Goal: Task Accomplishment & Management: Manage account settings

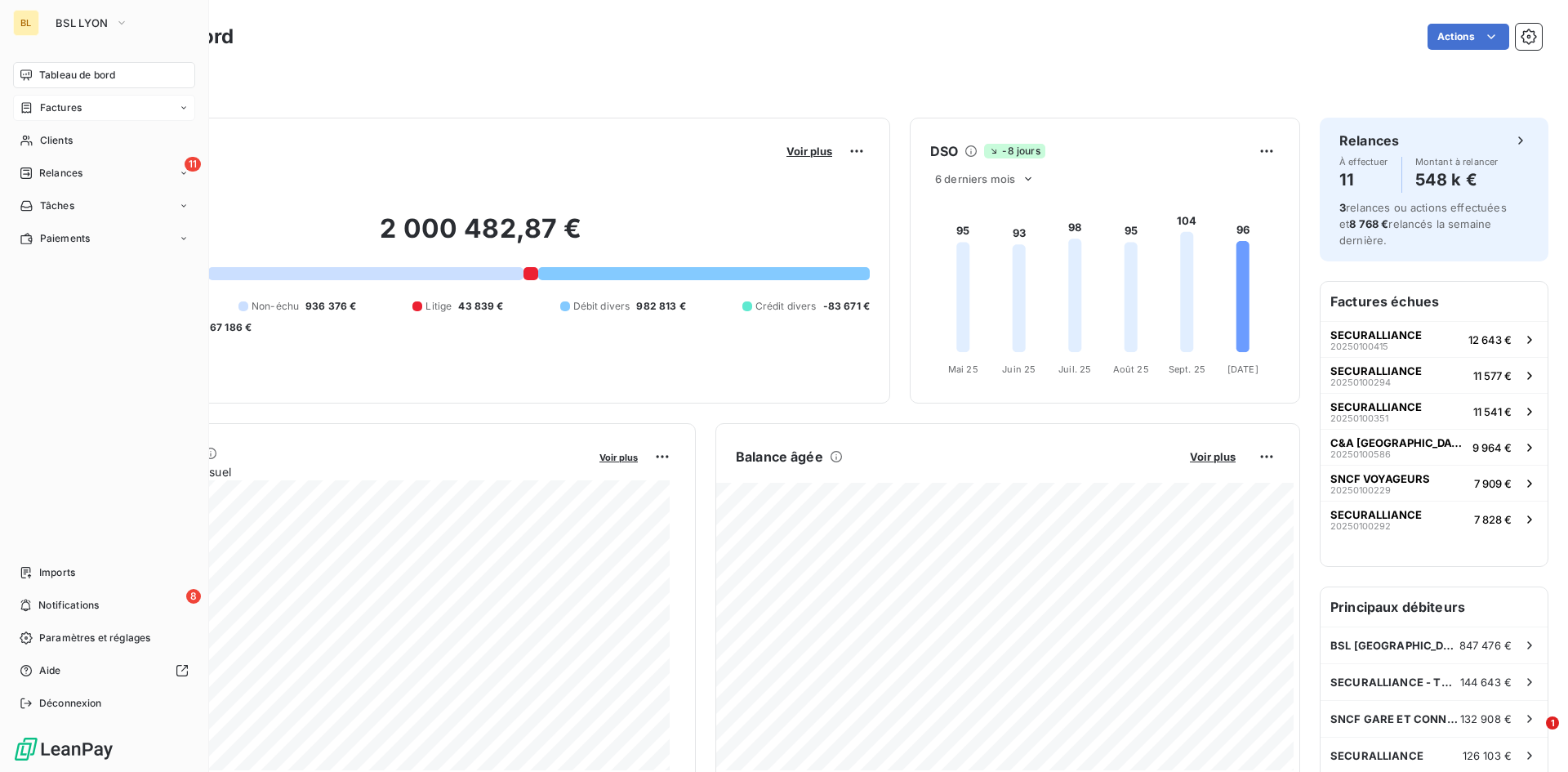
click at [88, 101] on div "Factures" at bounding box center [104, 107] width 182 height 26
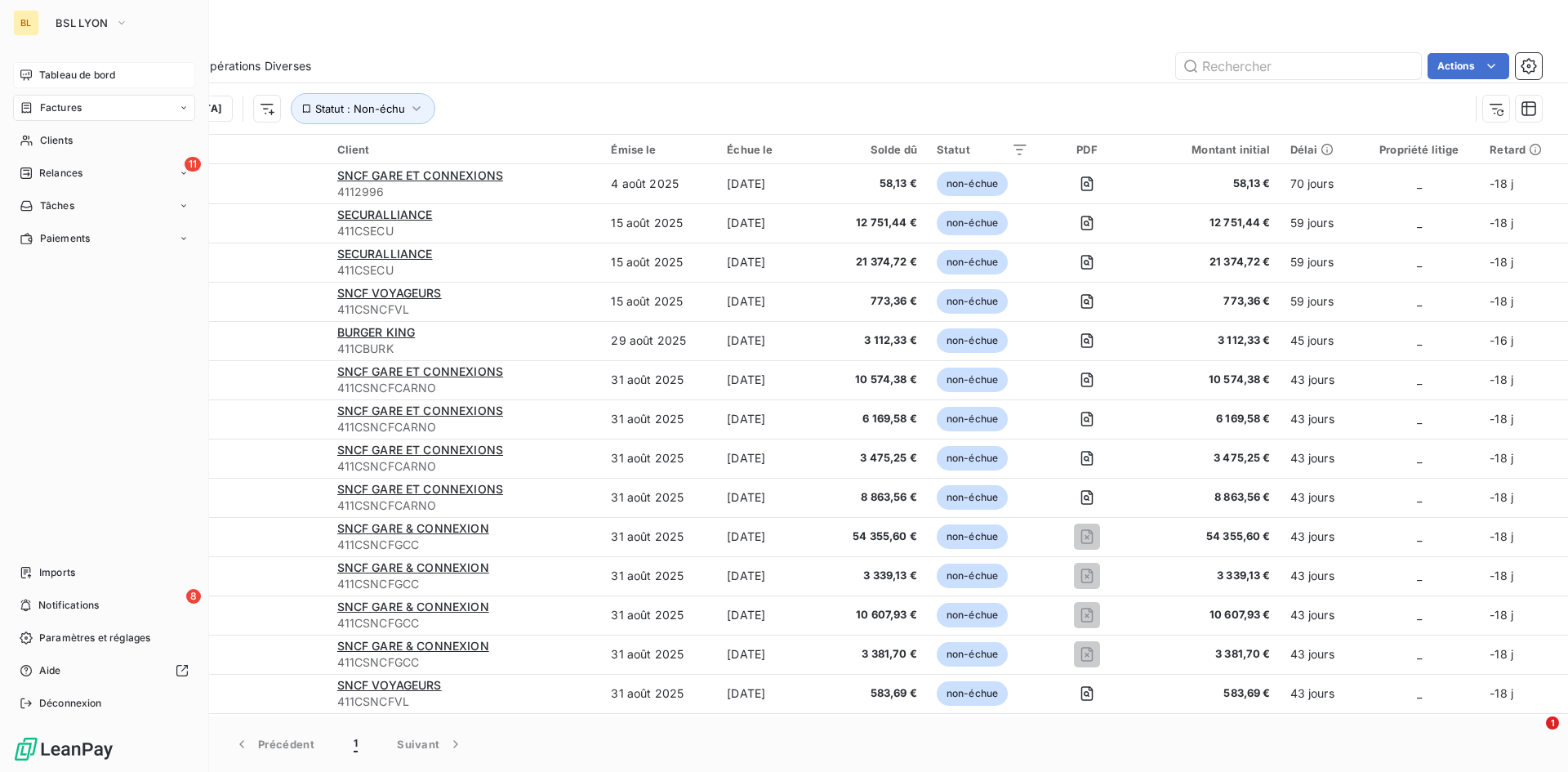
click at [51, 77] on span "Tableau de bord" at bounding box center [77, 75] width 76 height 15
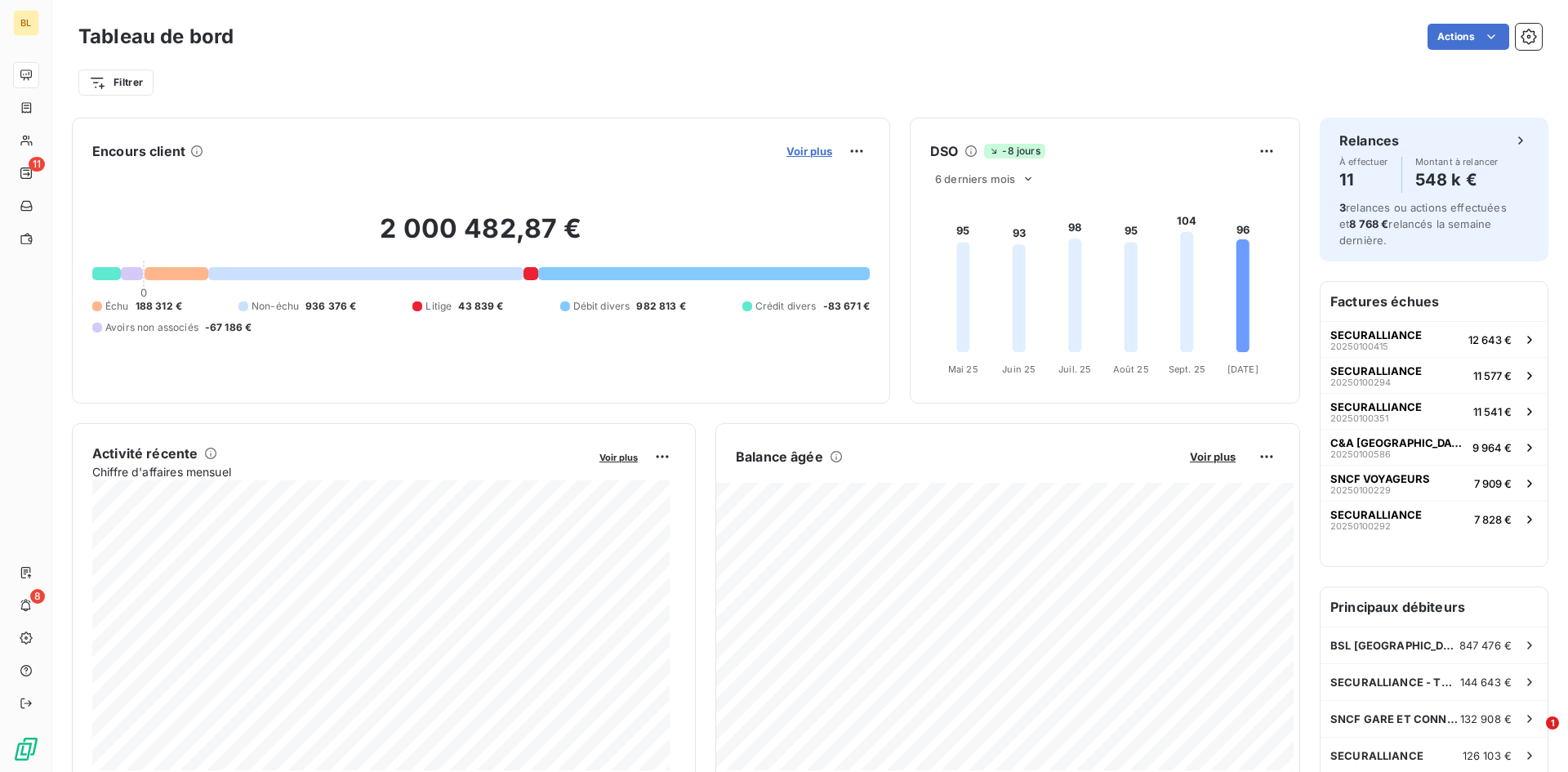
click at [811, 151] on span "Voir plus" at bounding box center [809, 152] width 46 height 13
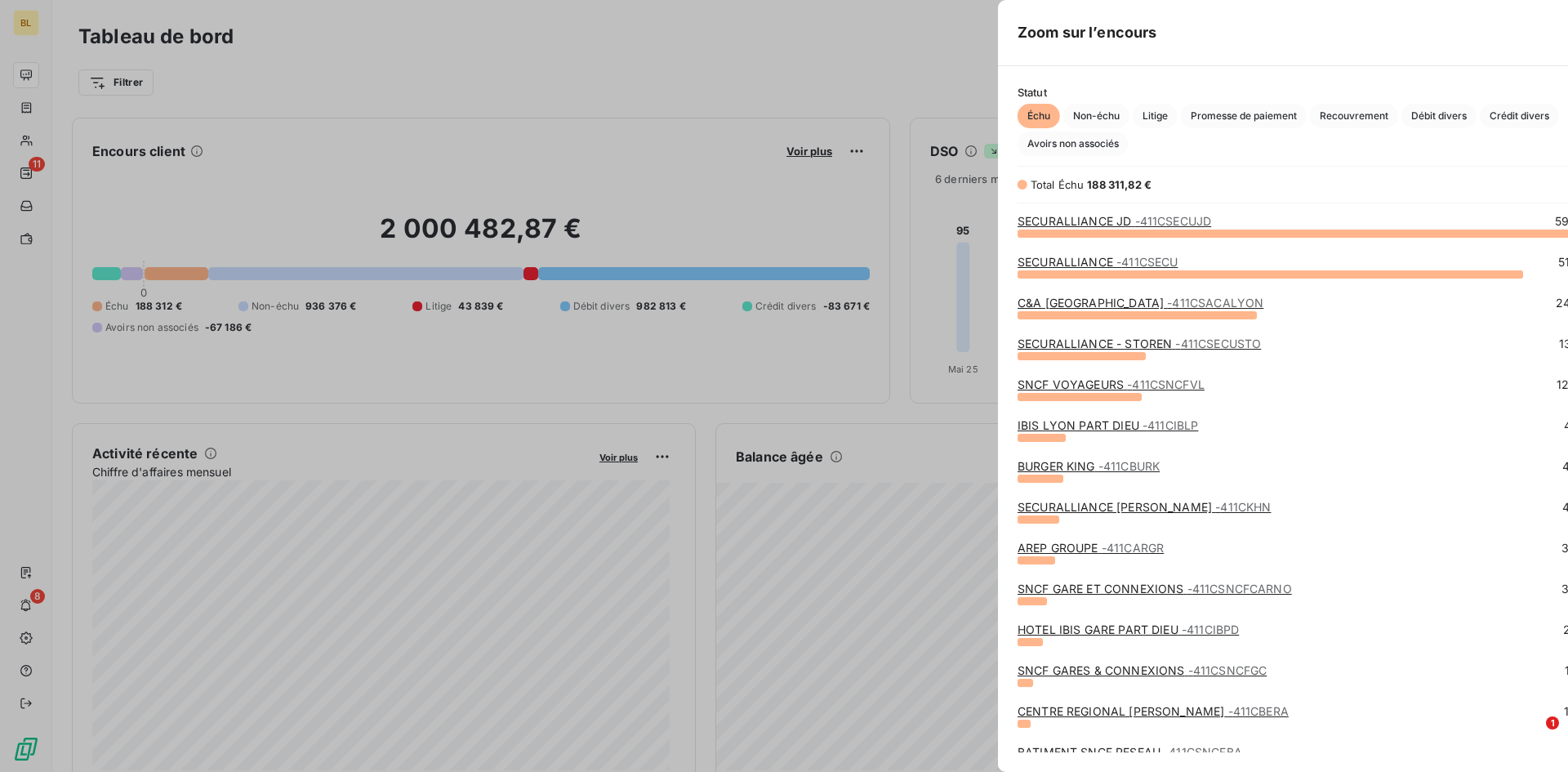
scroll to position [527, 615]
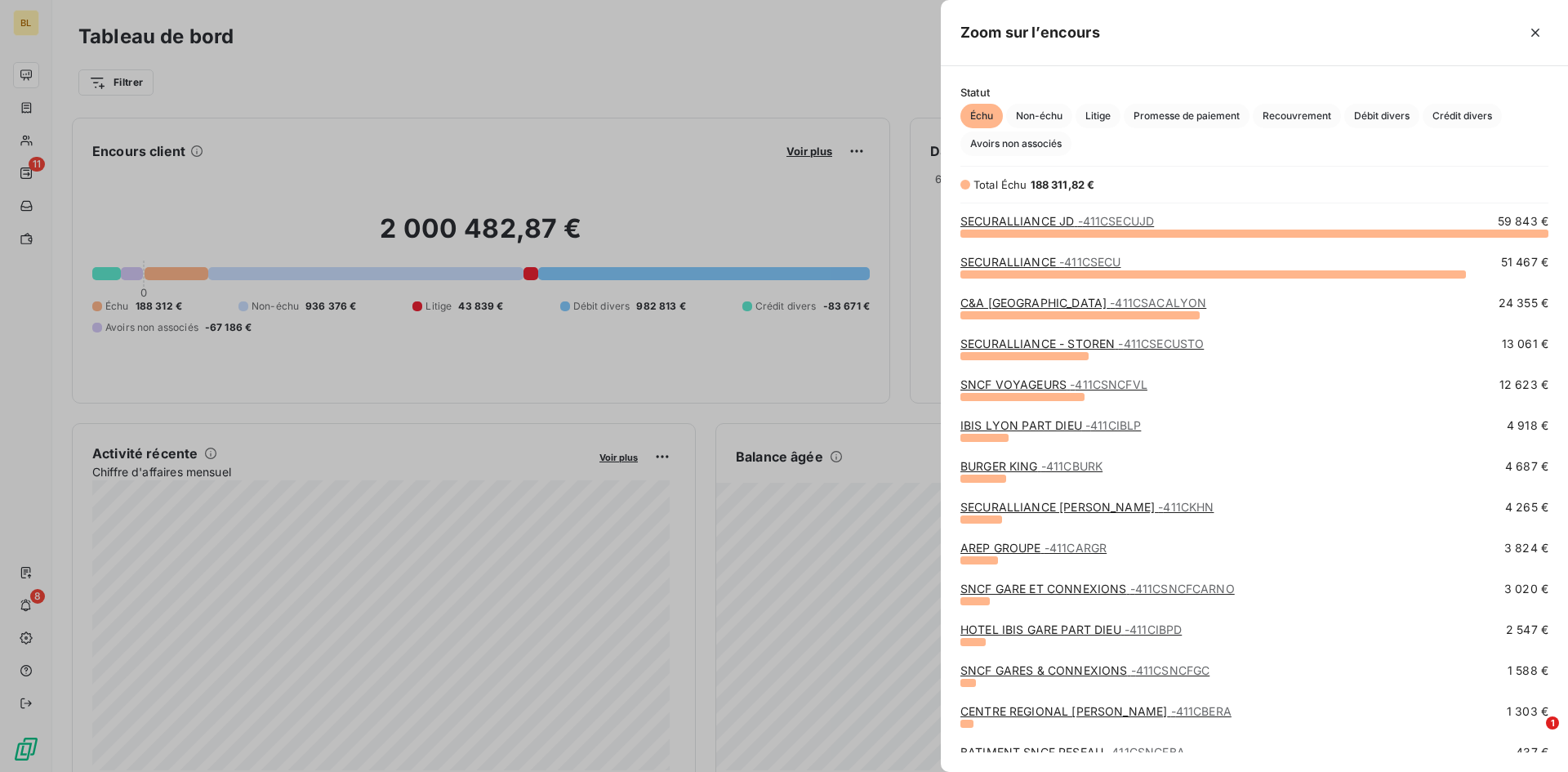
click at [501, 87] on div at bounding box center [784, 386] width 1568 height 772
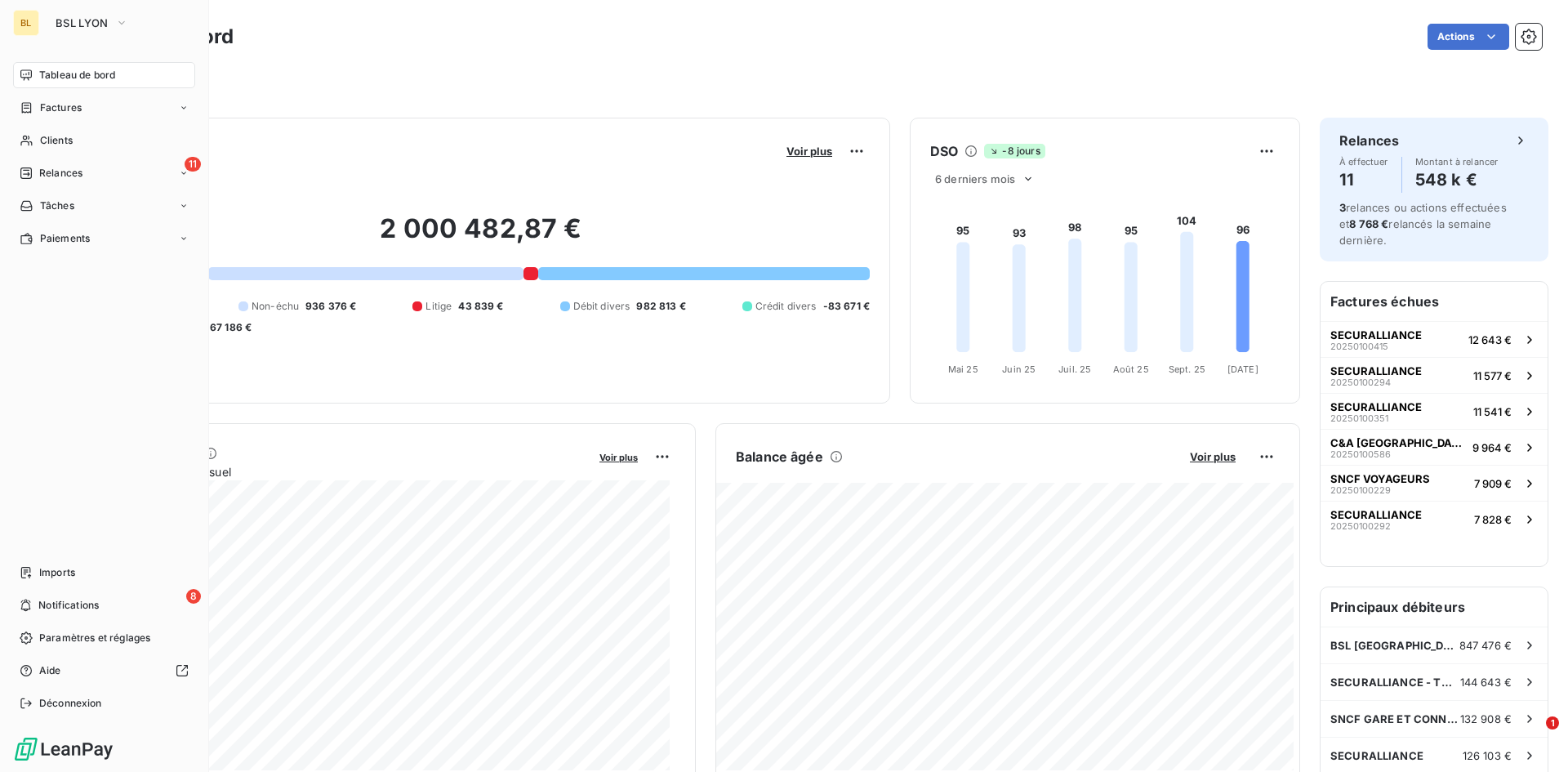
click at [32, 26] on div "BL" at bounding box center [26, 22] width 26 height 26
click at [112, 22] on button "BSL LYON" at bounding box center [92, 22] width 92 height 26
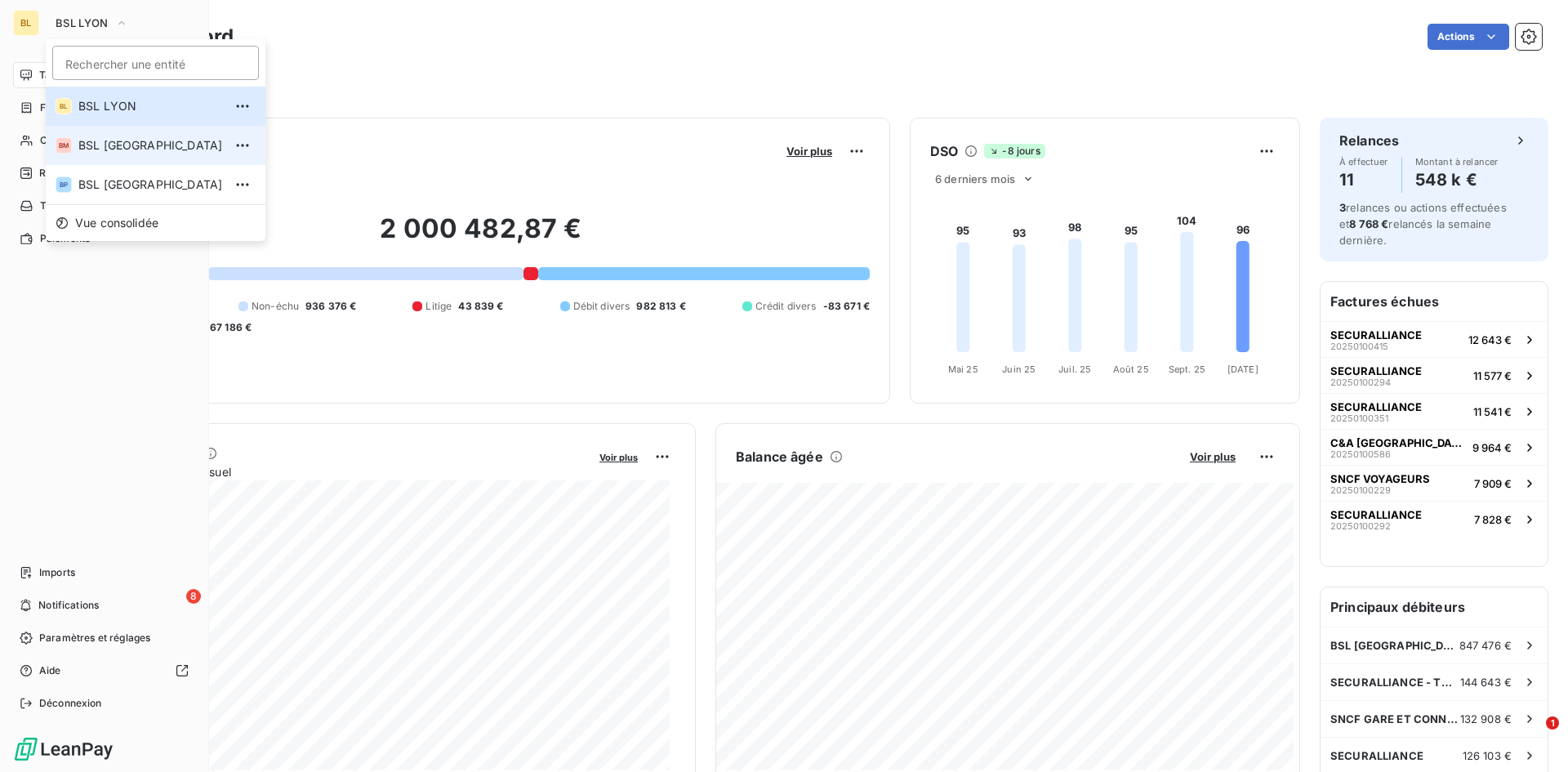
click at [106, 149] on span "BSL MARSEILLE" at bounding box center [151, 146] width 145 height 17
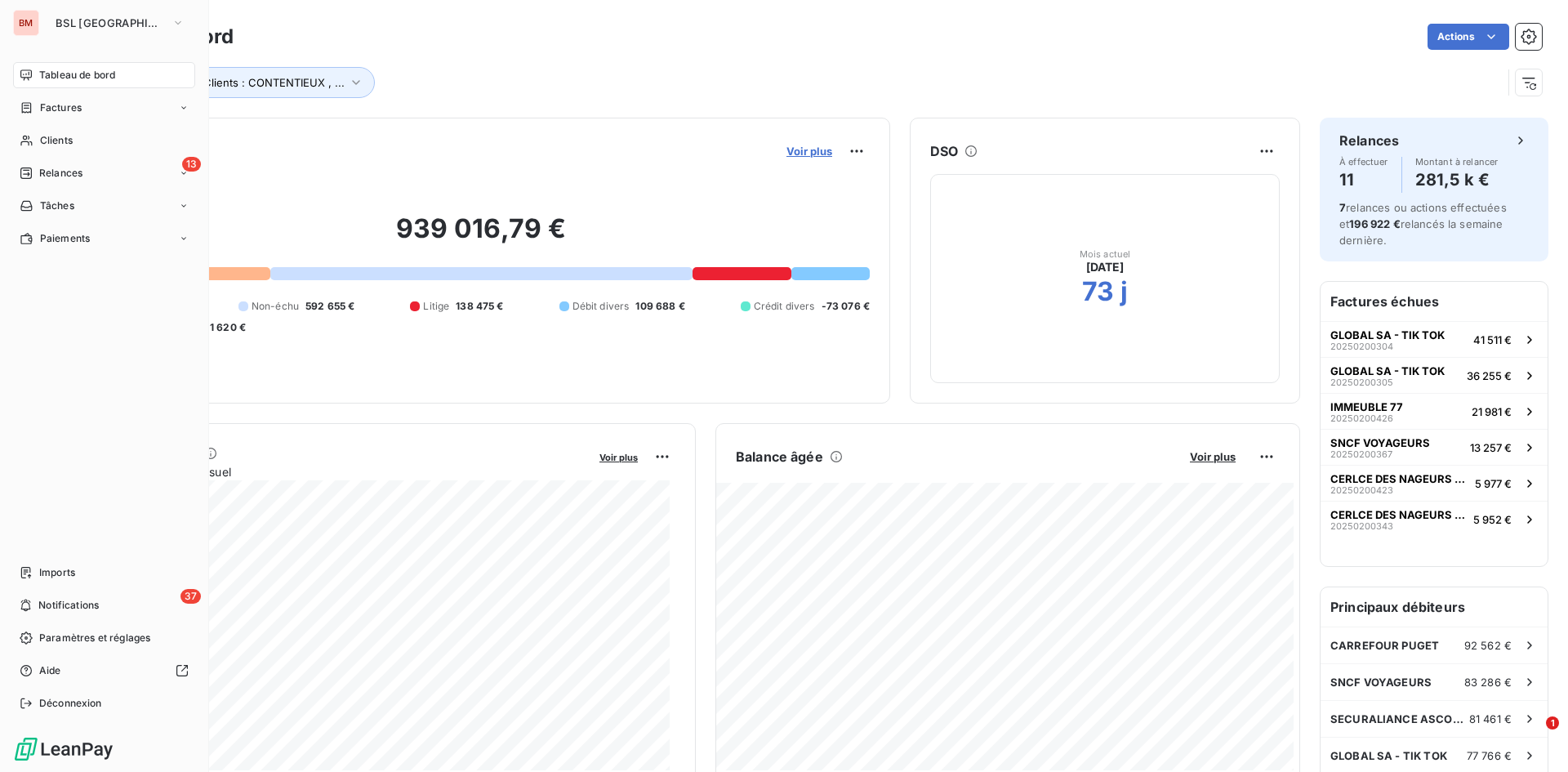
click at [786, 147] on span "Voir plus" at bounding box center [809, 152] width 46 height 13
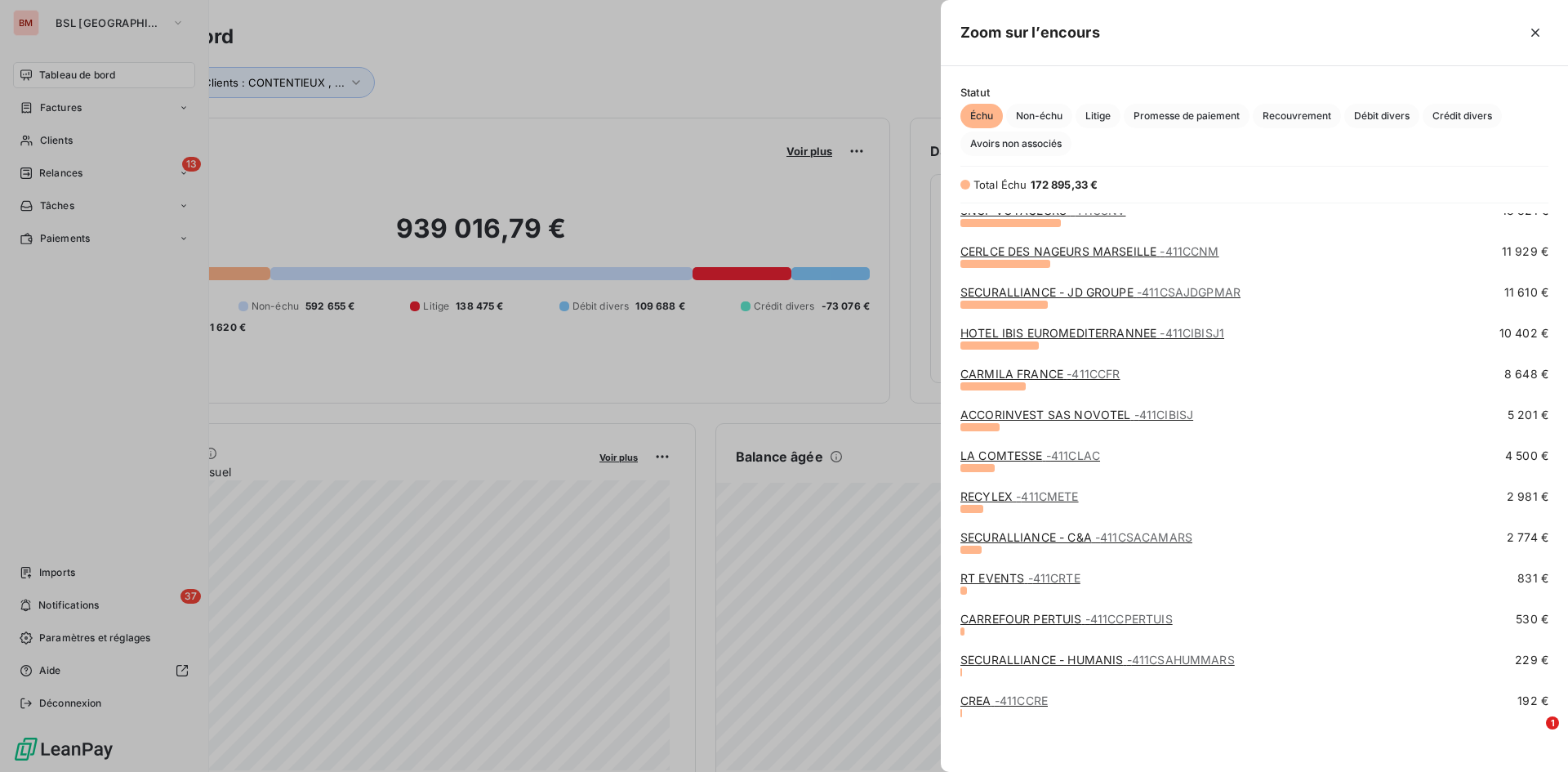
scroll to position [93, 0]
click at [985, 574] on link "RT EVENTS - 411CRTE" at bounding box center [1020, 577] width 120 height 14
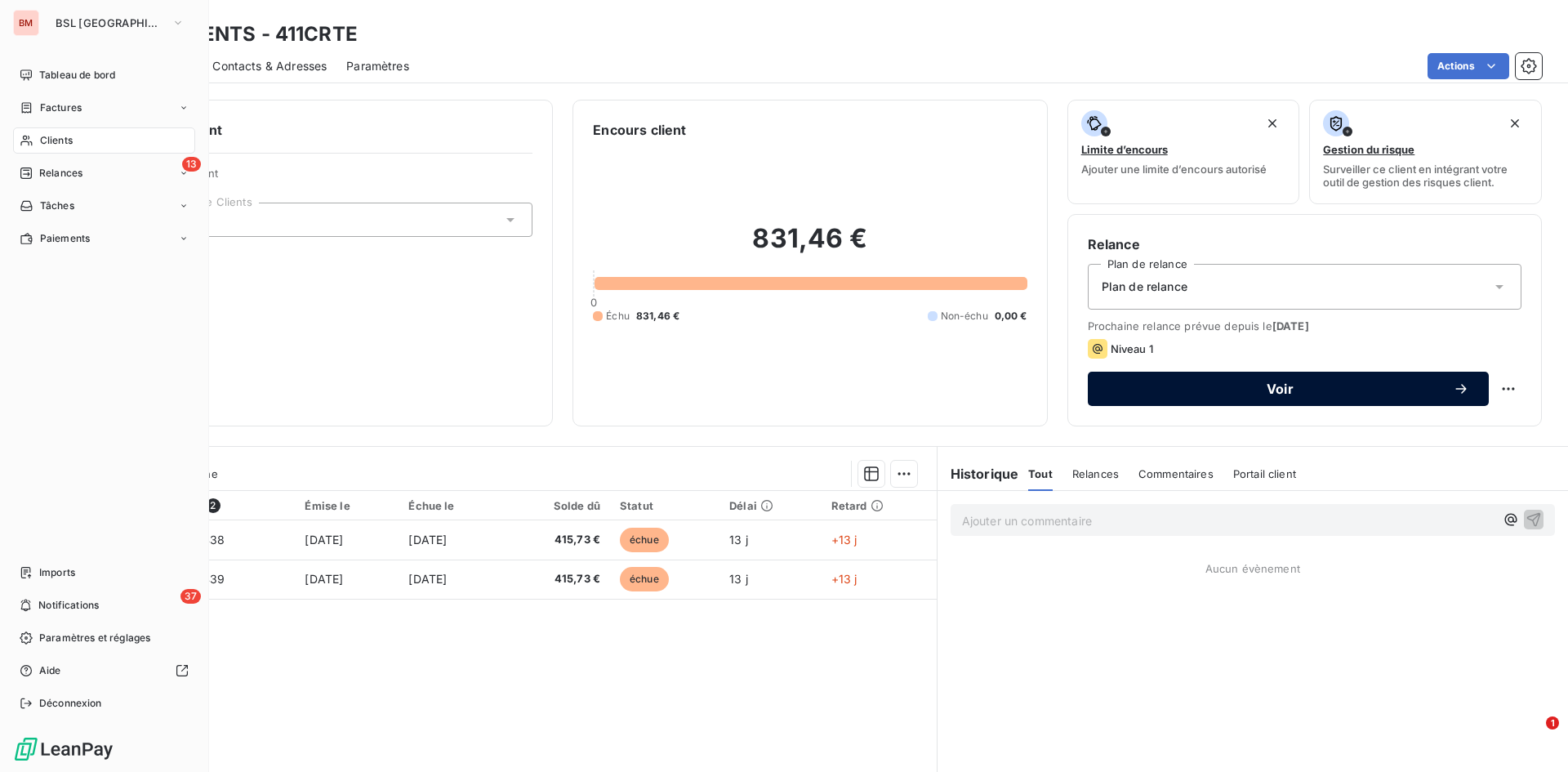
click at [1252, 391] on span "Voir" at bounding box center [1280, 389] width 345 height 13
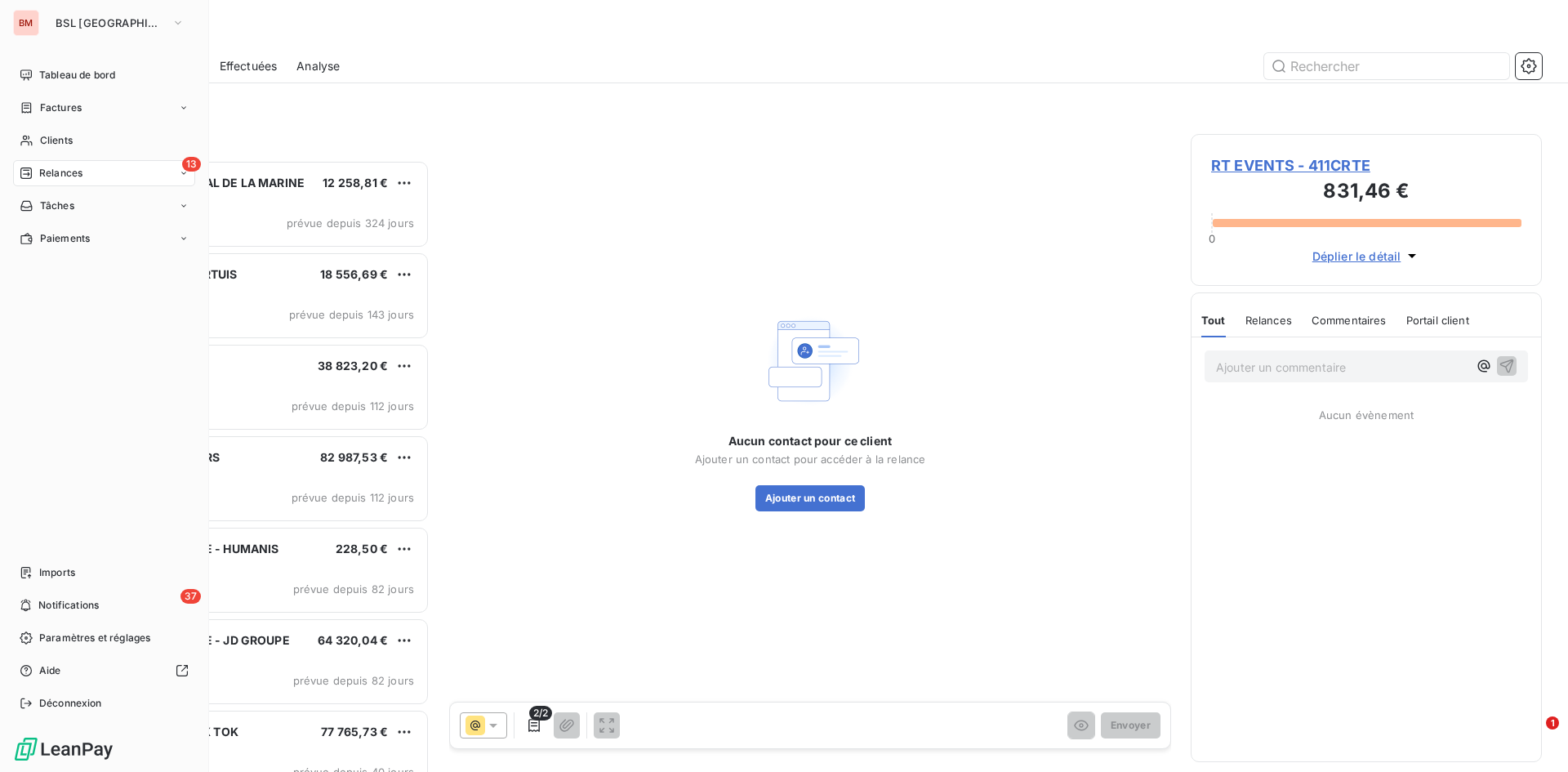
scroll to position [600, 339]
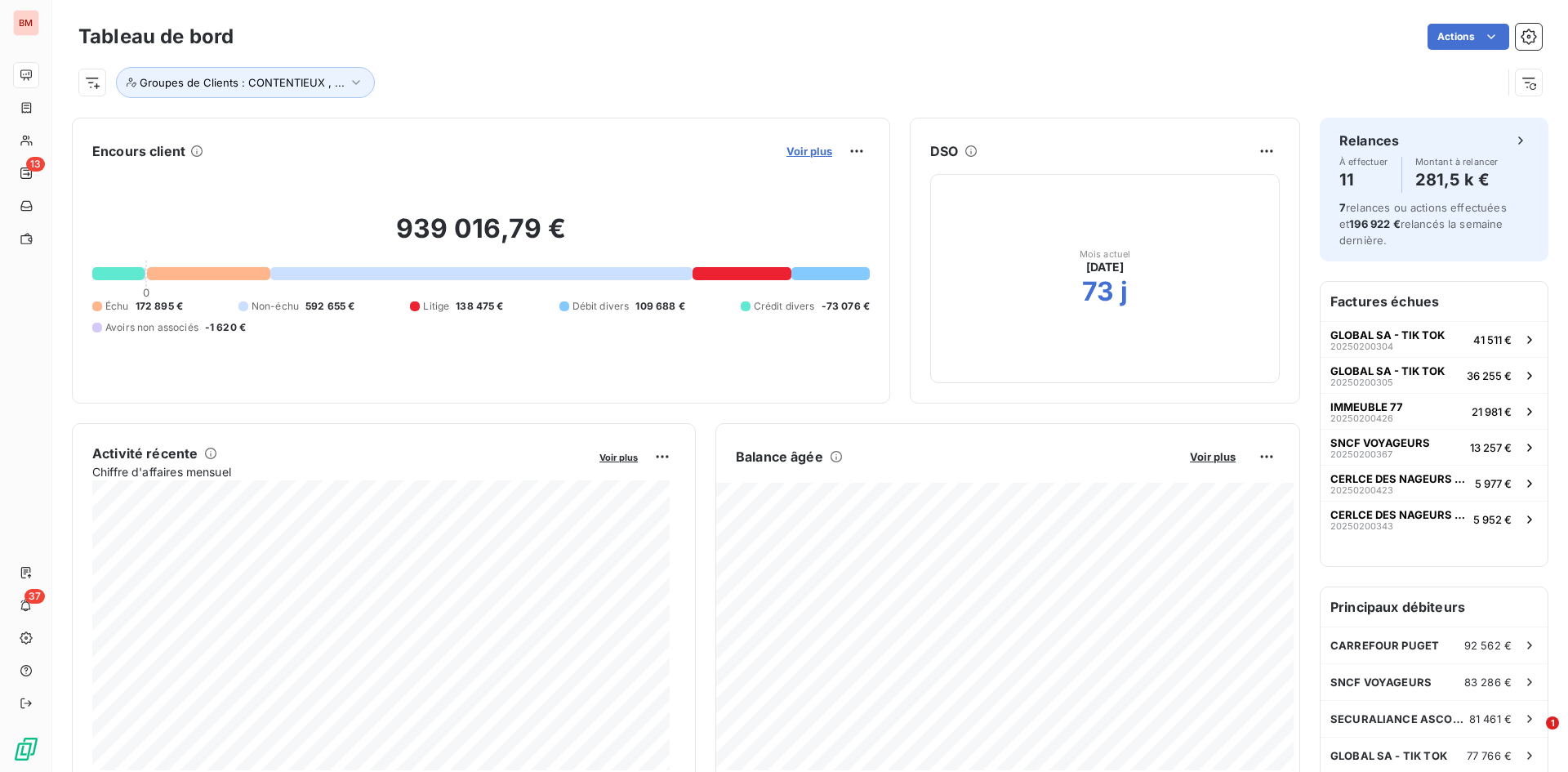
click at [802, 151] on span "Voir plus" at bounding box center [809, 152] width 46 height 13
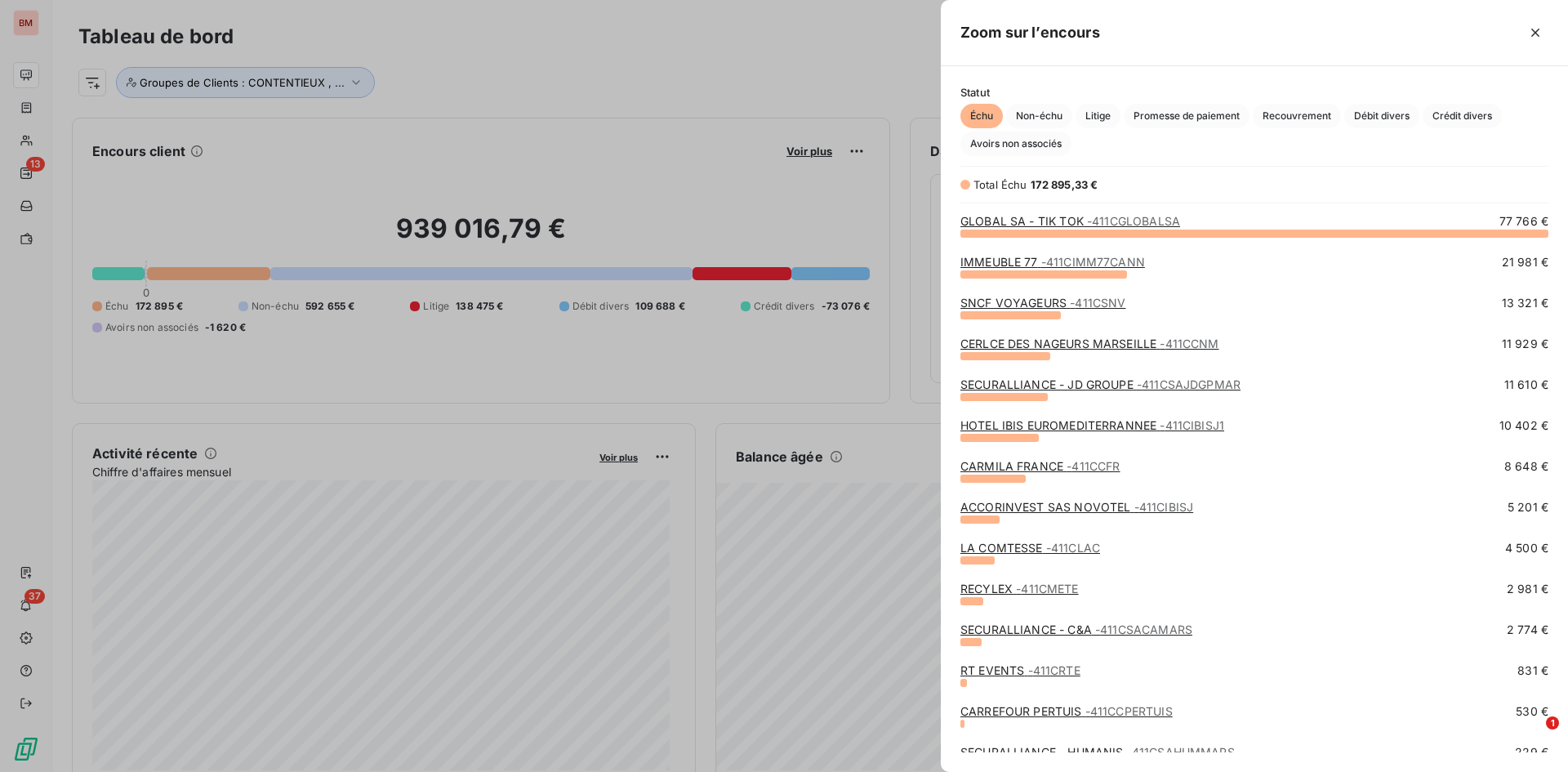
scroll to position [93, 0]
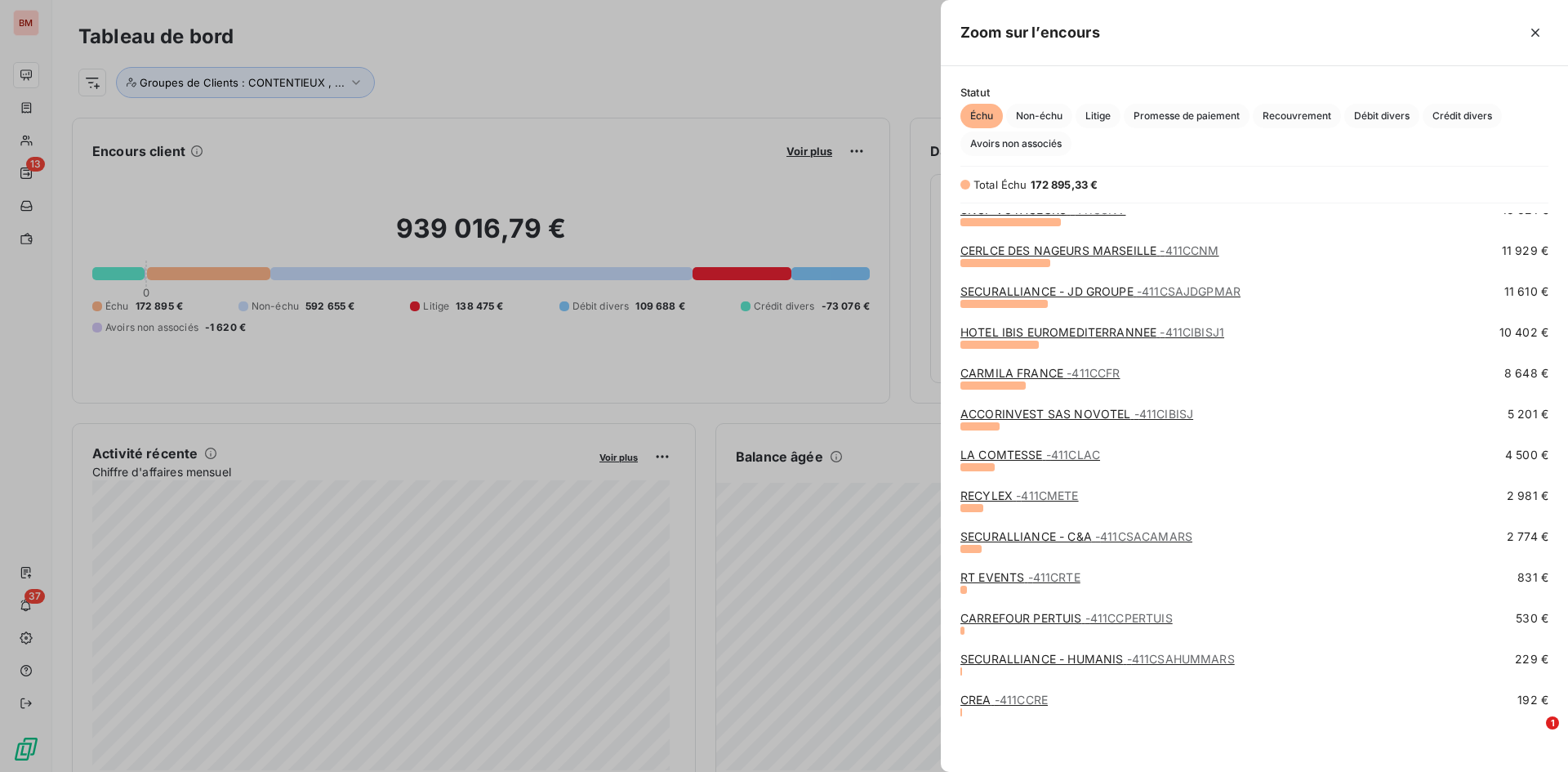
click at [984, 701] on link "CREA - 411CCRE" at bounding box center [1004, 700] width 87 height 14
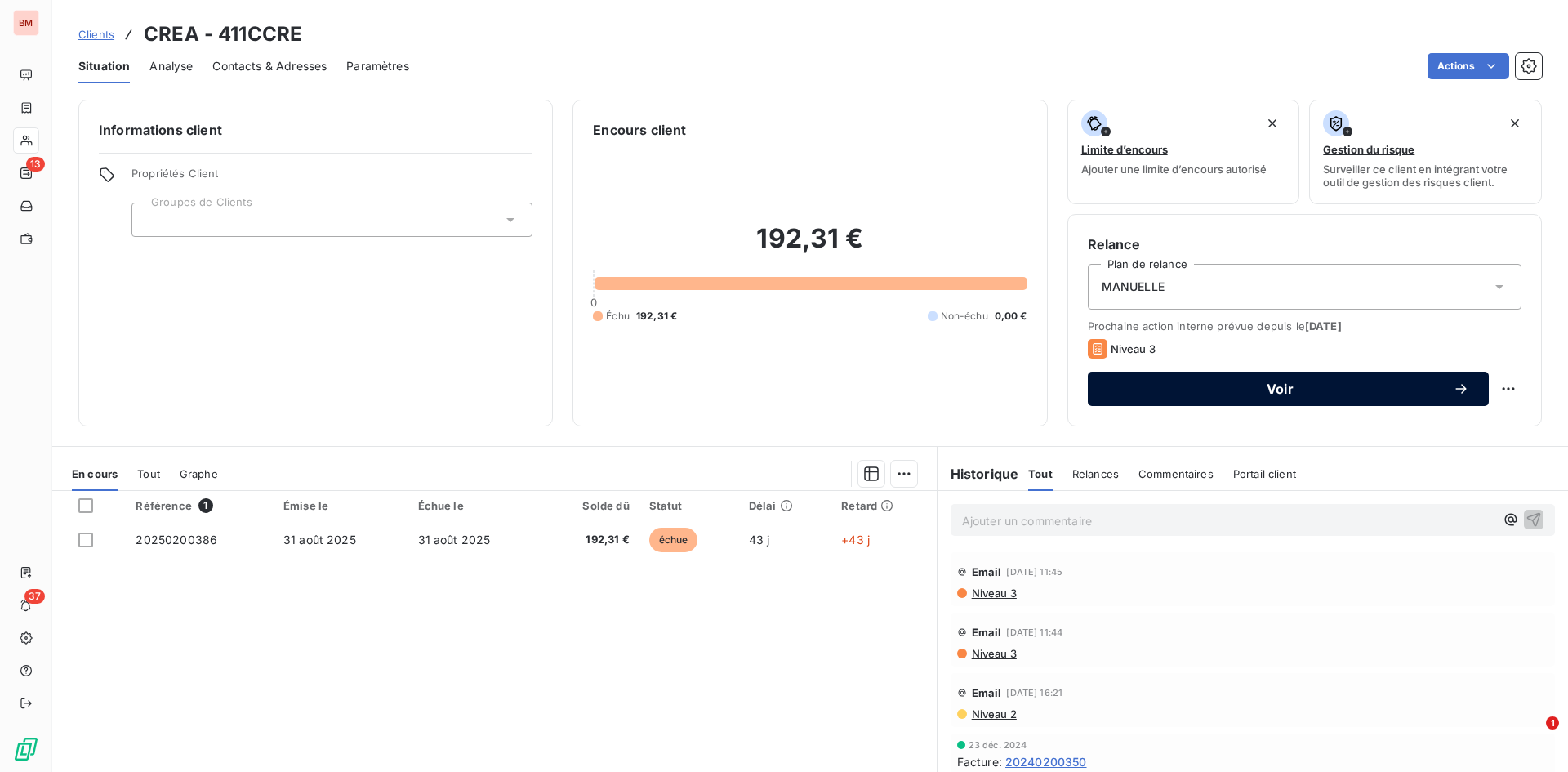
click at [1266, 382] on span "Voir" at bounding box center [1280, 389] width 345 height 13
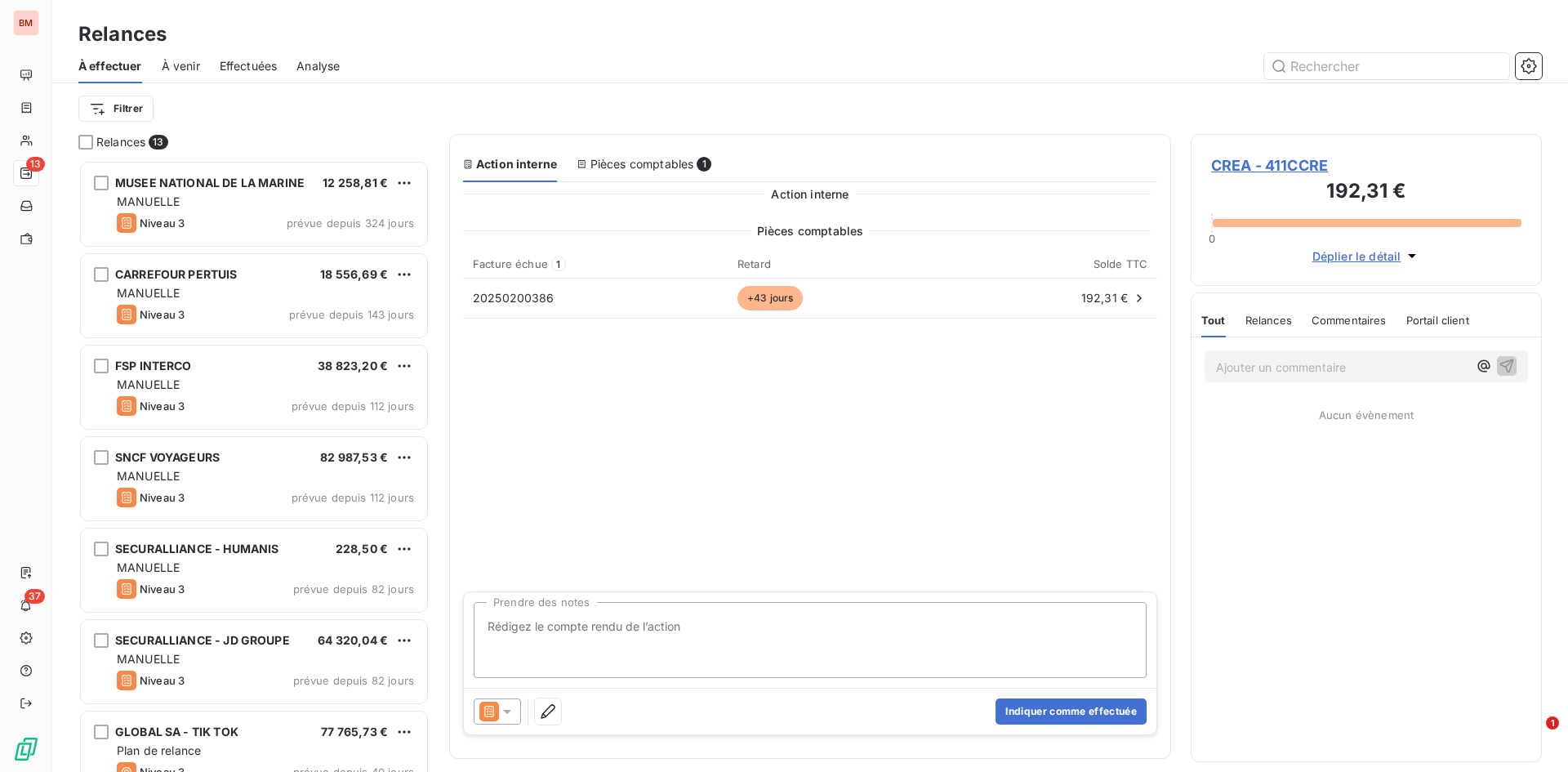
scroll to position [600, 339]
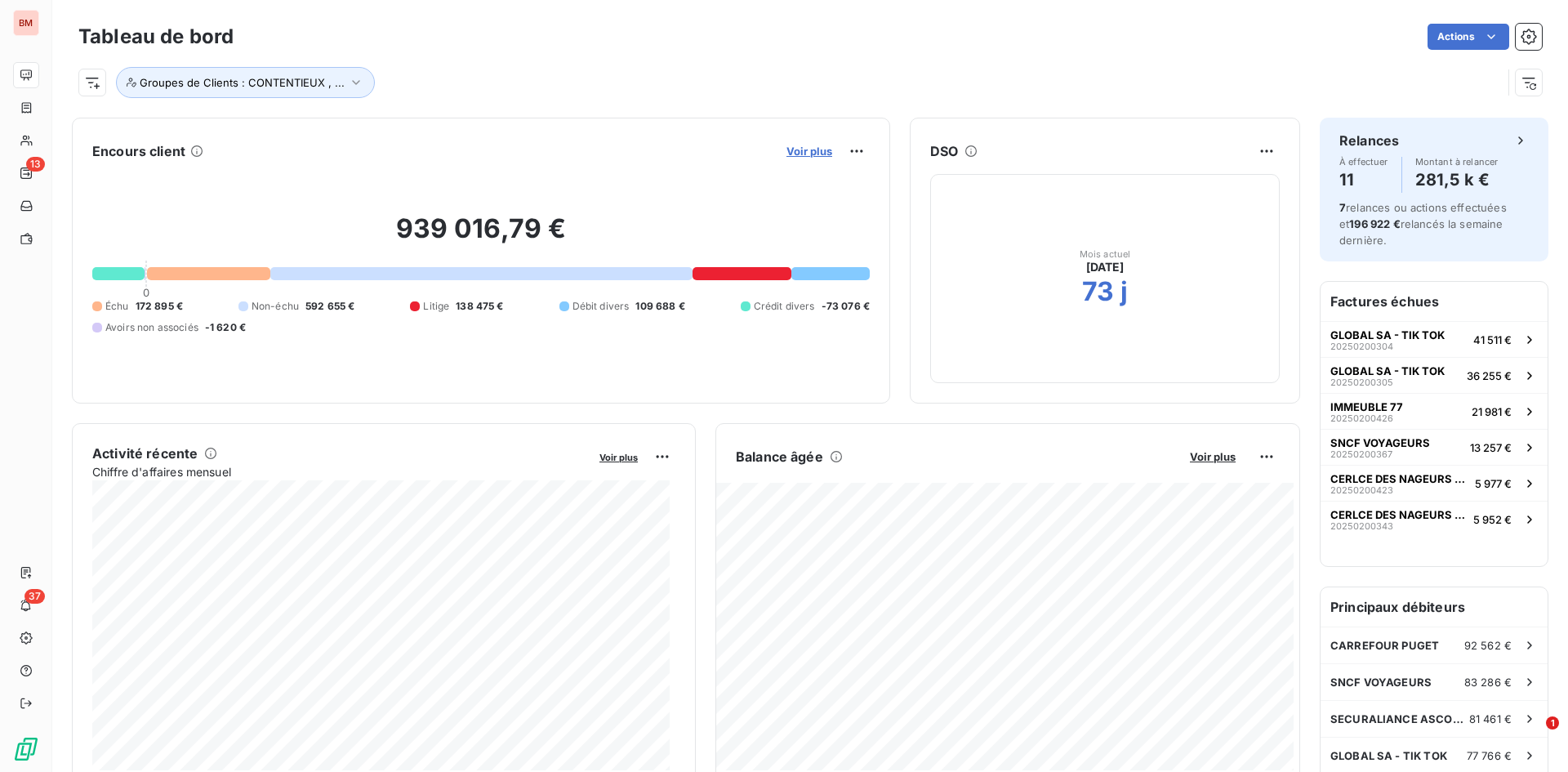
click at [799, 151] on span "Voir plus" at bounding box center [809, 152] width 46 height 13
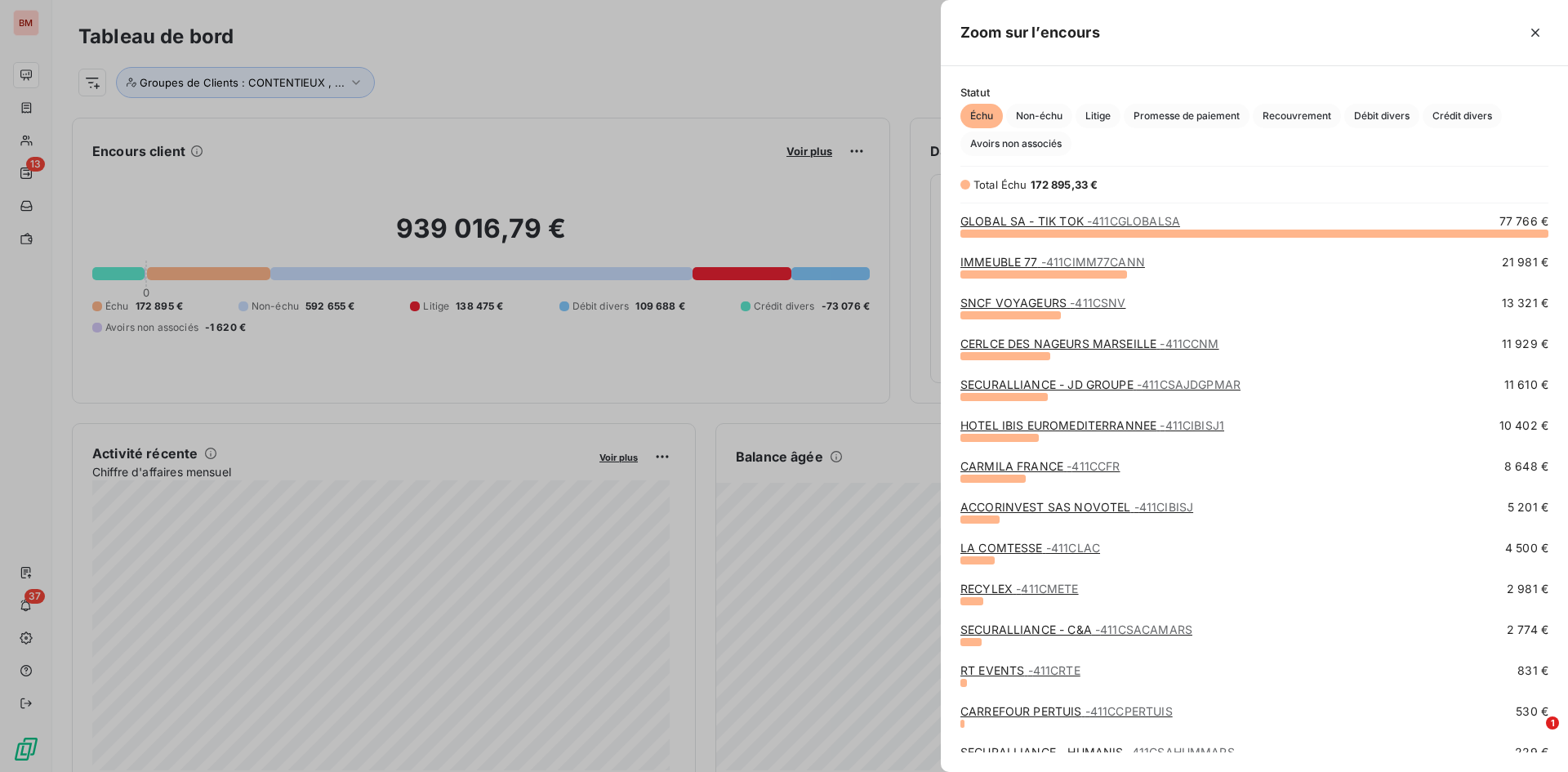
click at [1070, 420] on link "HOTEL IBIS EUROMEDITERRANNEE - 411CIBISJ1" at bounding box center [1092, 425] width 264 height 14
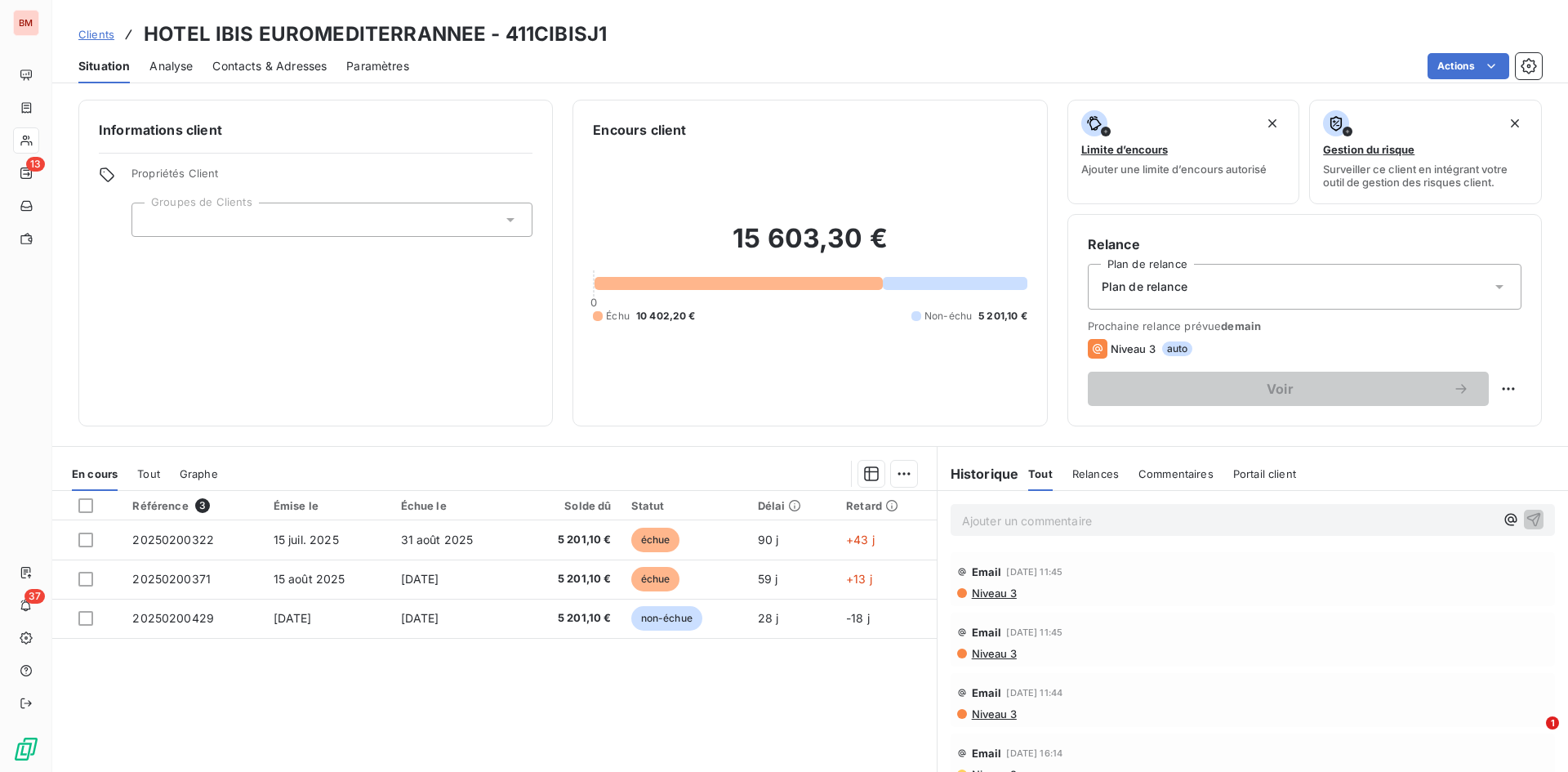
click at [1496, 286] on icon at bounding box center [1500, 286] width 8 height 4
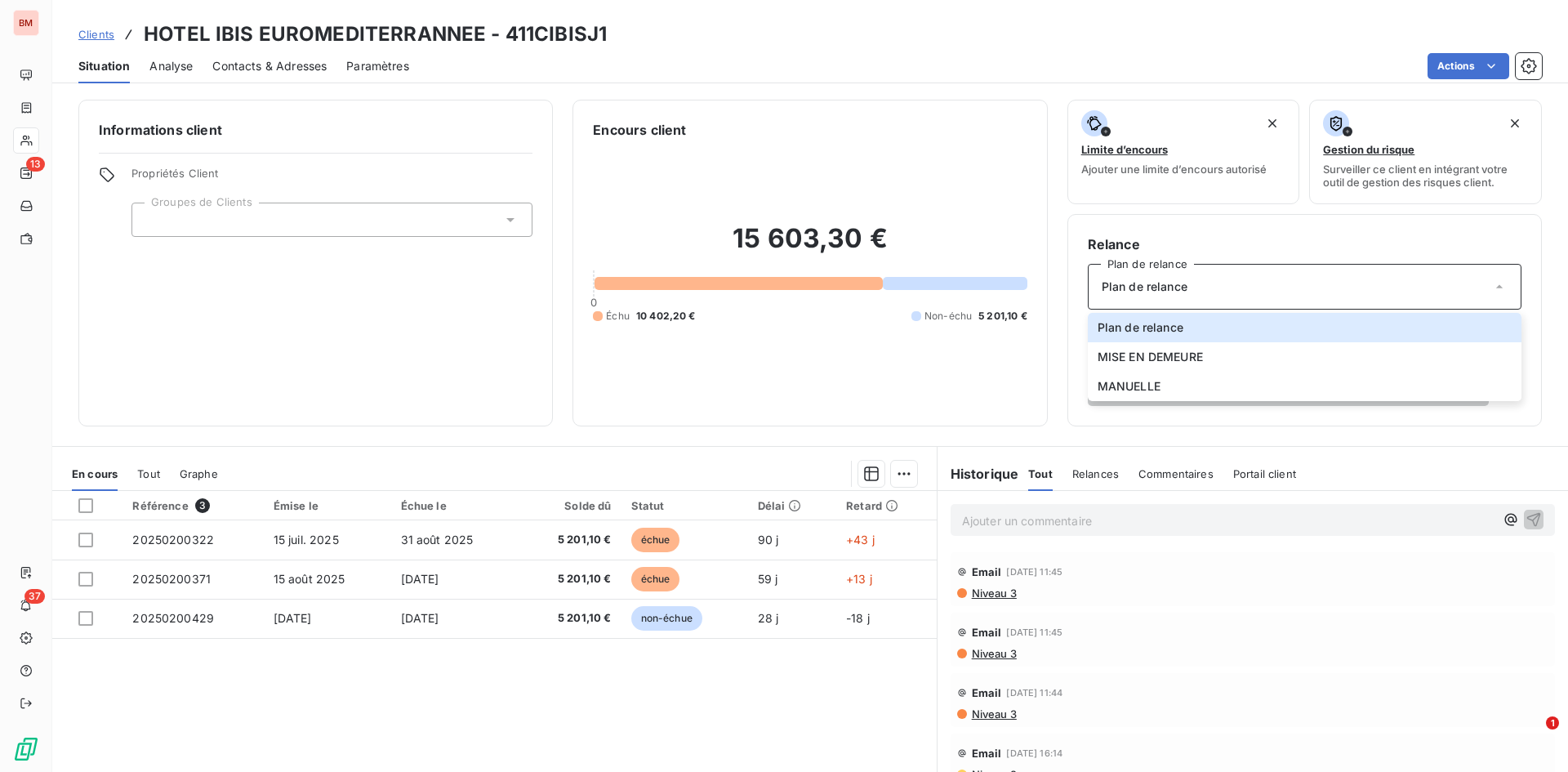
click at [653, 50] on div "Situation Analyse Contacts & Adresses Paramètres Actions" at bounding box center [810, 66] width 1516 height 34
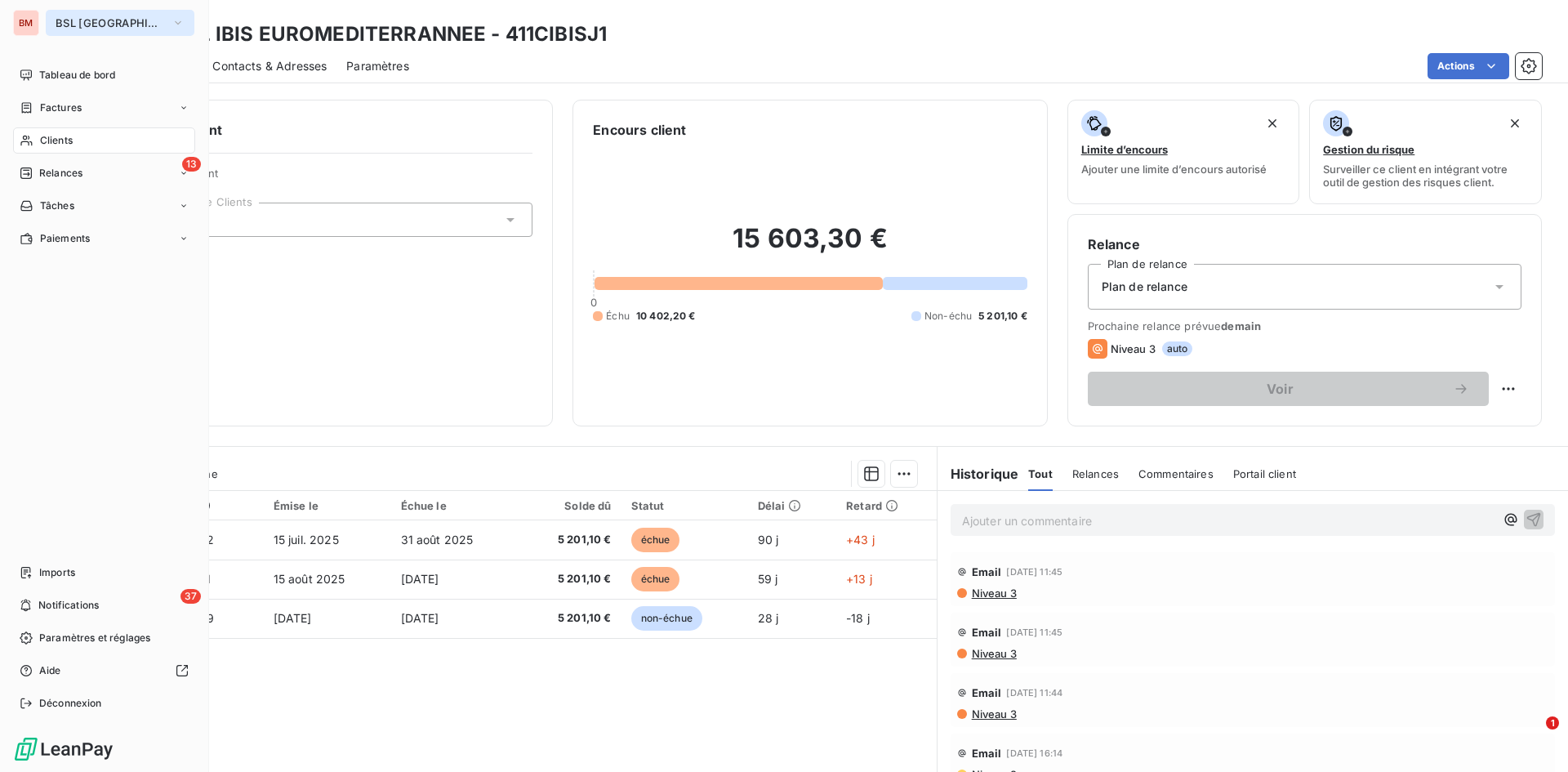
click at [70, 19] on span "BSL MARSEILLE" at bounding box center [111, 23] width 110 height 13
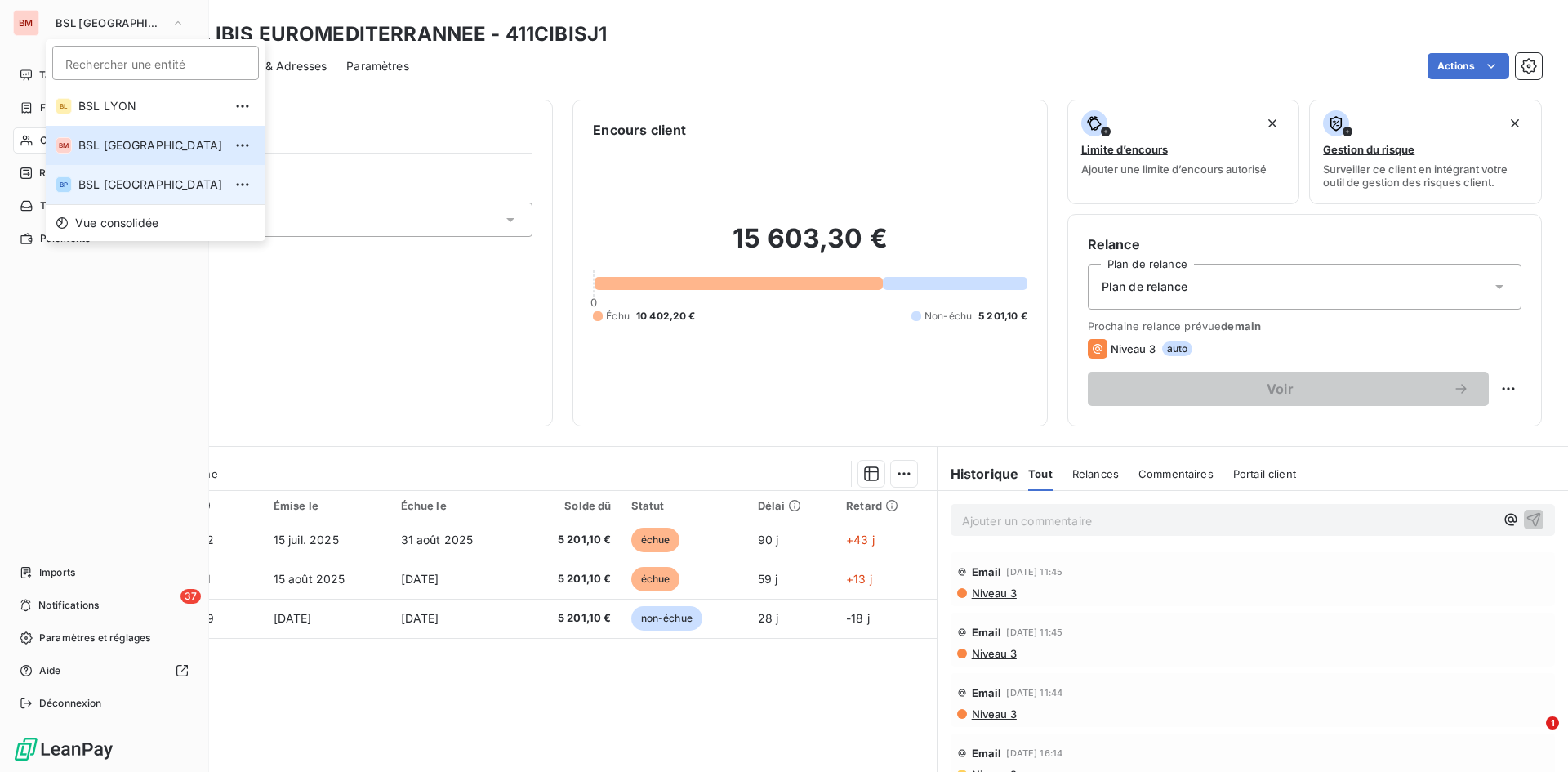
click at [117, 183] on span "BSL PARIS" at bounding box center [151, 185] width 145 height 17
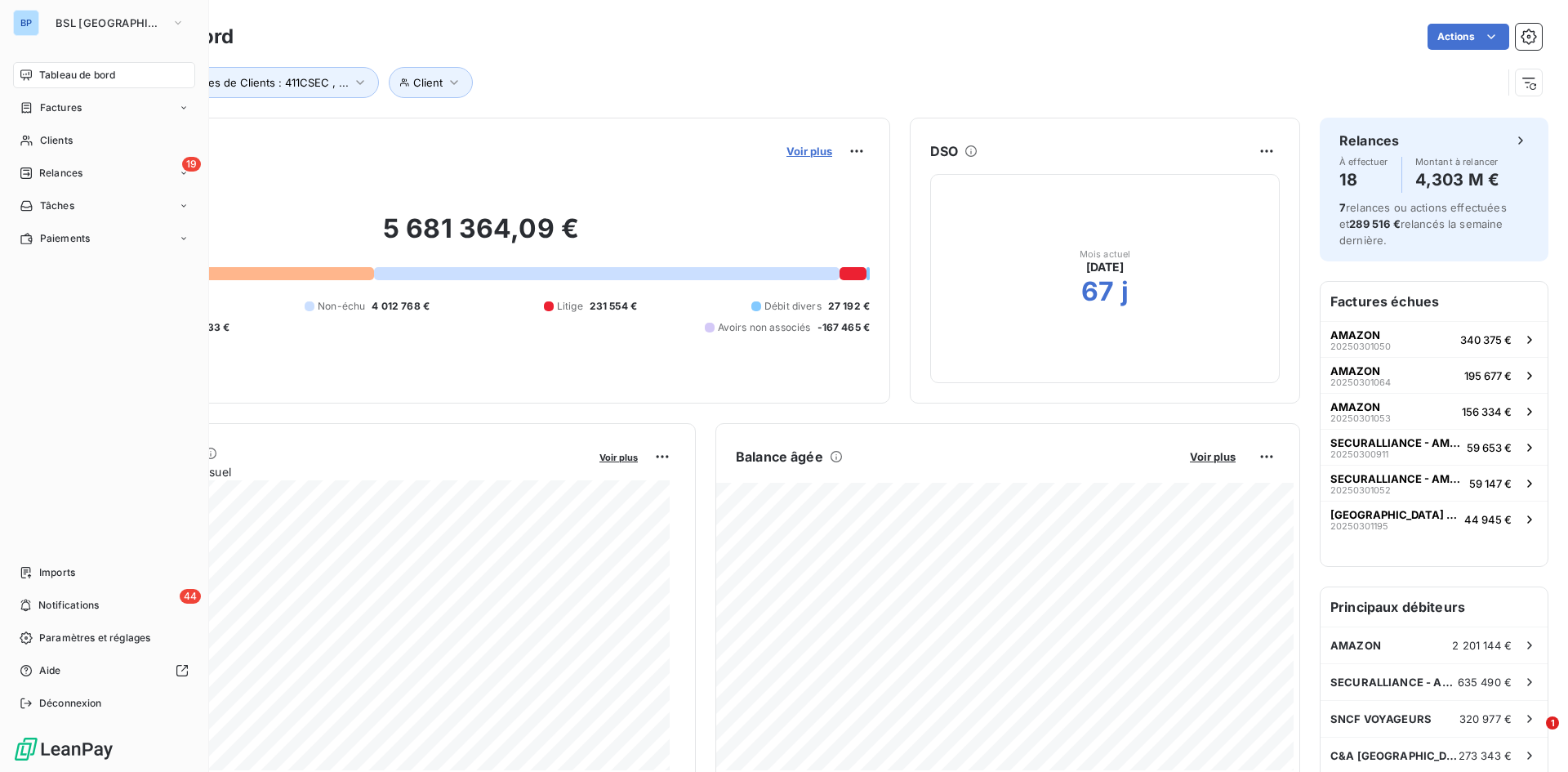
click at [798, 151] on span "Voir plus" at bounding box center [809, 152] width 46 height 13
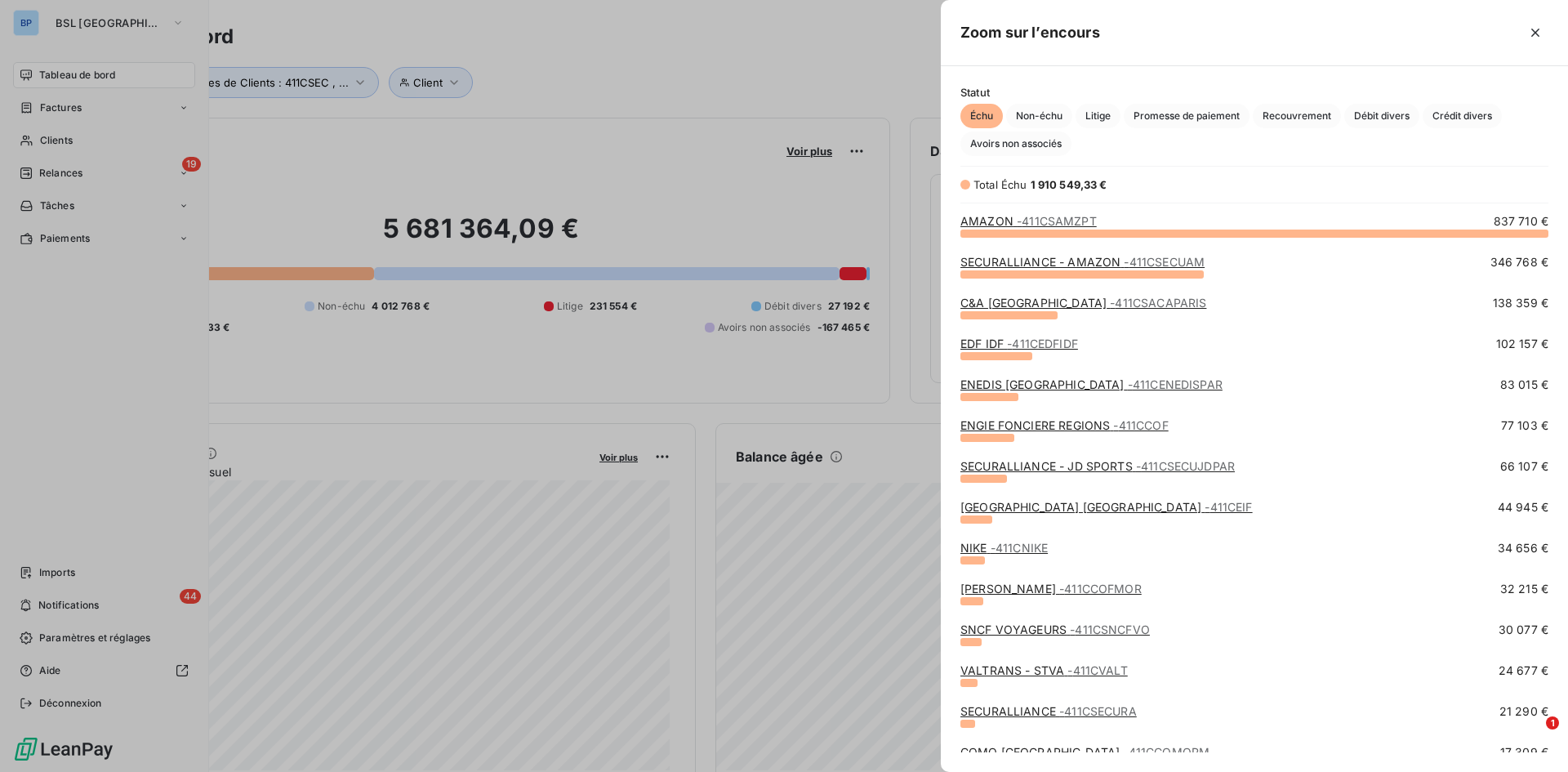
scroll to position [245, 0]
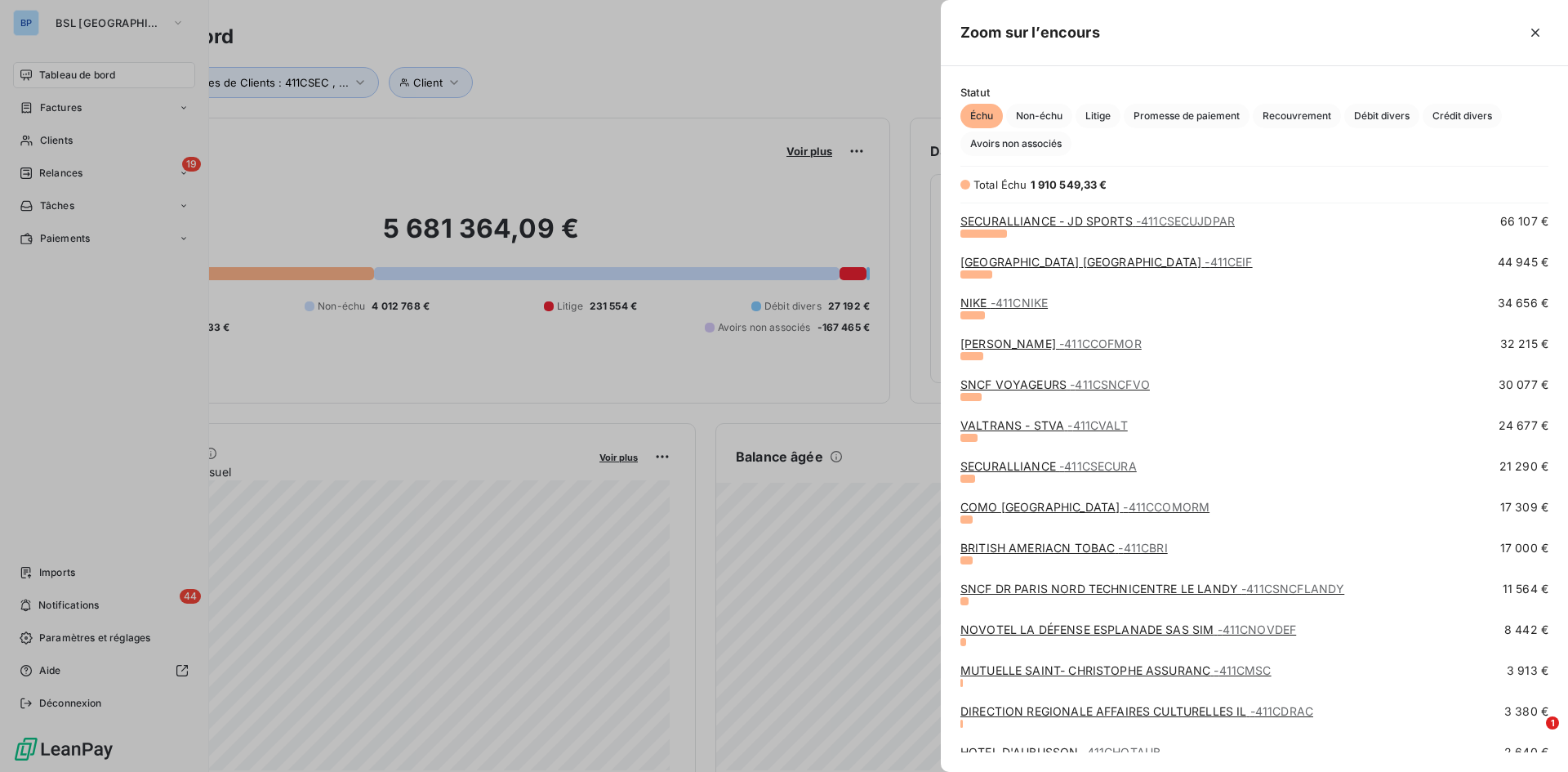
click at [1015, 504] on link "COMO BRAND CENTER - 411CCOMORM" at bounding box center [1084, 507] width 249 height 14
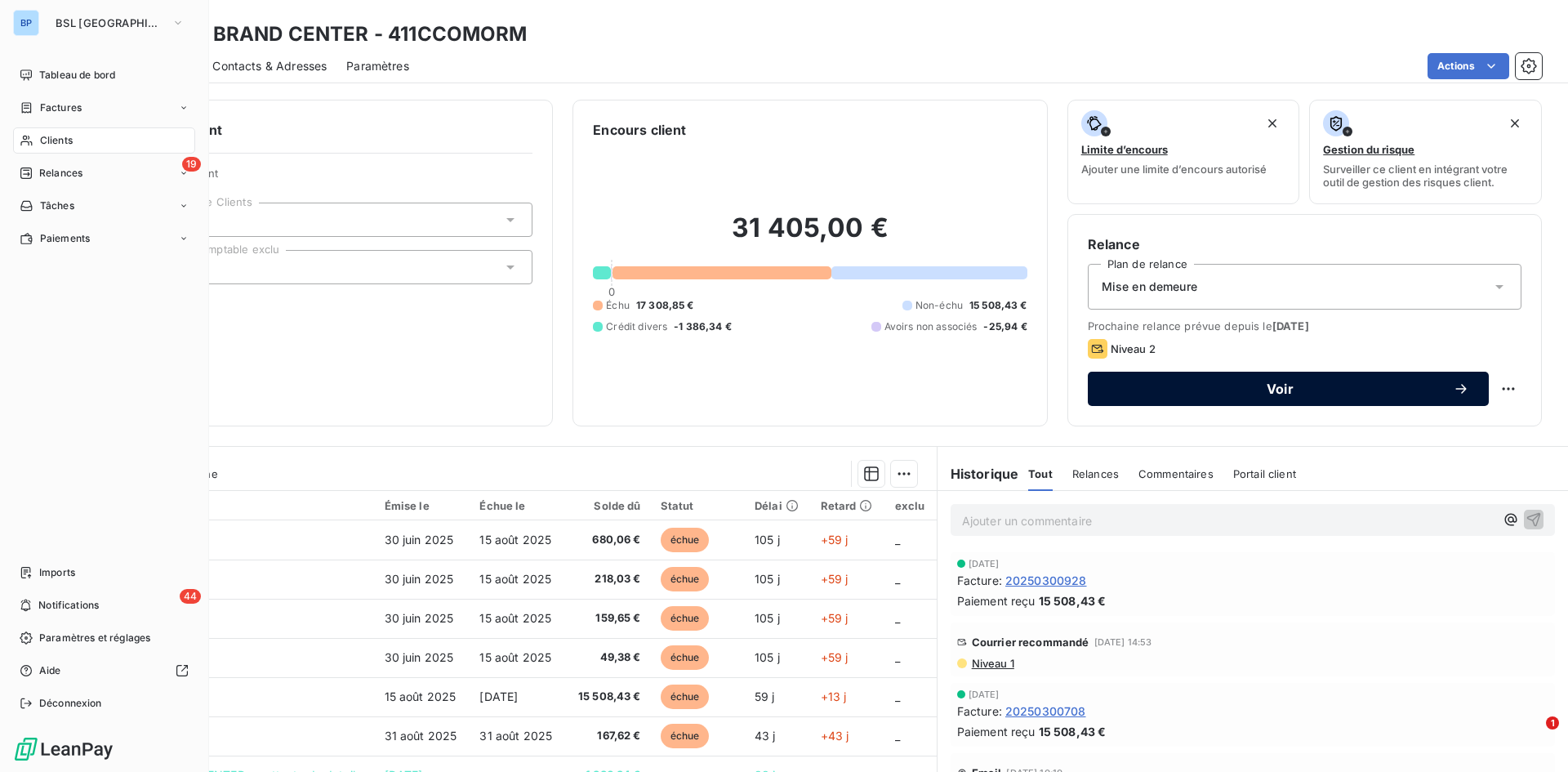
click at [1221, 386] on span "Voir" at bounding box center [1280, 389] width 345 height 13
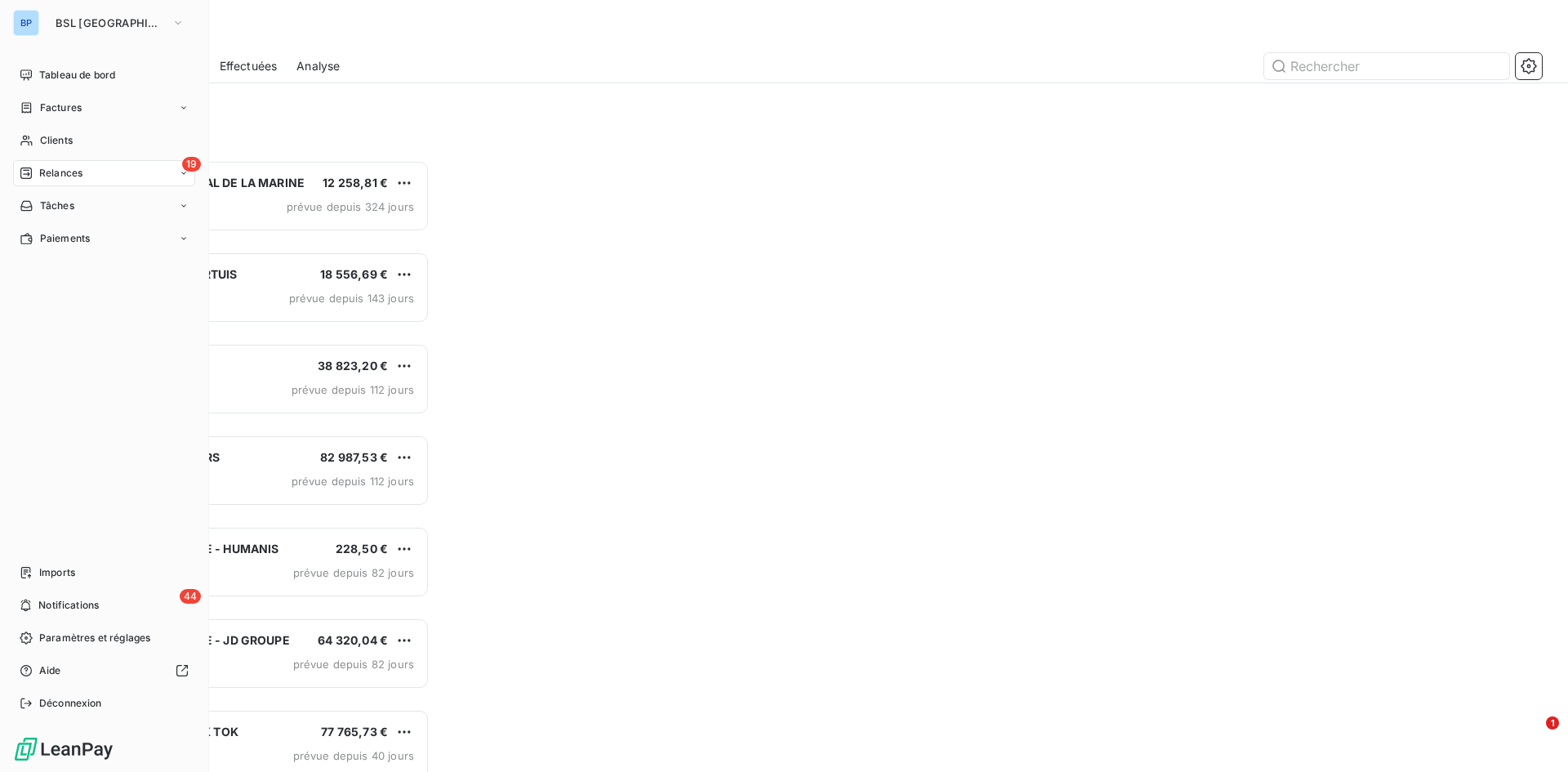
scroll to position [600, 339]
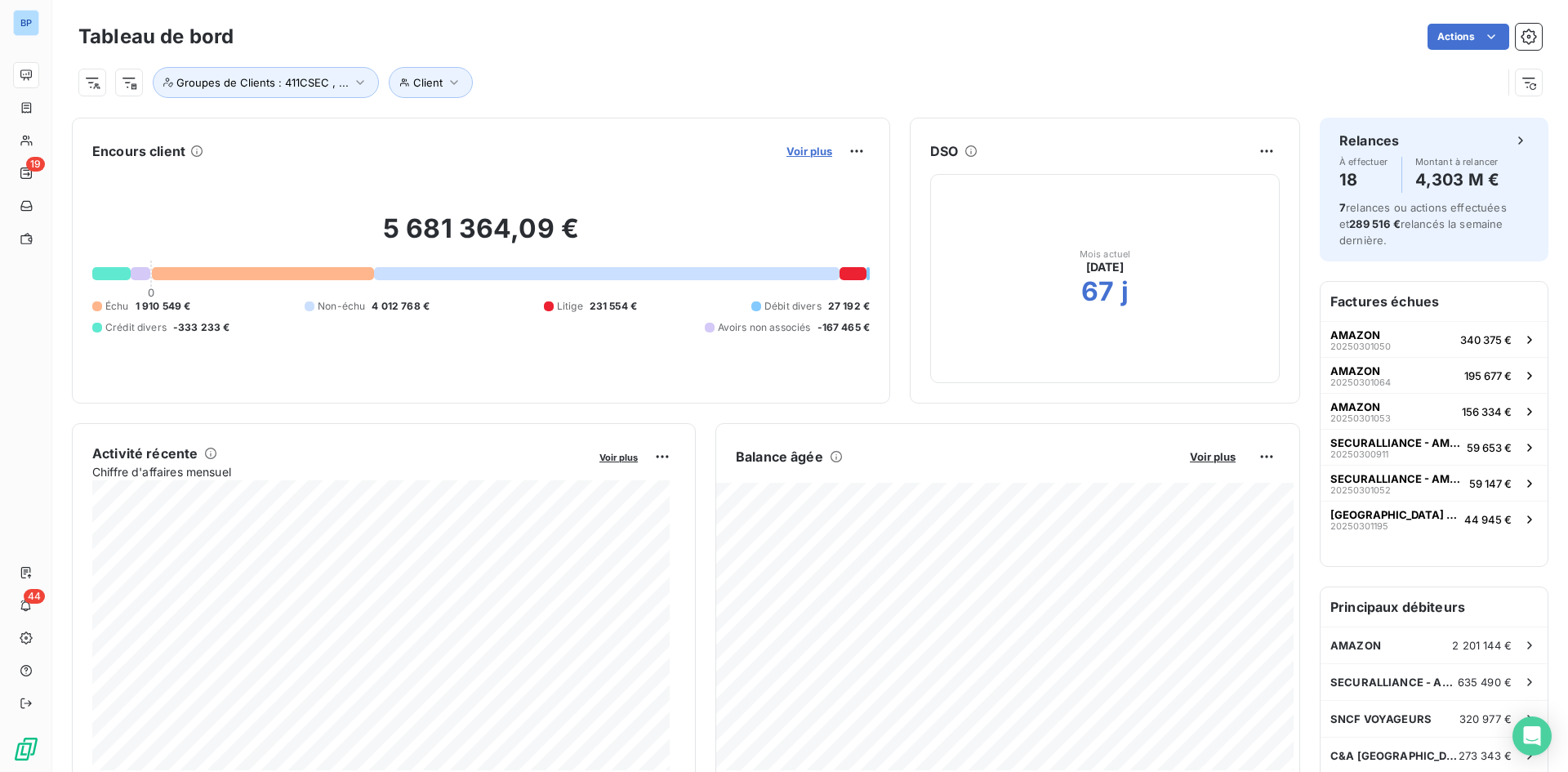
click at [807, 152] on span "Voir plus" at bounding box center [809, 152] width 46 height 13
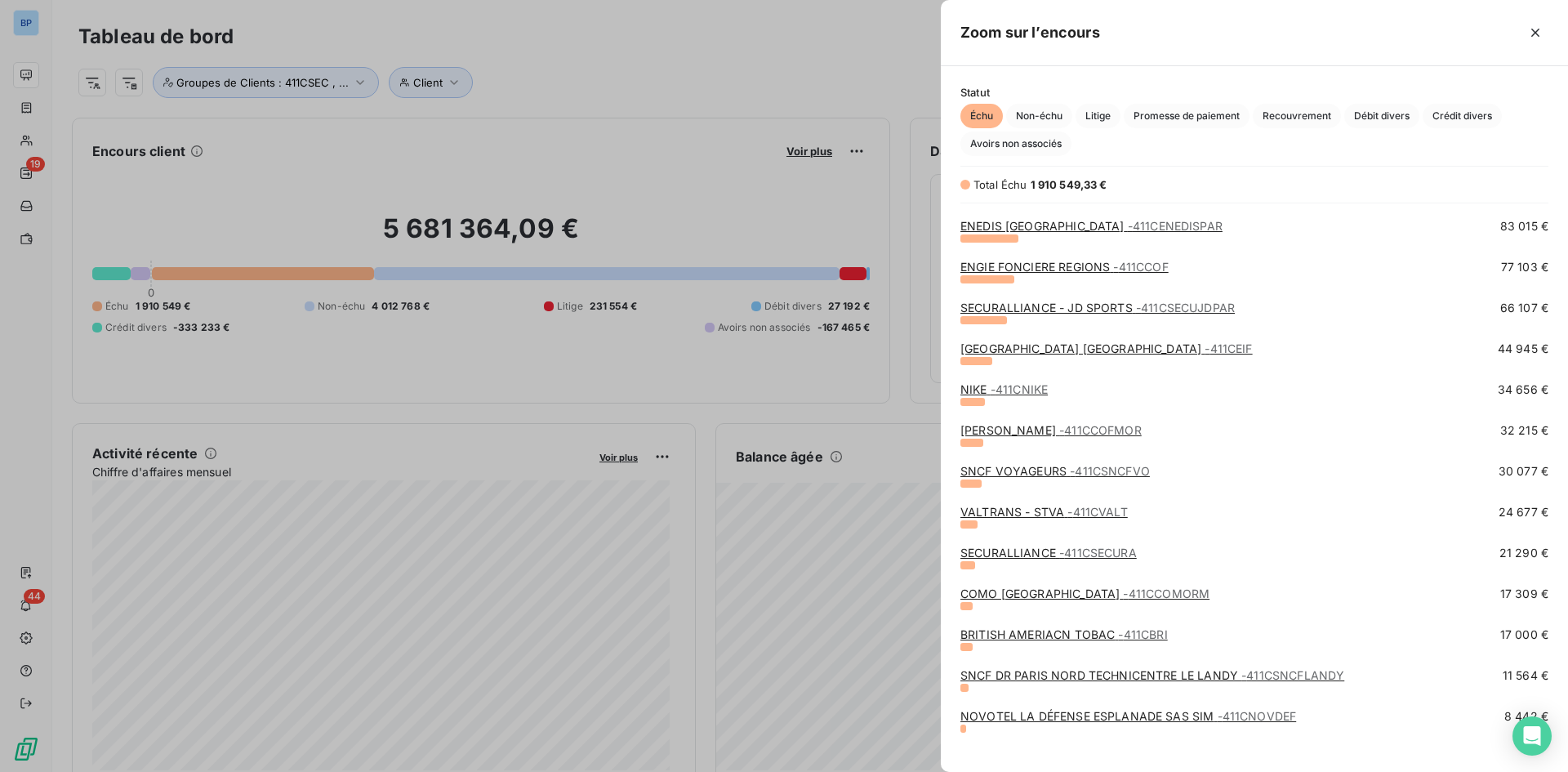
scroll to position [327, 0]
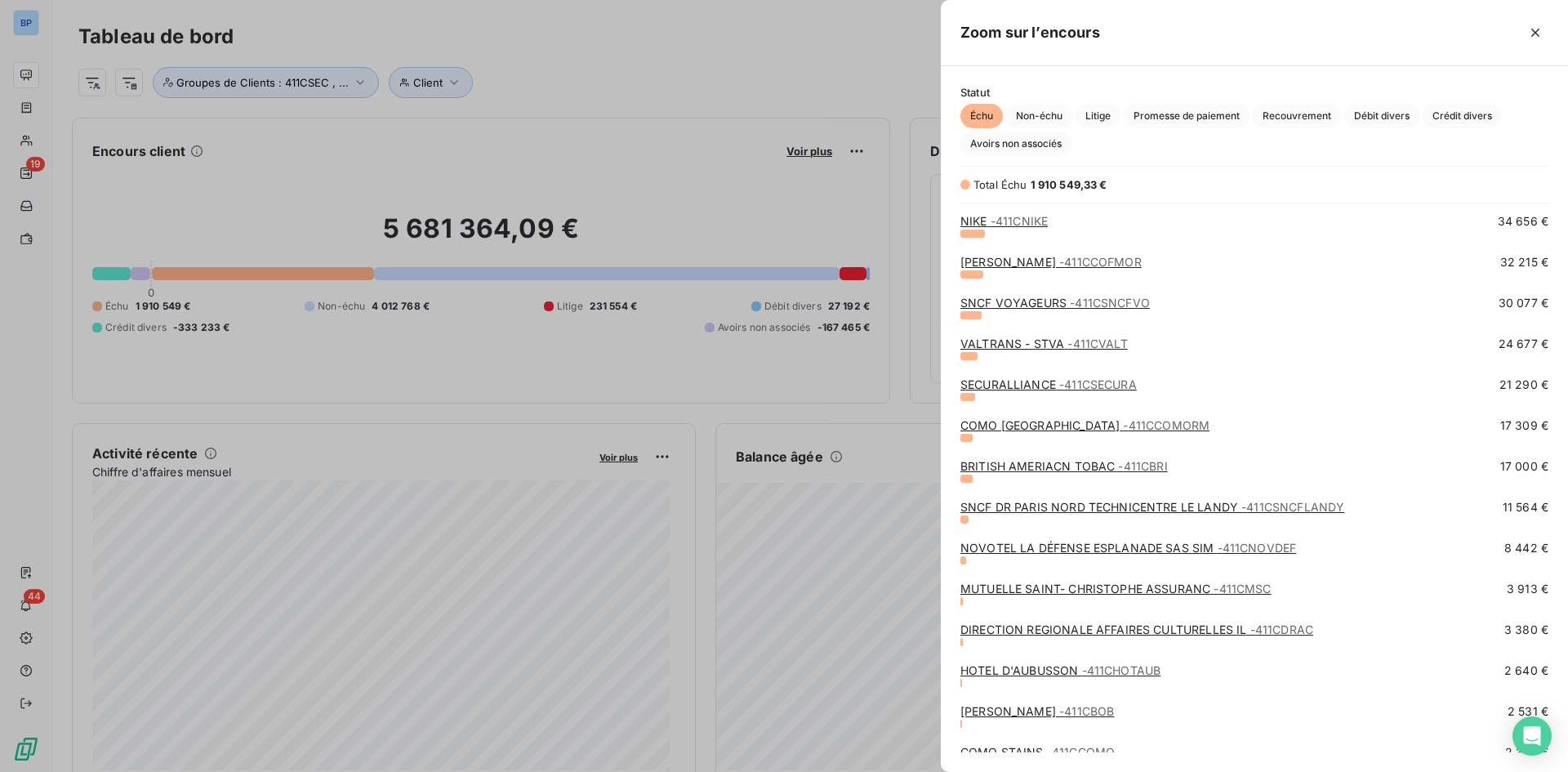
click at [1037, 543] on link "NOVOTEL LA DÉFENSE ESPLANADE SAS SIM - 411CNOVDEF" at bounding box center [1128, 548] width 335 height 14
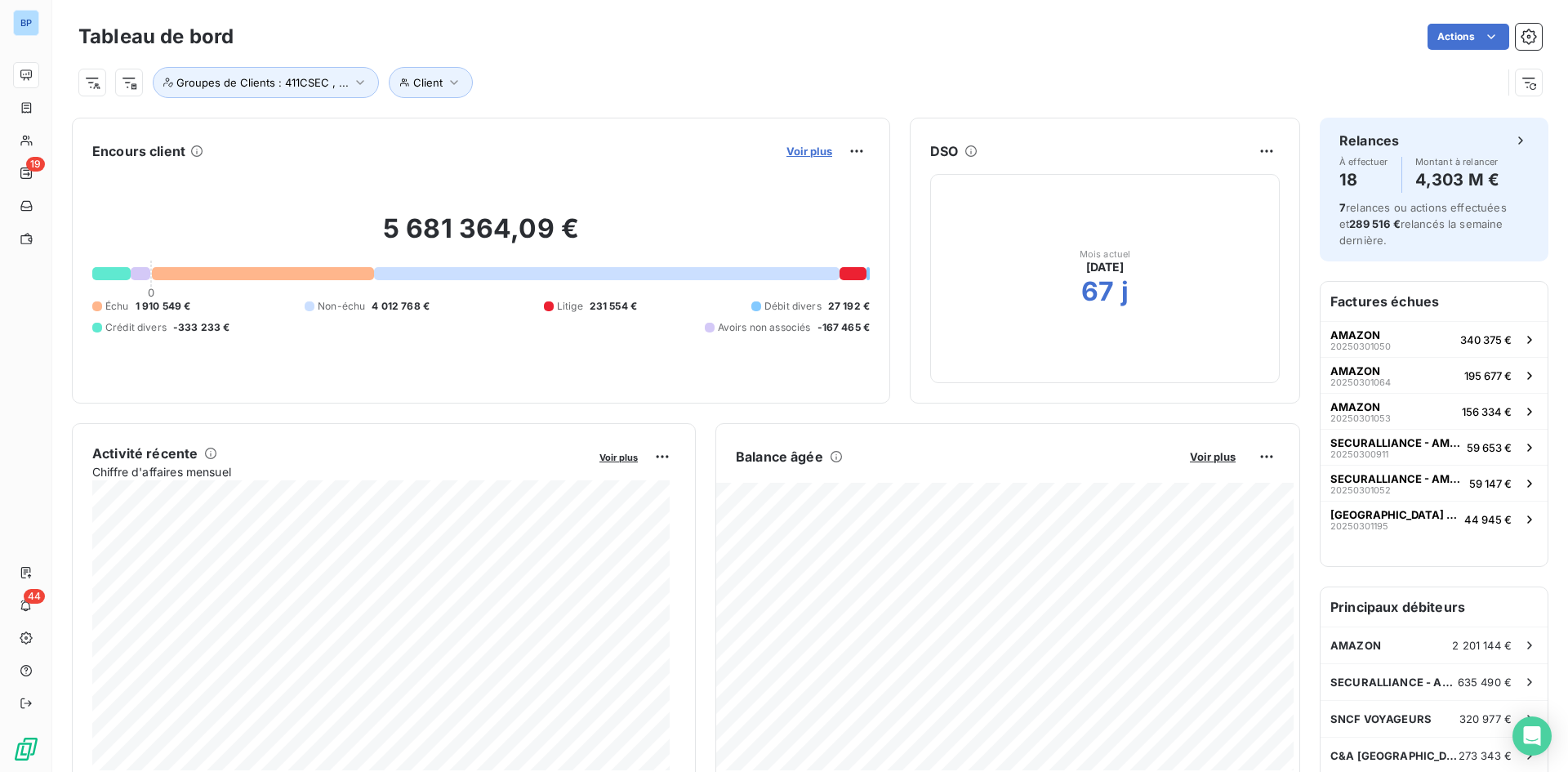
click at [801, 150] on span "Voir plus" at bounding box center [809, 152] width 46 height 13
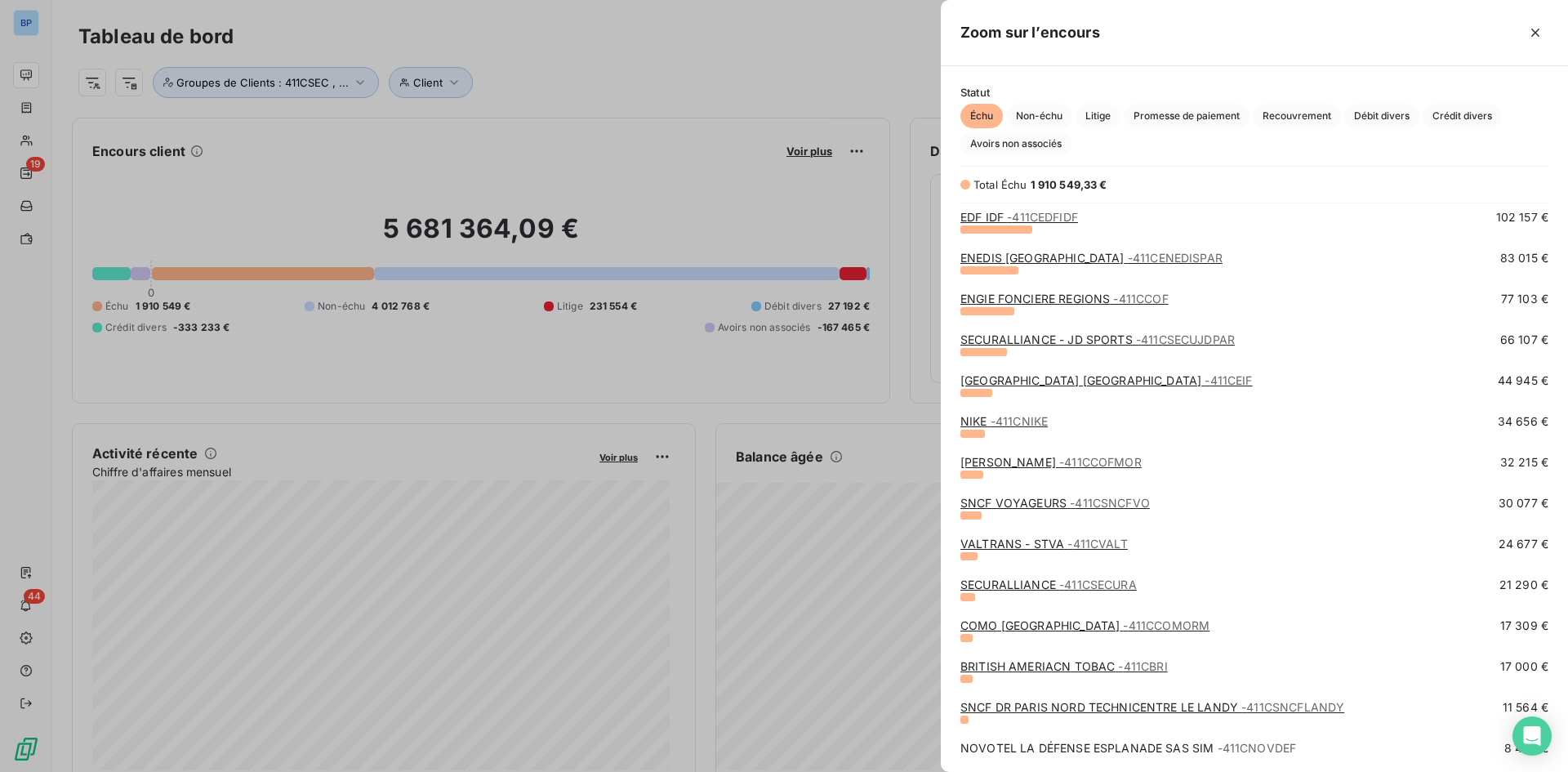
scroll to position [409, 0]
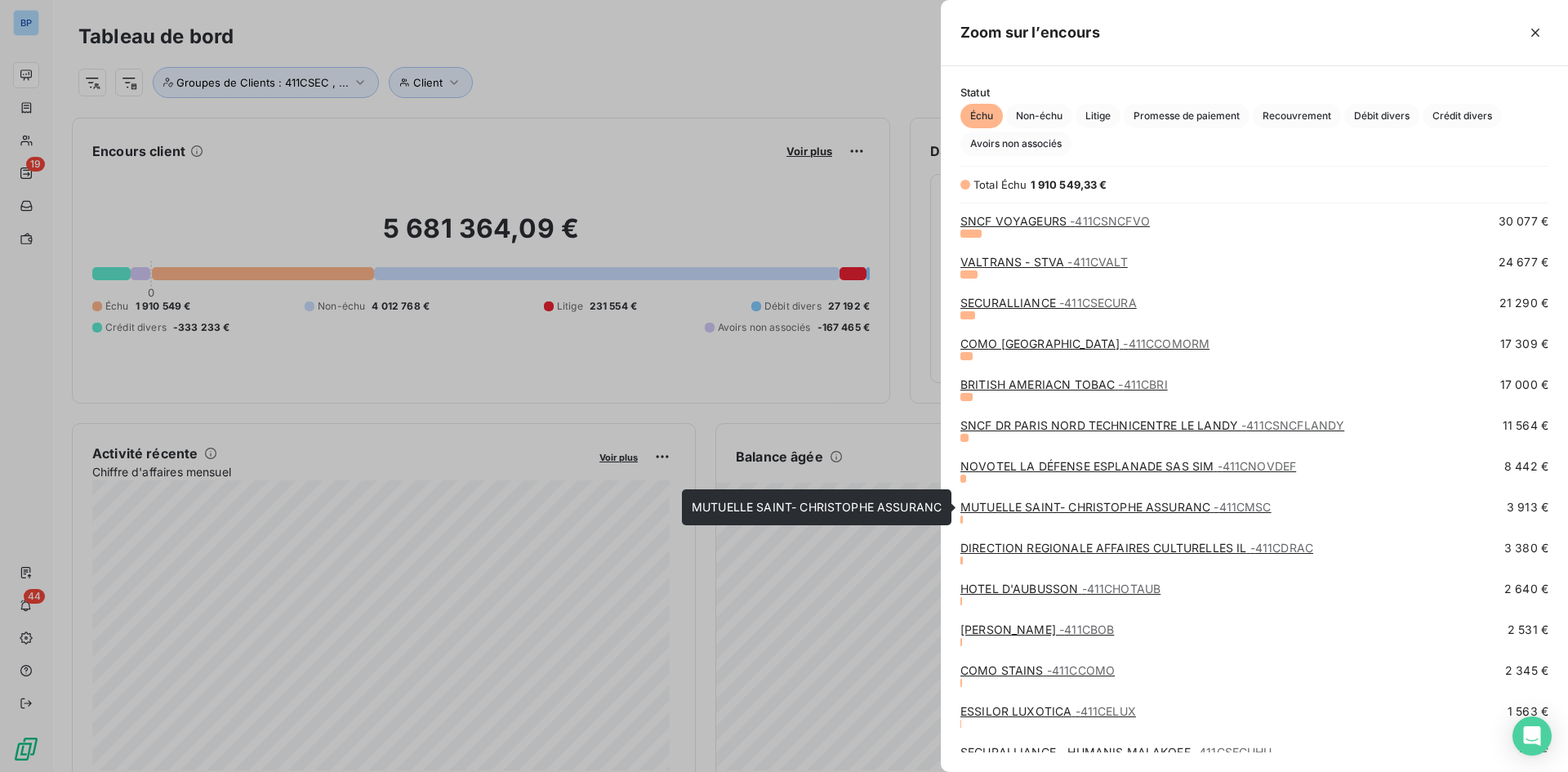
click at [1059, 502] on link "MUTUELLE SAINT- CHRISTOPHE ASSURANC - 411CMSC" at bounding box center [1116, 507] width 311 height 14
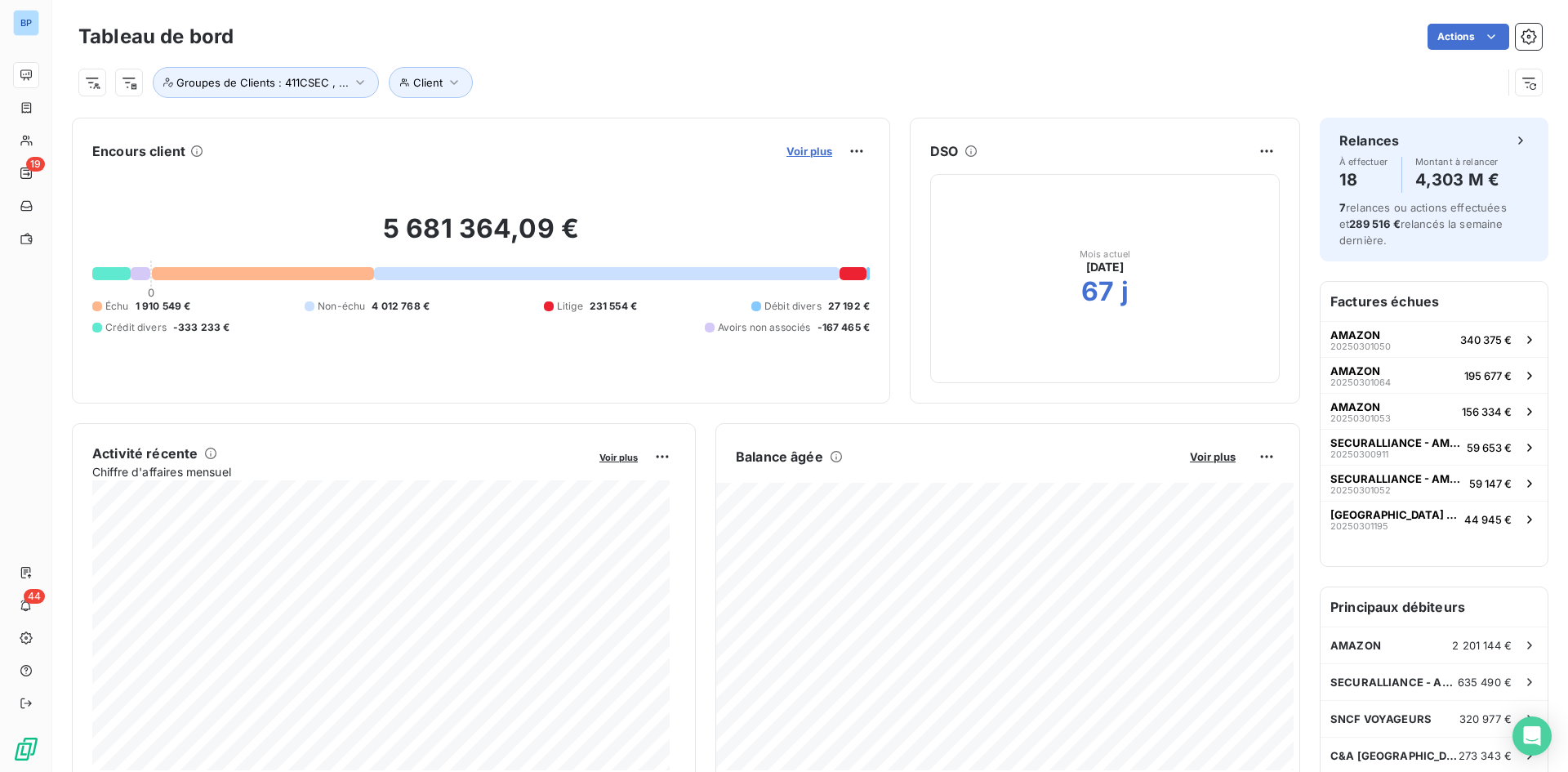
click at [796, 152] on span "Voir plus" at bounding box center [809, 152] width 46 height 13
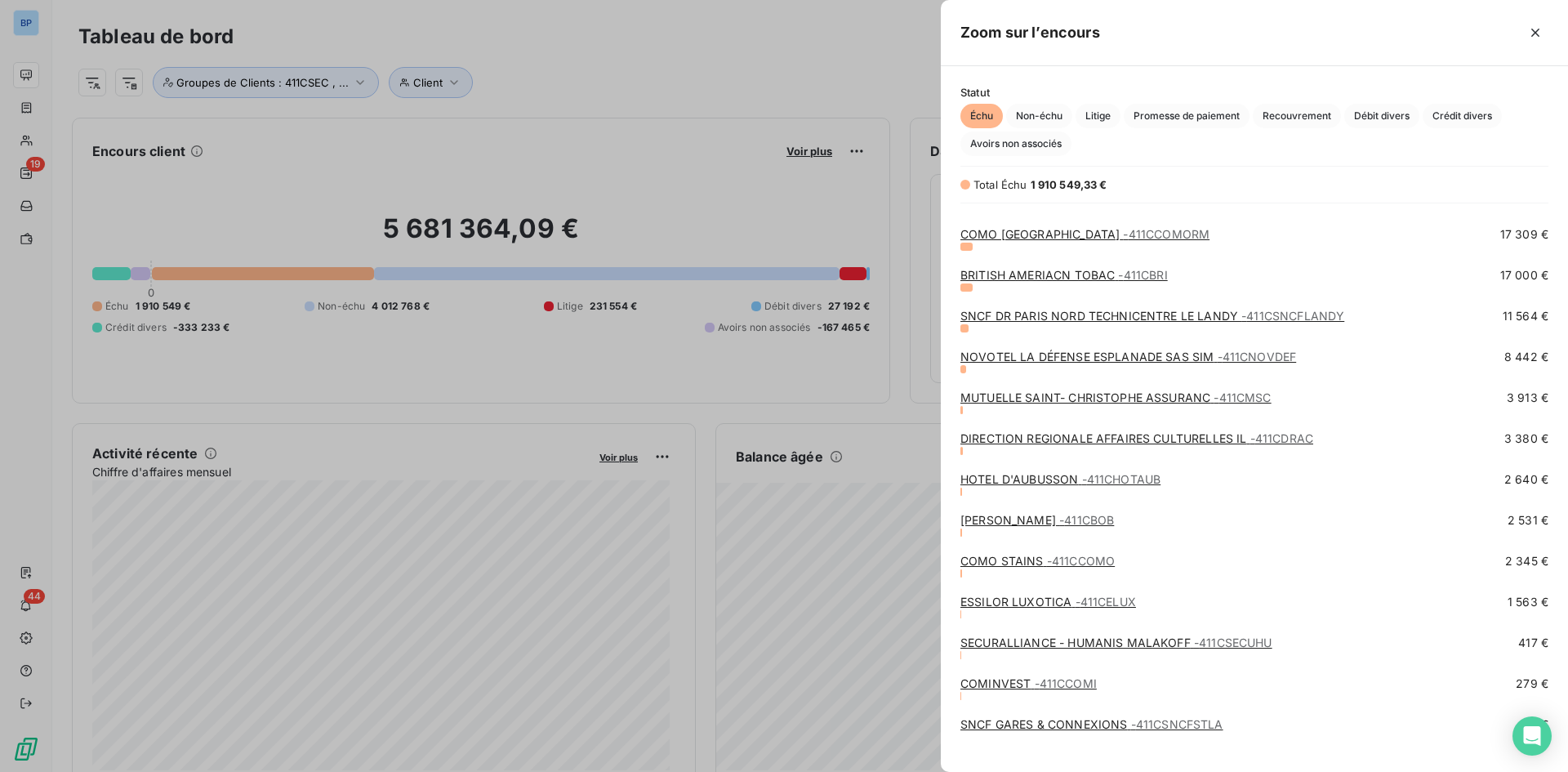
scroll to position [543, 0]
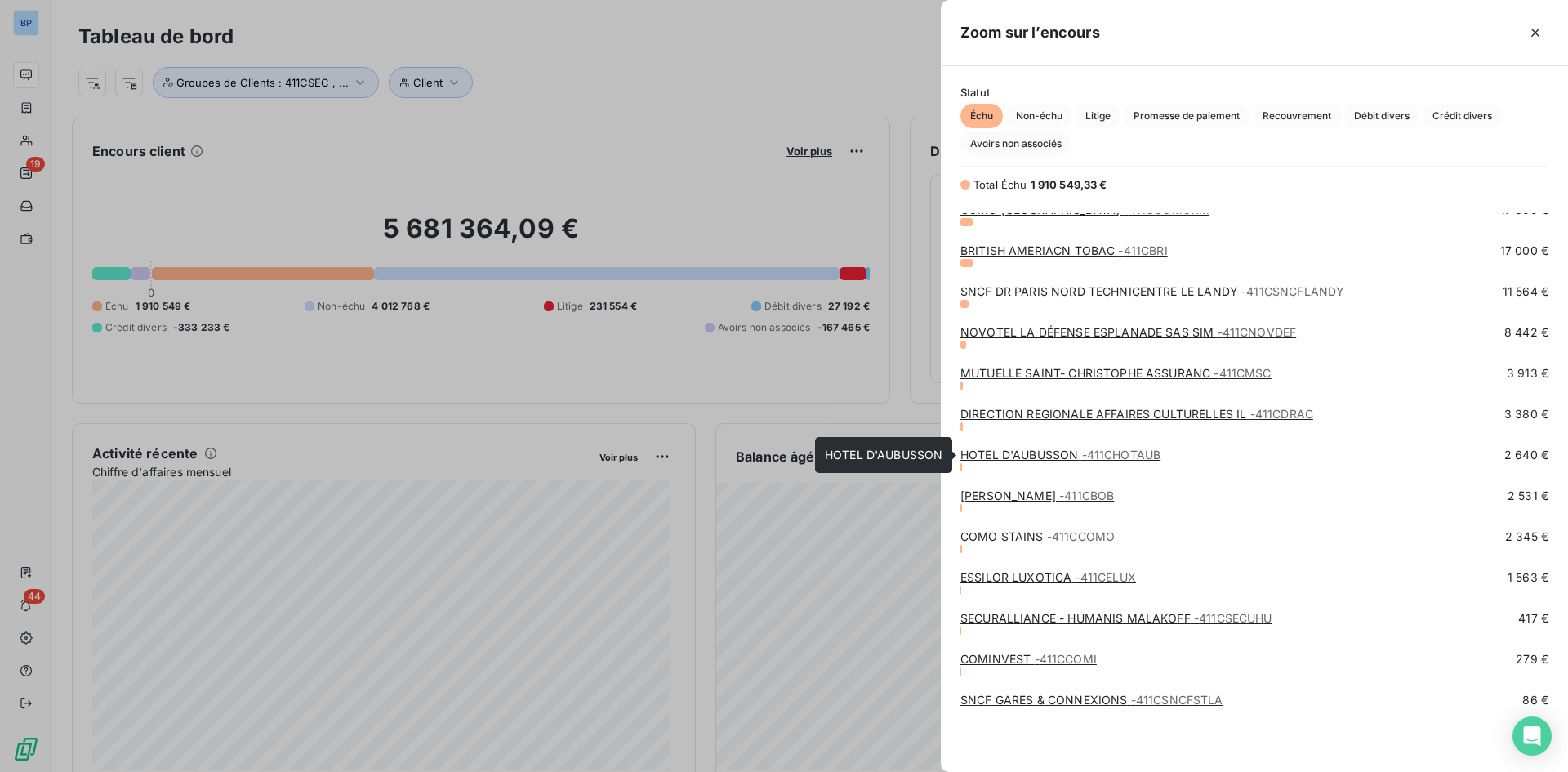
click at [987, 452] on link "HOTEL D'AUBUSSON - 411CHOTAUB" at bounding box center [1060, 455] width 200 height 14
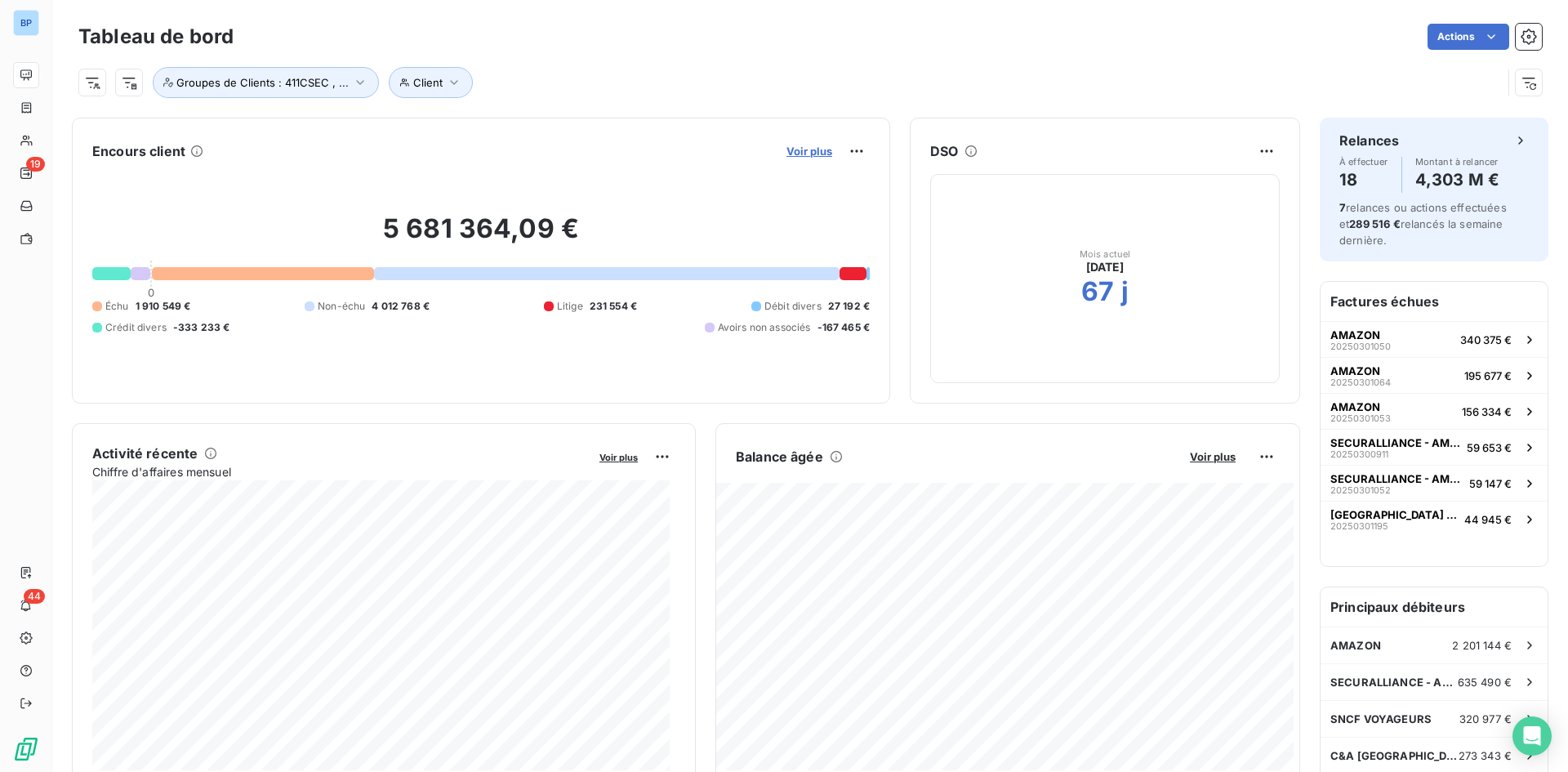
click at [790, 154] on span "Voir plus" at bounding box center [809, 152] width 46 height 13
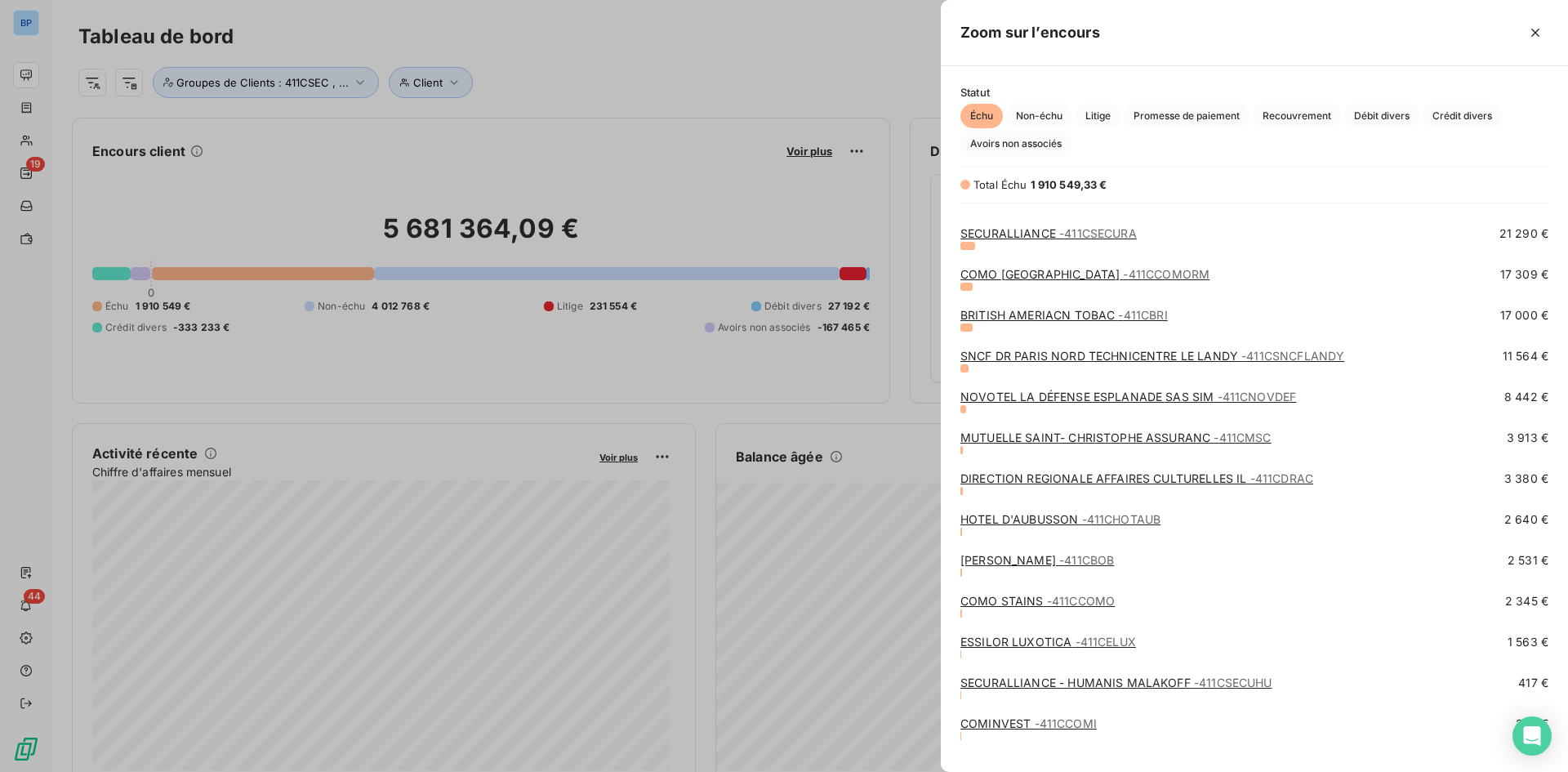
scroll to position [543, 0]
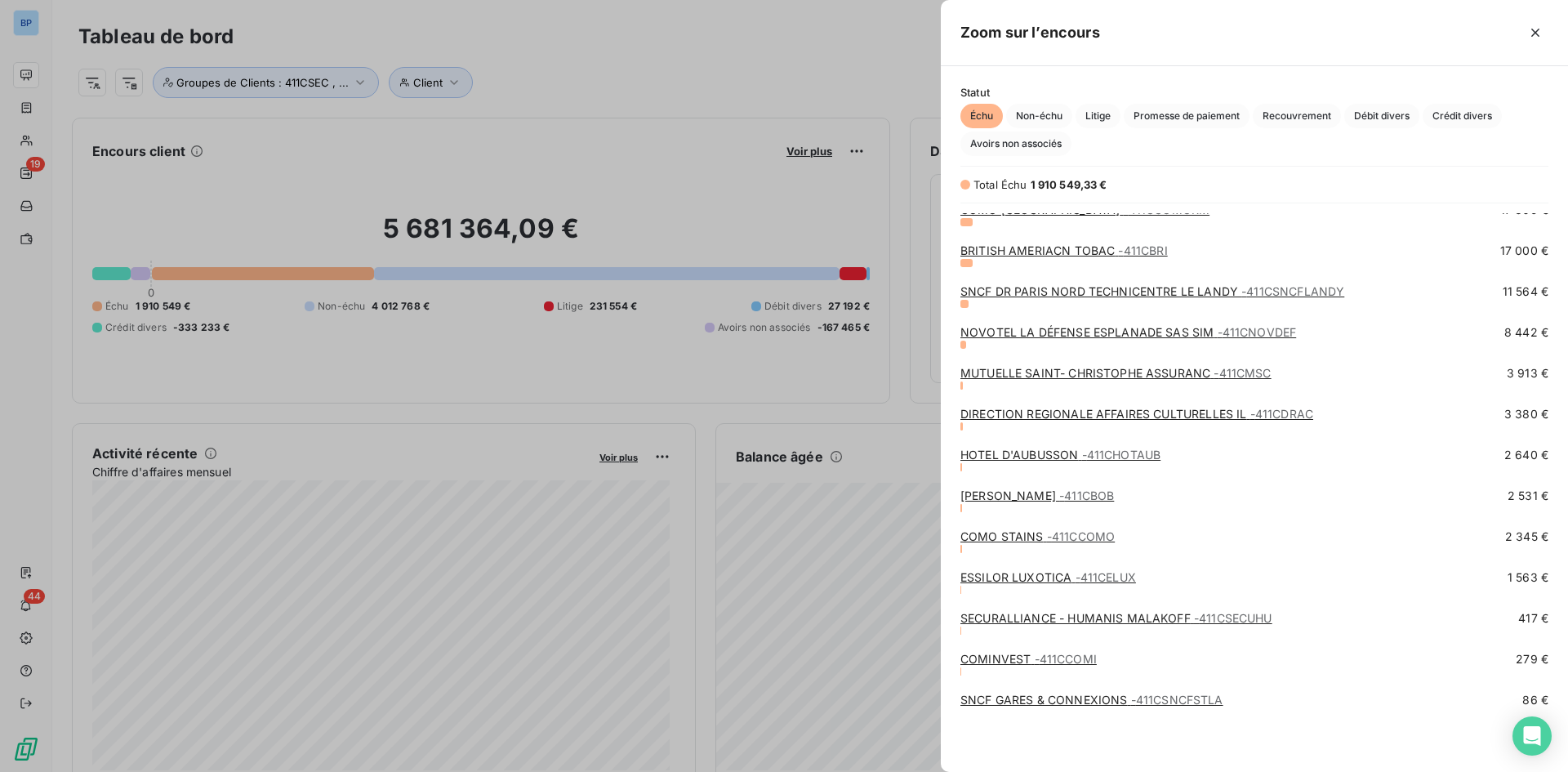
click at [978, 493] on link "BOBBY - 411CBOB" at bounding box center [1037, 496] width 153 height 14
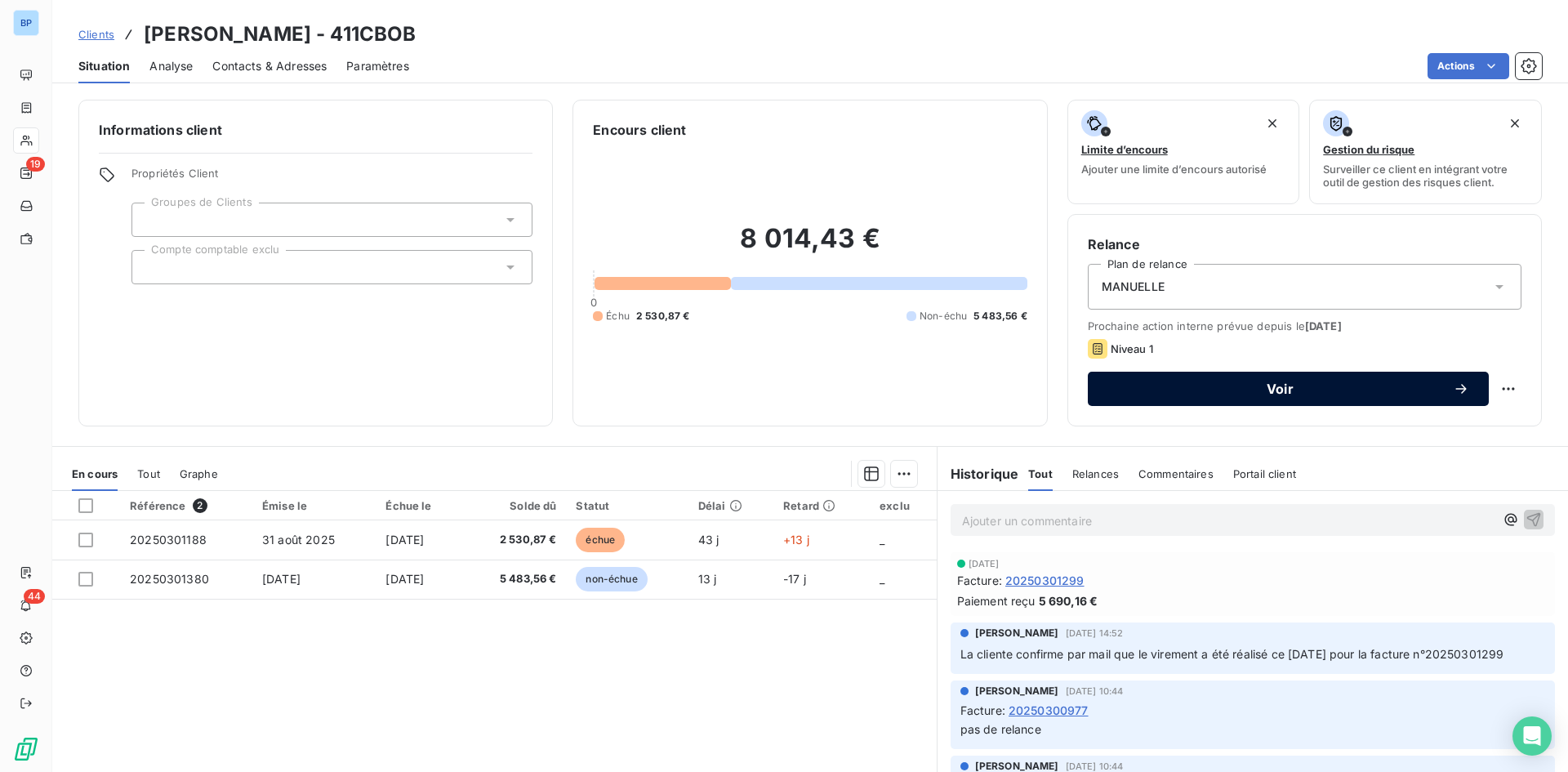
click at [1259, 384] on span "Voir" at bounding box center [1280, 389] width 345 height 13
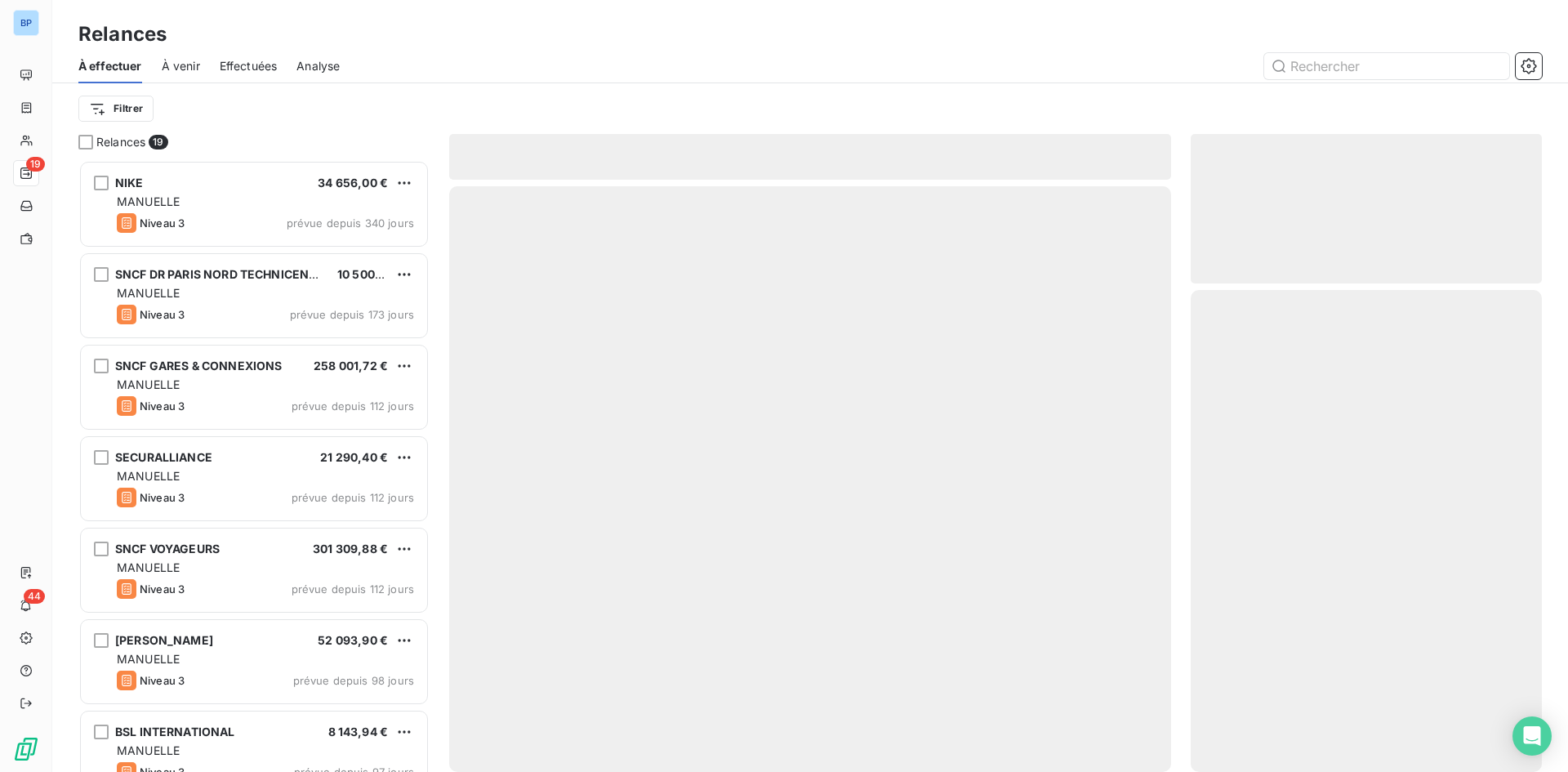
scroll to position [600, 339]
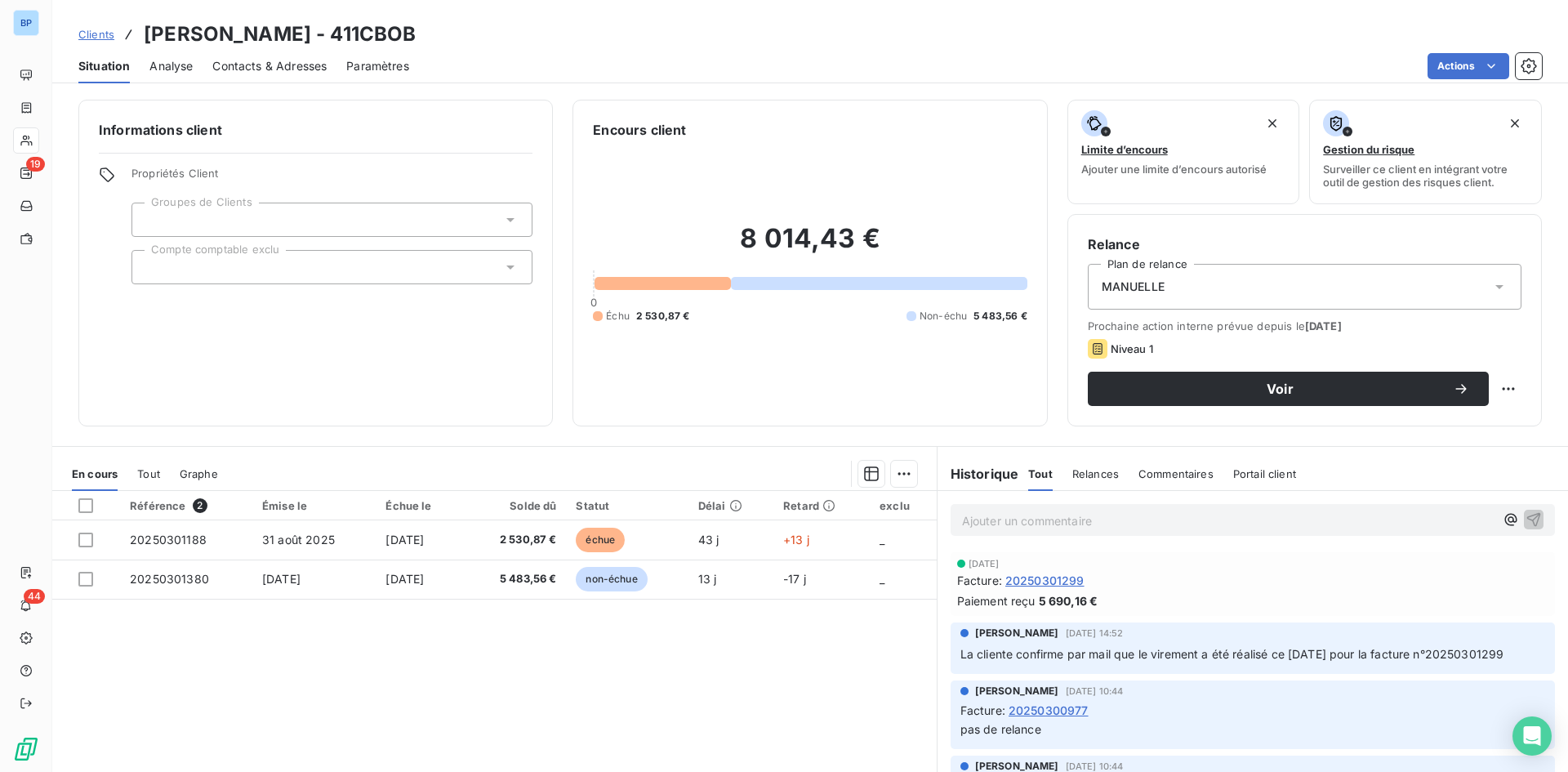
click at [1496, 287] on icon at bounding box center [1500, 286] width 8 height 4
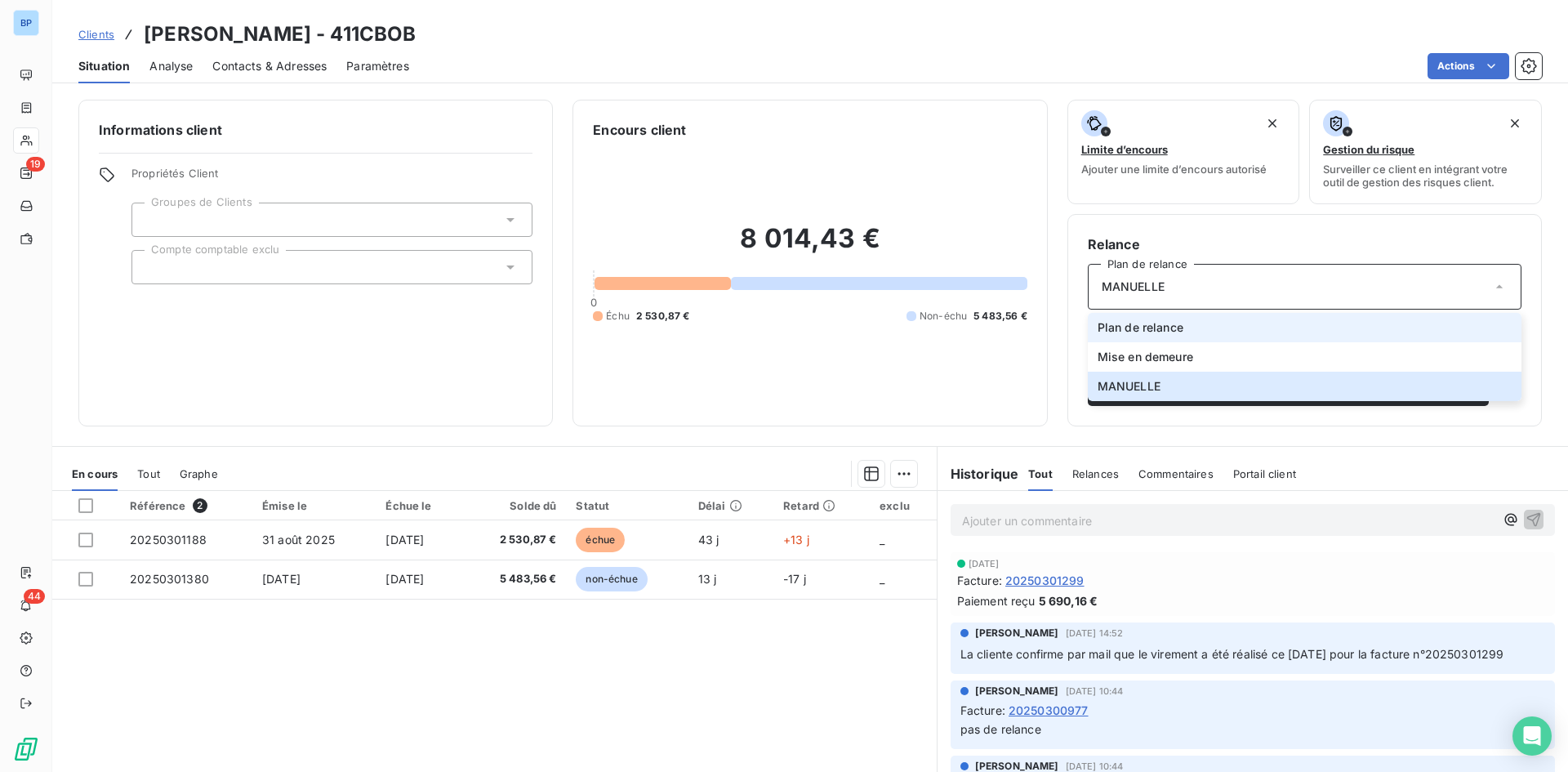
click at [1118, 321] on span "Plan de relance" at bounding box center [1140, 328] width 86 height 17
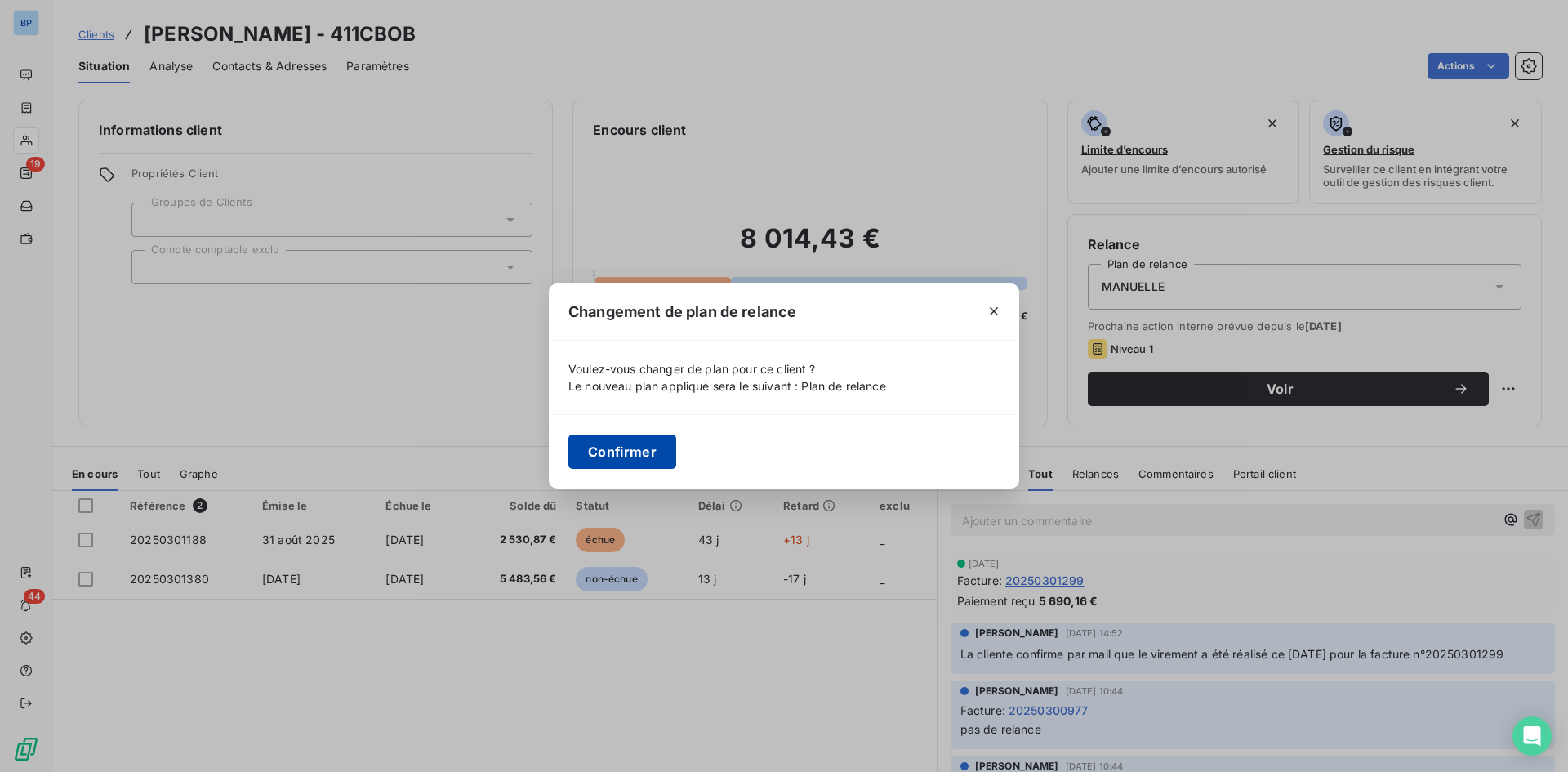
click at [619, 450] on button "Confirmer" at bounding box center [623, 451] width 108 height 34
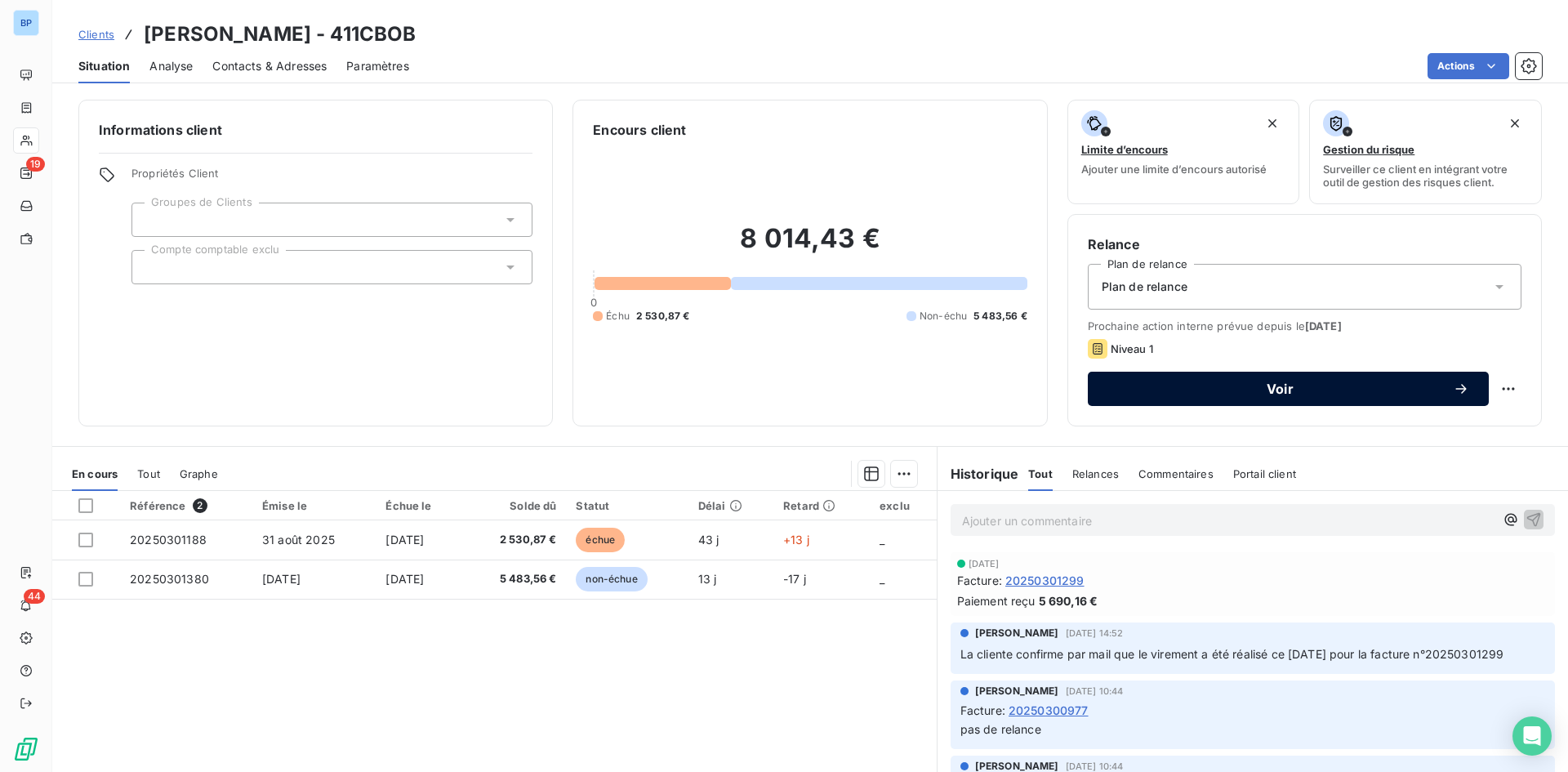
click at [1273, 380] on button "Voir" at bounding box center [1288, 389] width 401 height 34
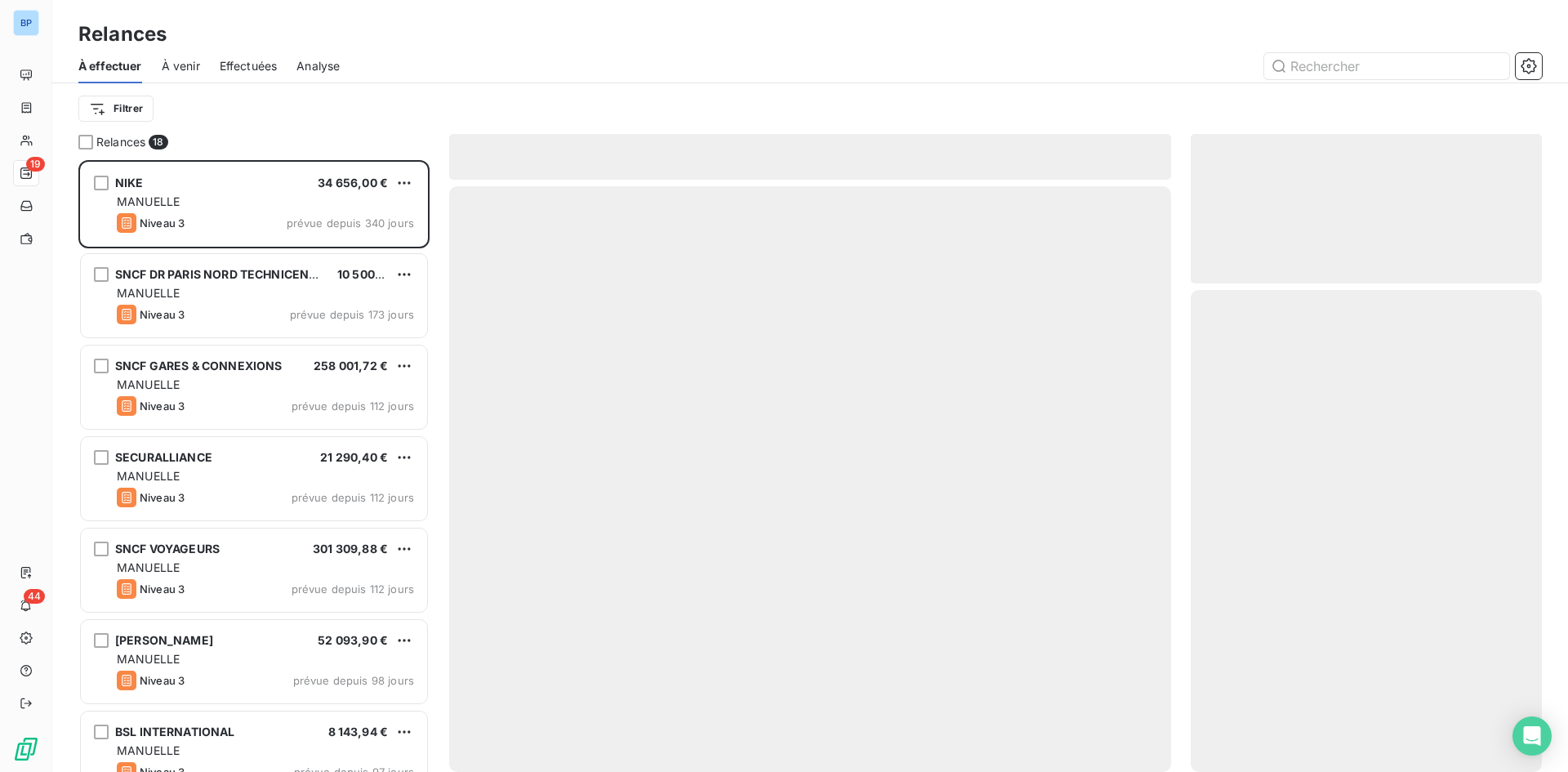
scroll to position [600, 339]
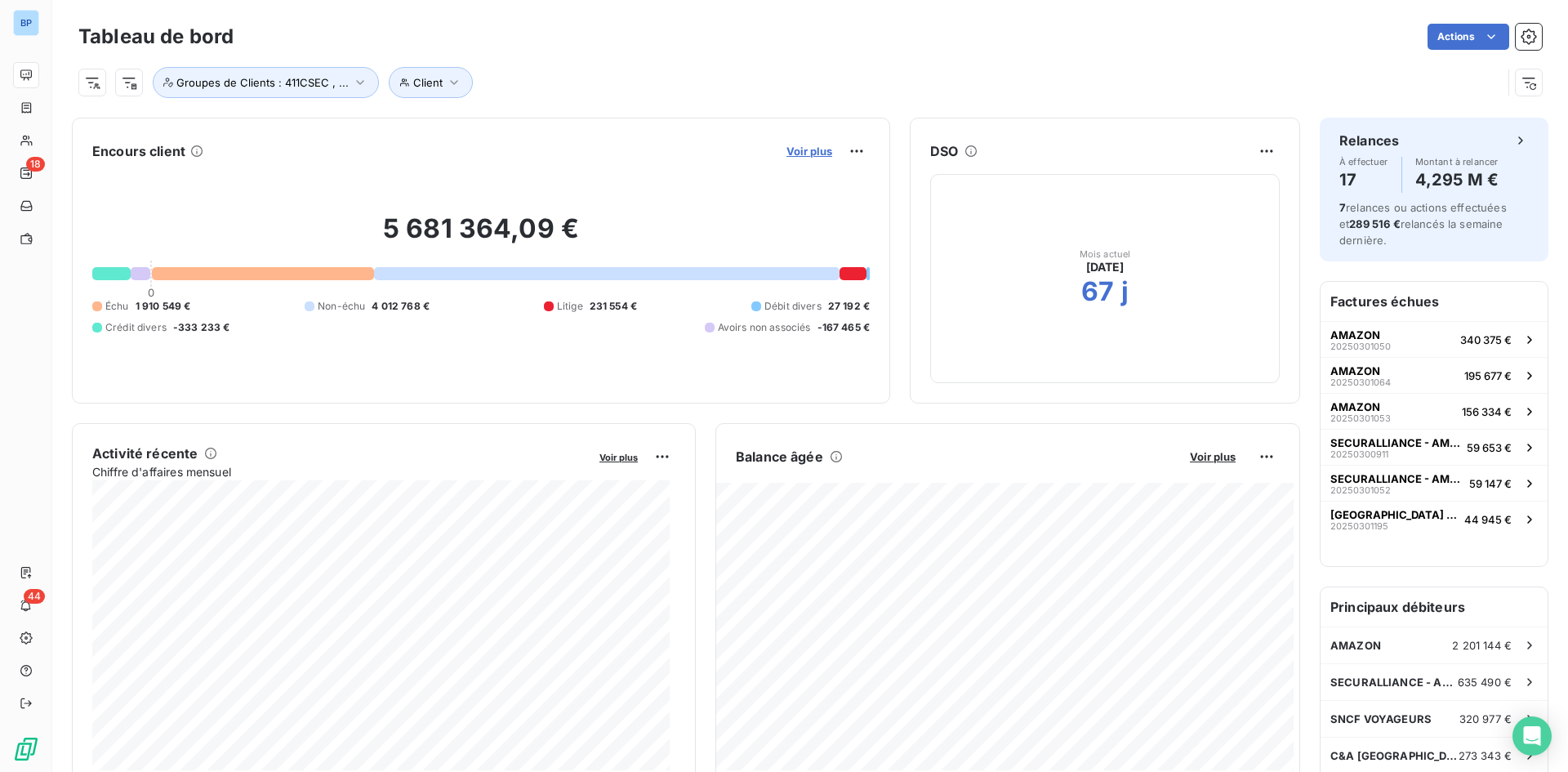
click at [793, 150] on span "Voir plus" at bounding box center [809, 152] width 46 height 13
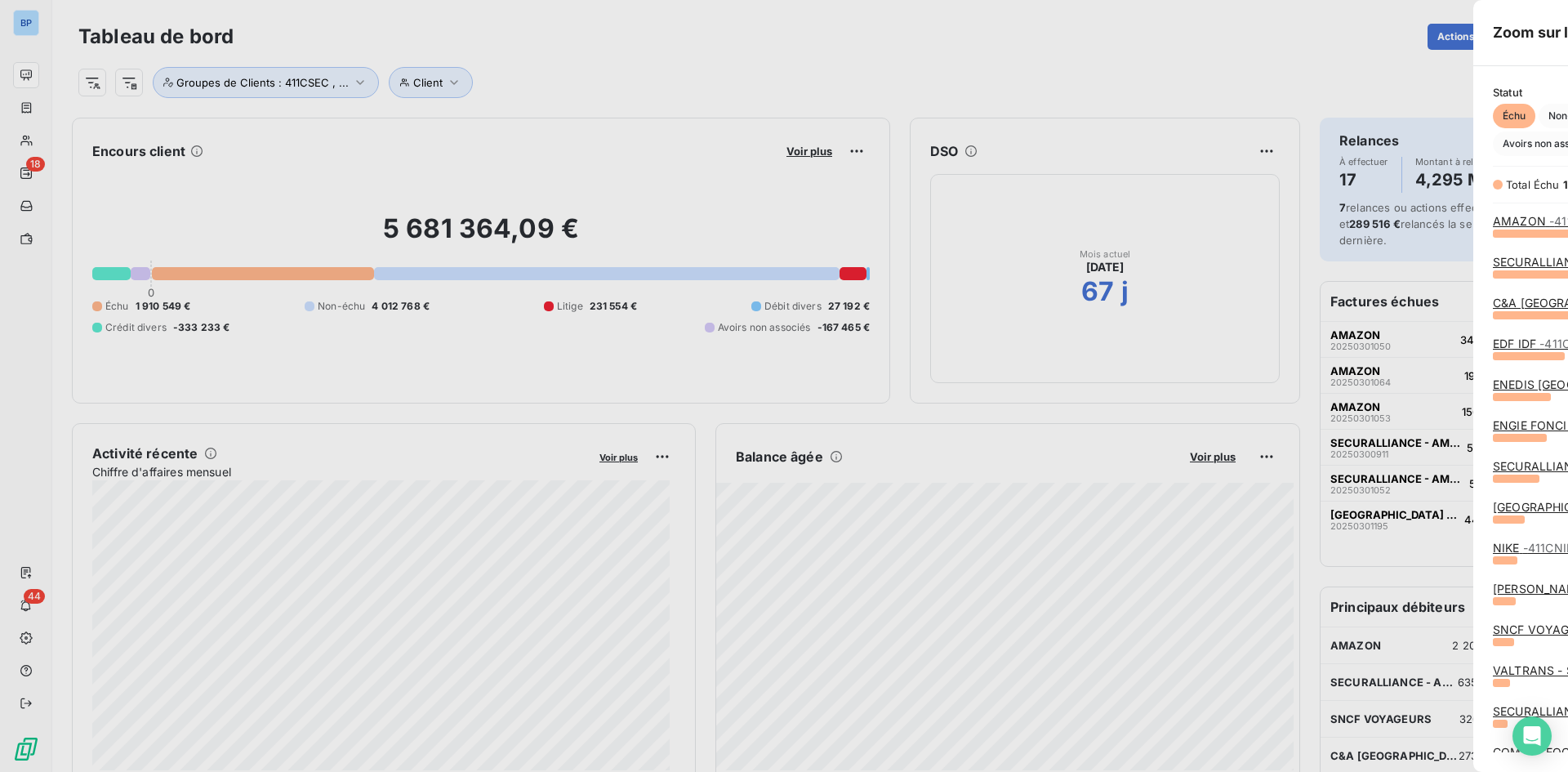
scroll to position [527, 615]
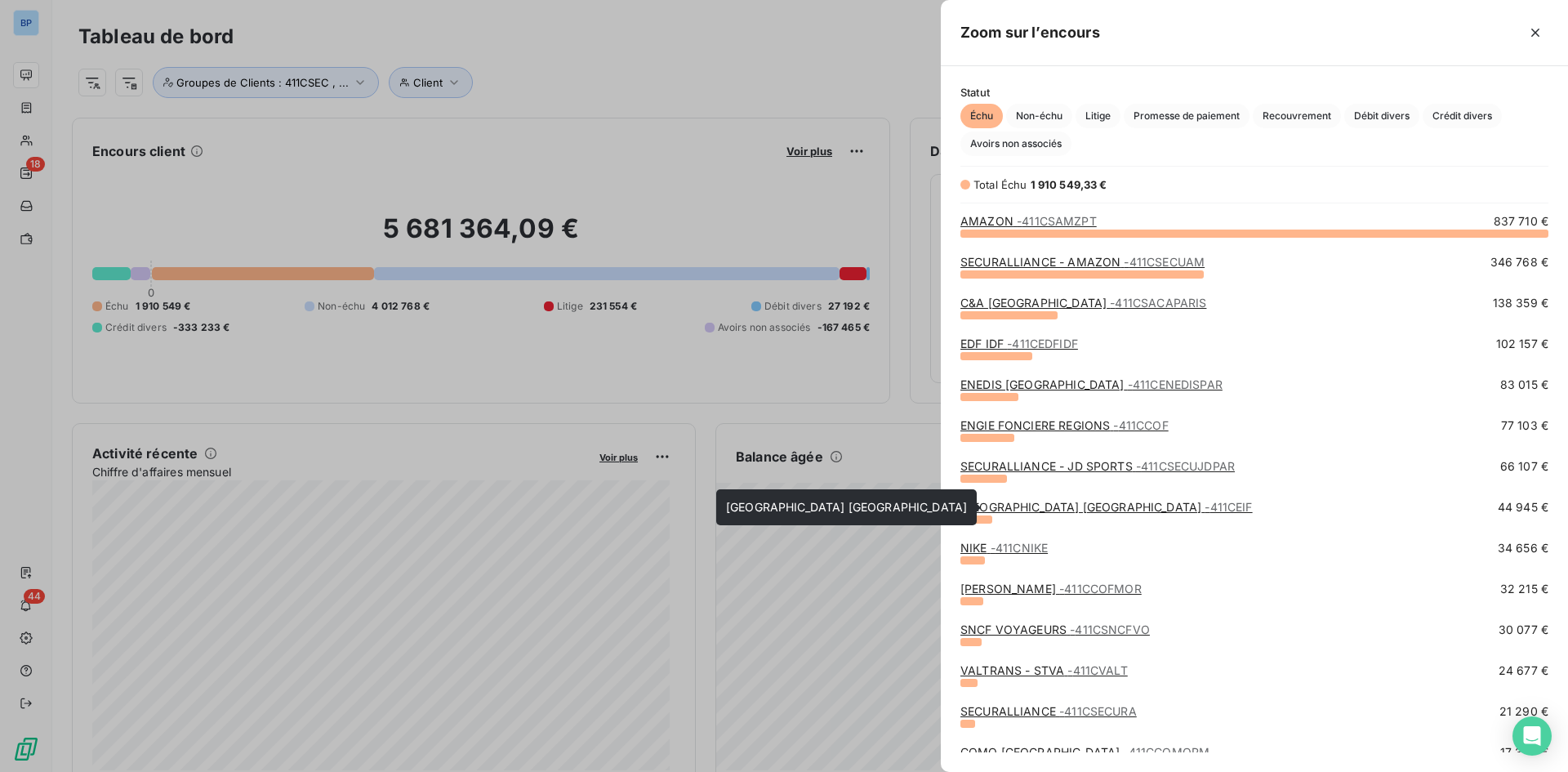
click at [1015, 502] on link "NOVOTEL PARIS CENTRE TOUR EIFFEL - 411CEIF" at bounding box center [1106, 507] width 292 height 14
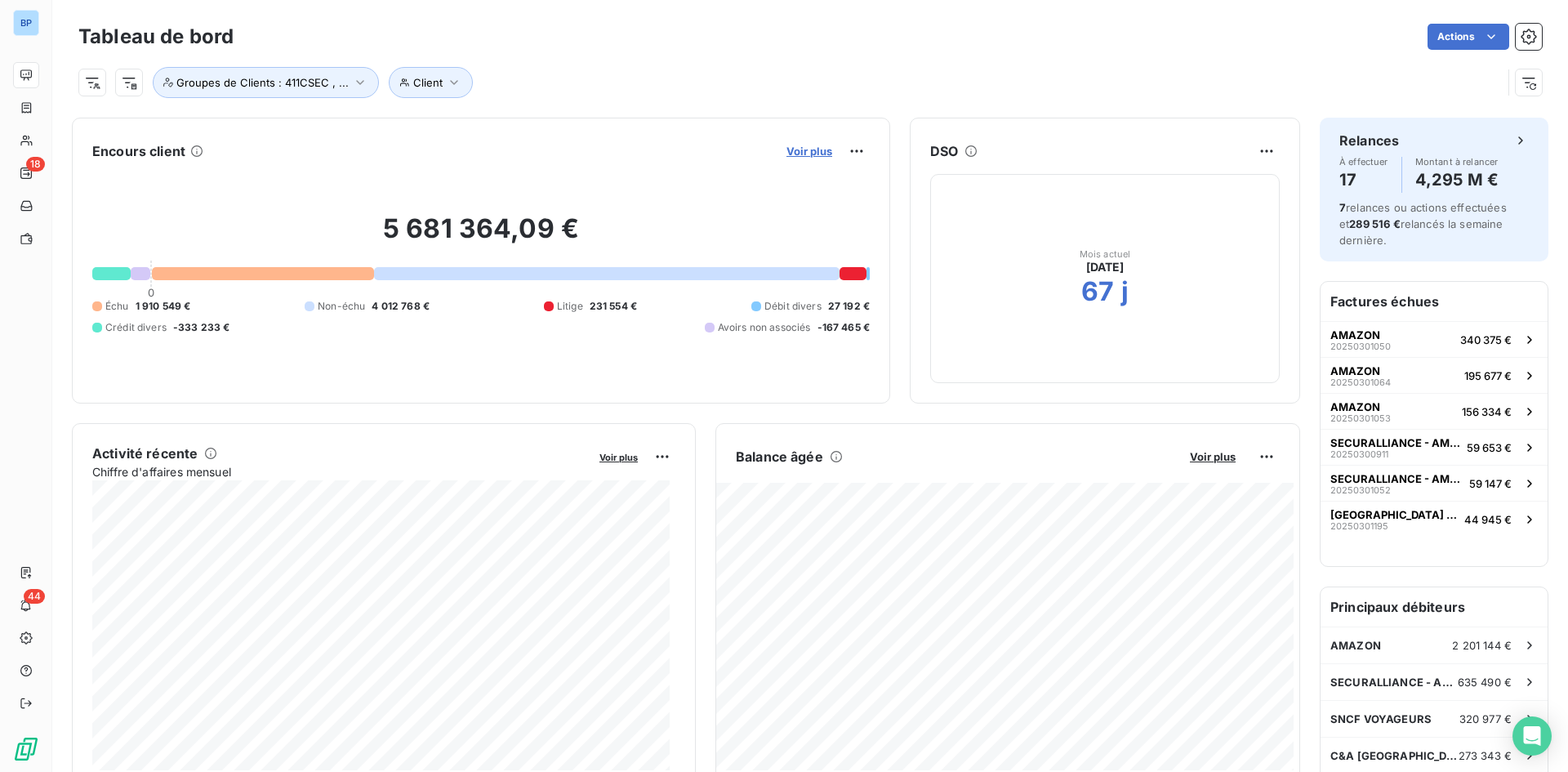
click at [802, 152] on span "Voir plus" at bounding box center [809, 152] width 46 height 13
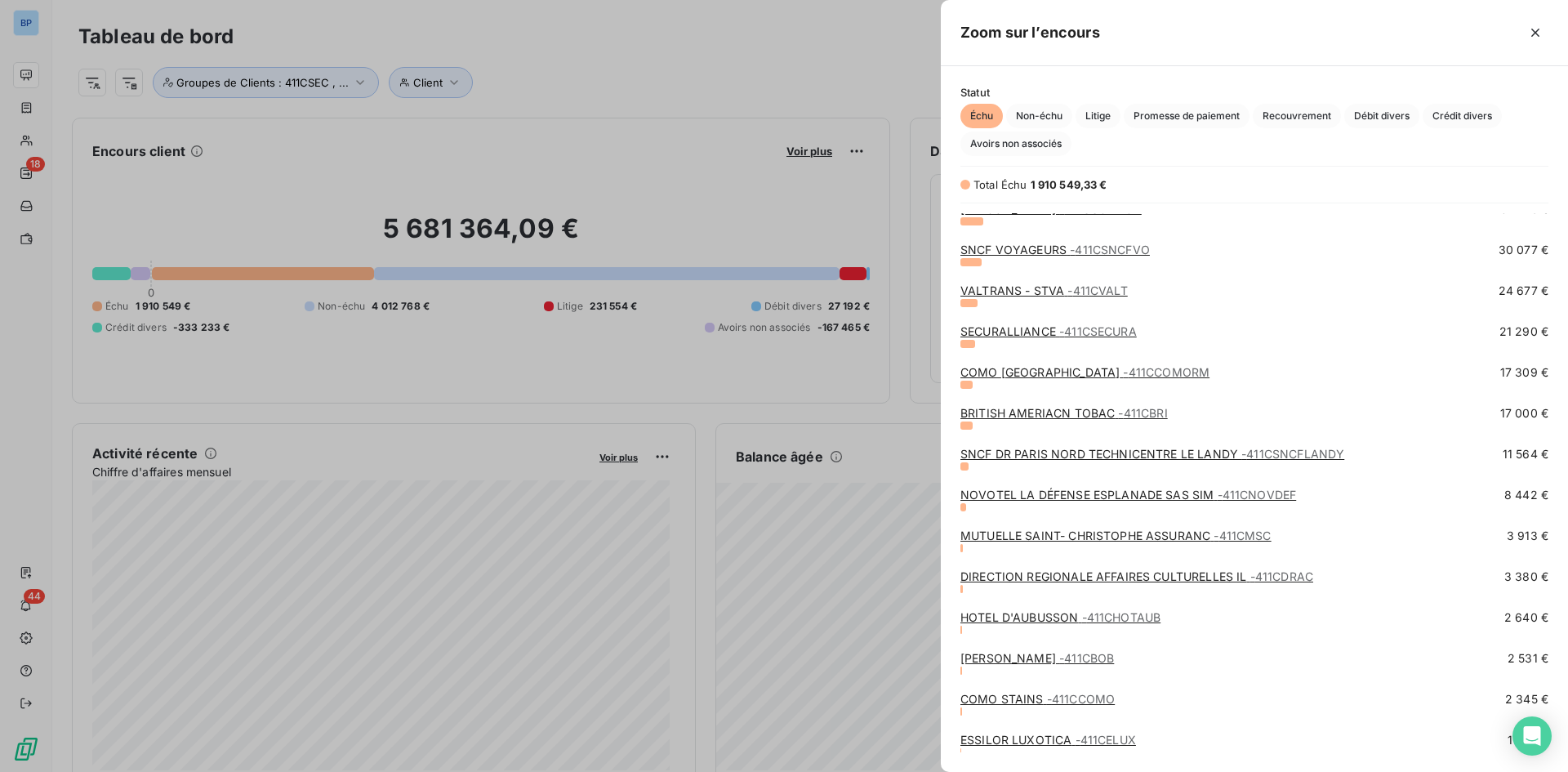
scroll to position [409, 0]
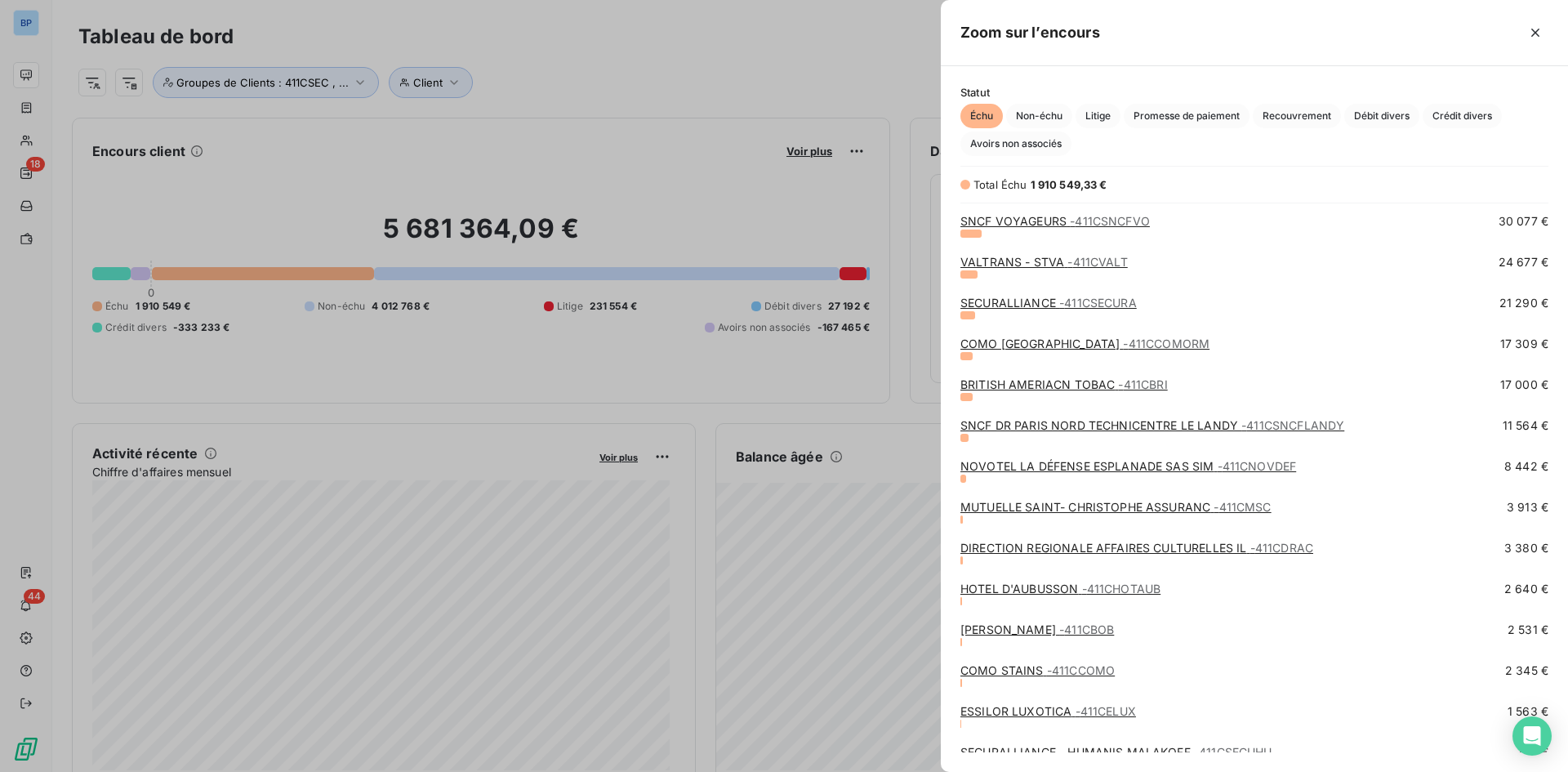
click at [1020, 670] on link "COMO STAINS - 411CCOMO" at bounding box center [1037, 670] width 154 height 14
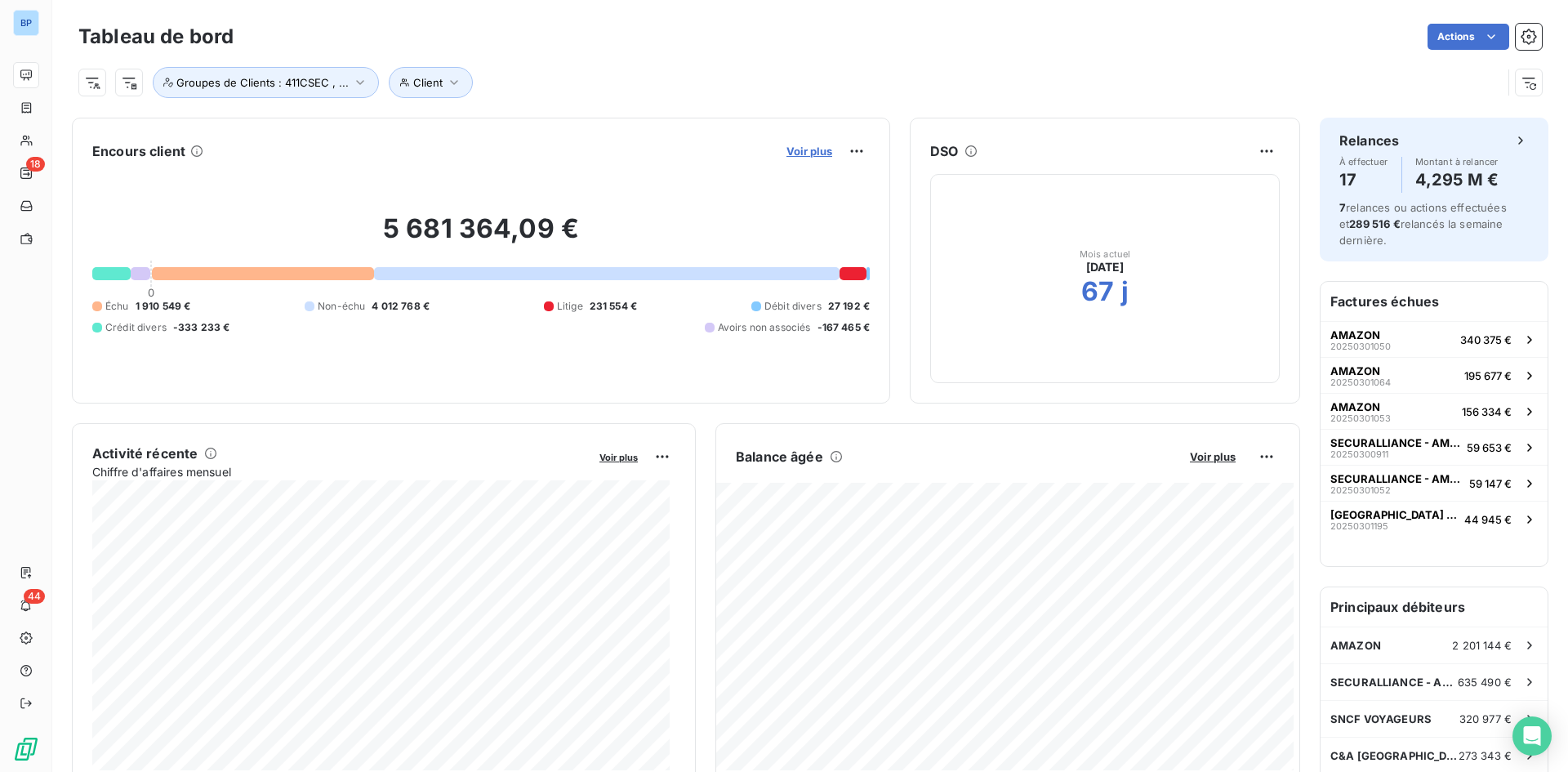
click at [799, 149] on span "Voir plus" at bounding box center [809, 152] width 46 height 13
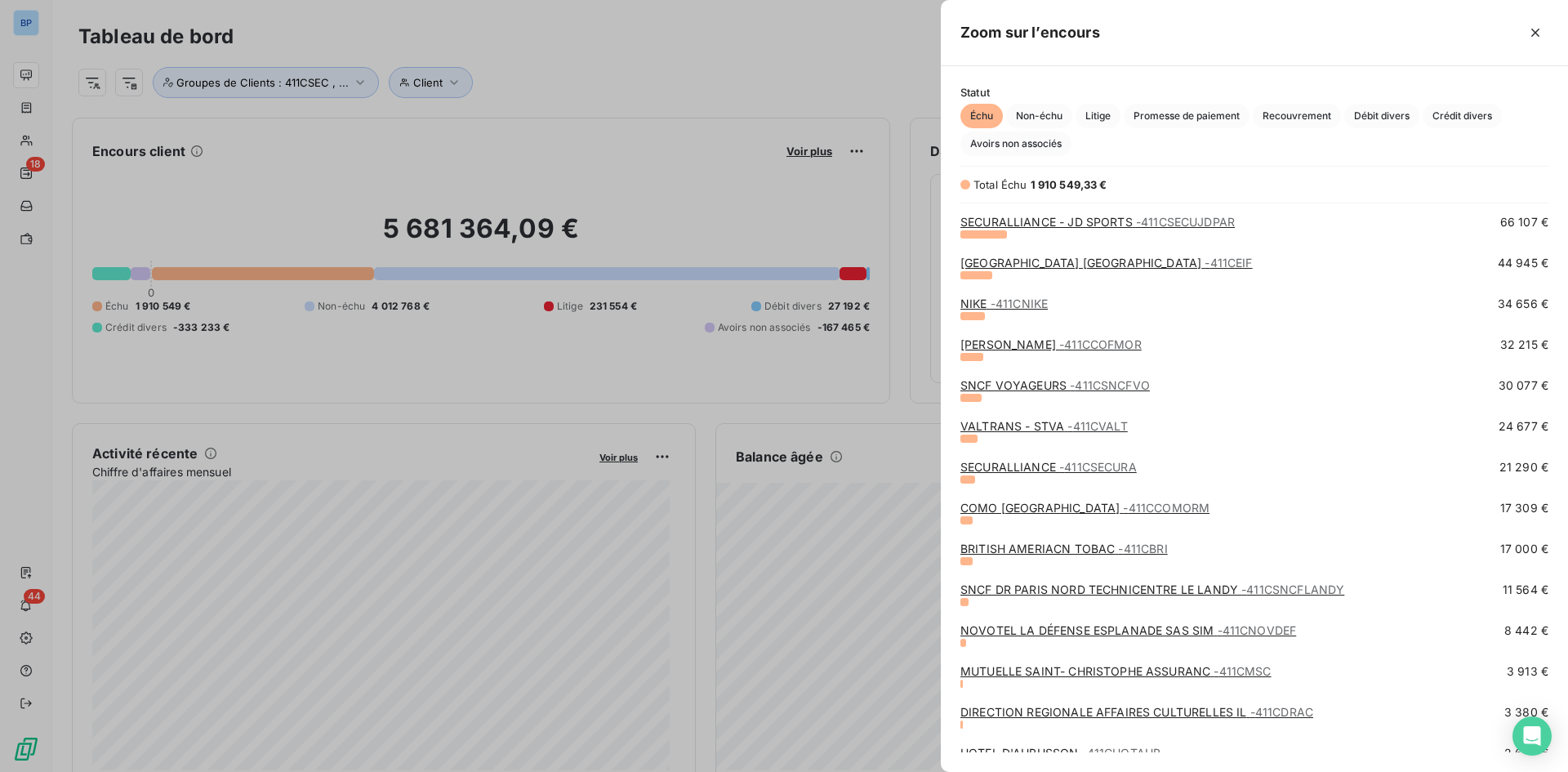
scroll to position [245, 0]
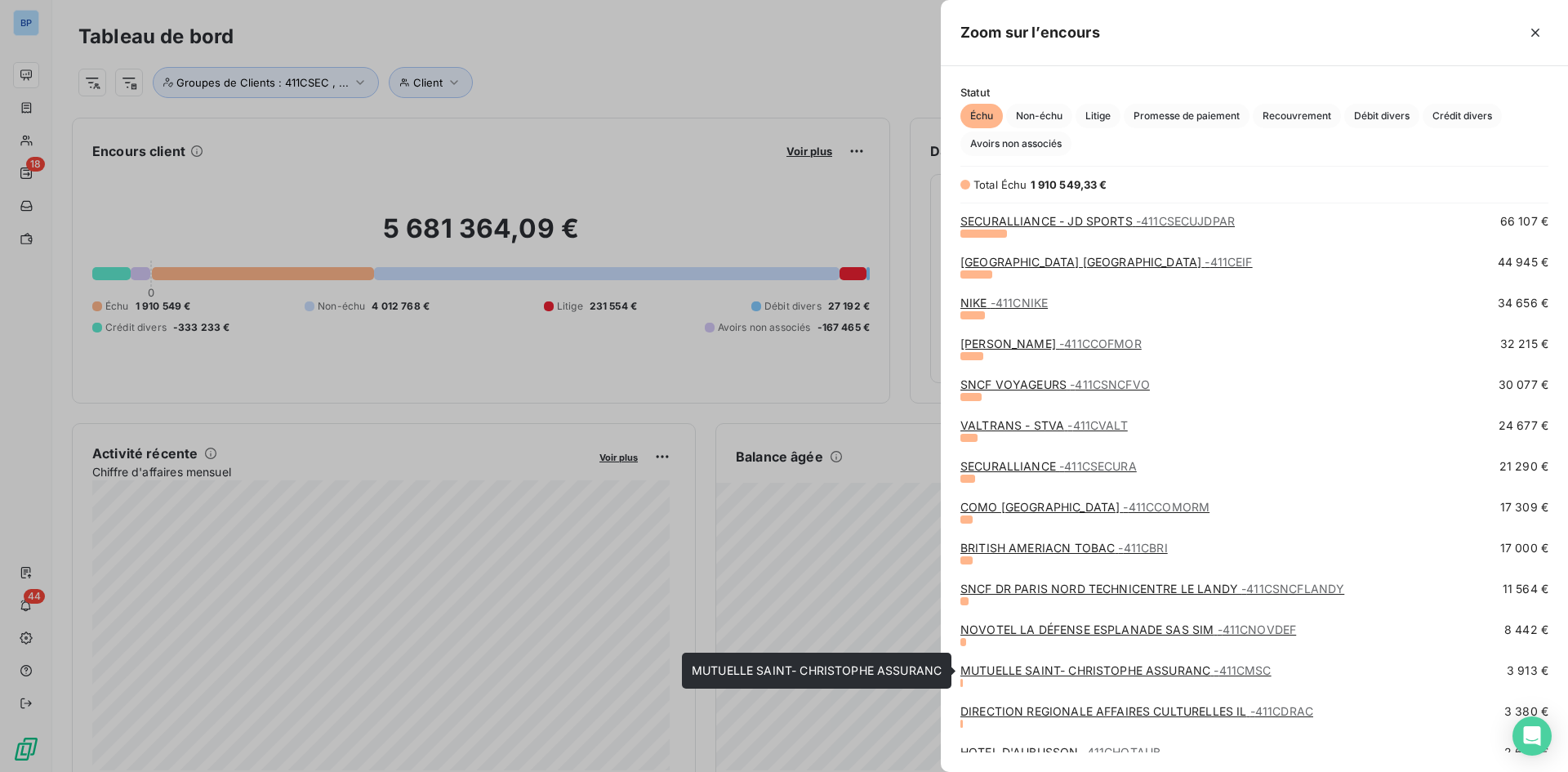
click at [1030, 674] on link "MUTUELLE SAINT- CHRISTOPHE ASSURANC - 411CMSC" at bounding box center [1116, 670] width 311 height 14
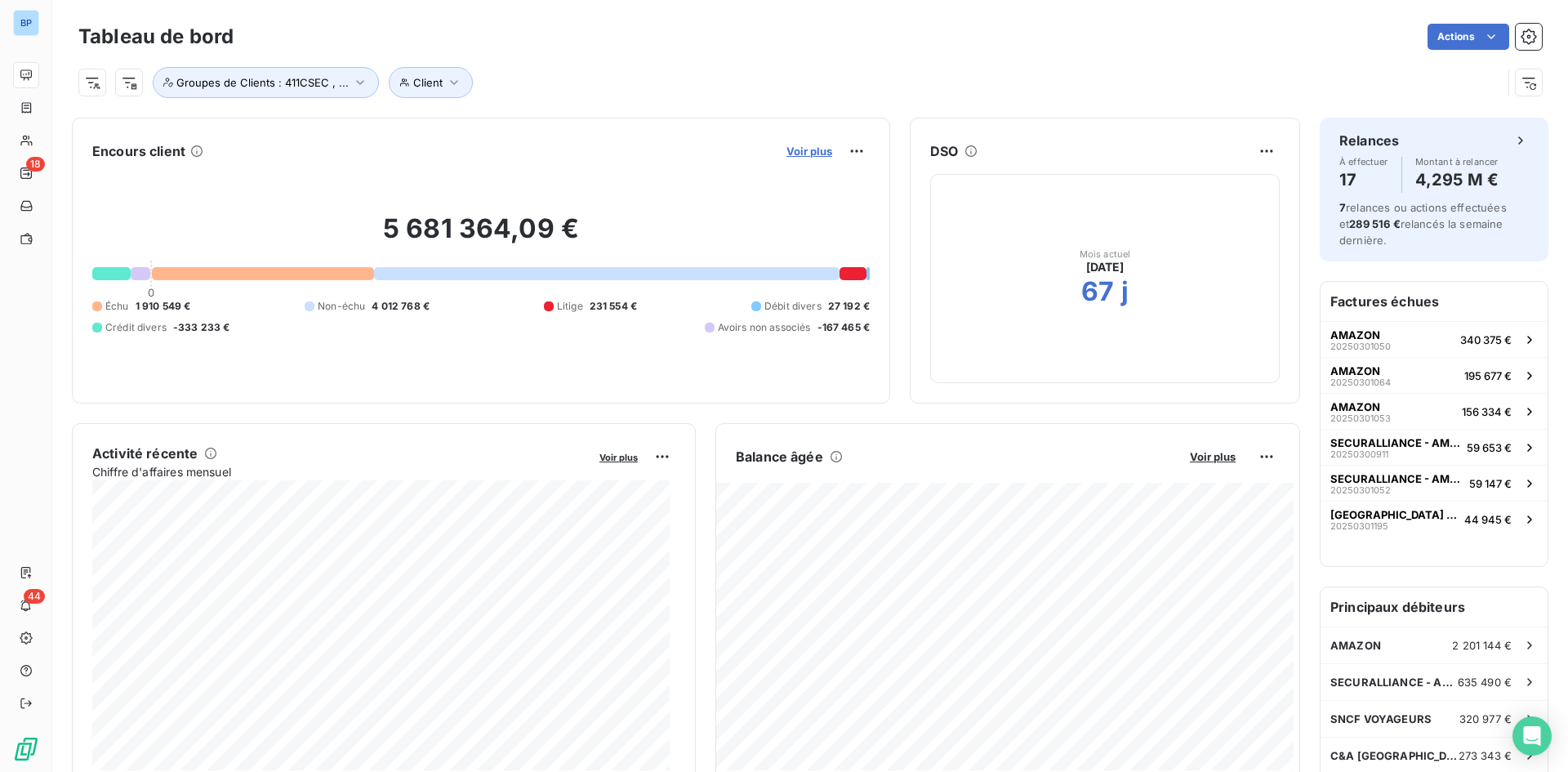
click at [808, 153] on span "Voir plus" at bounding box center [809, 152] width 46 height 13
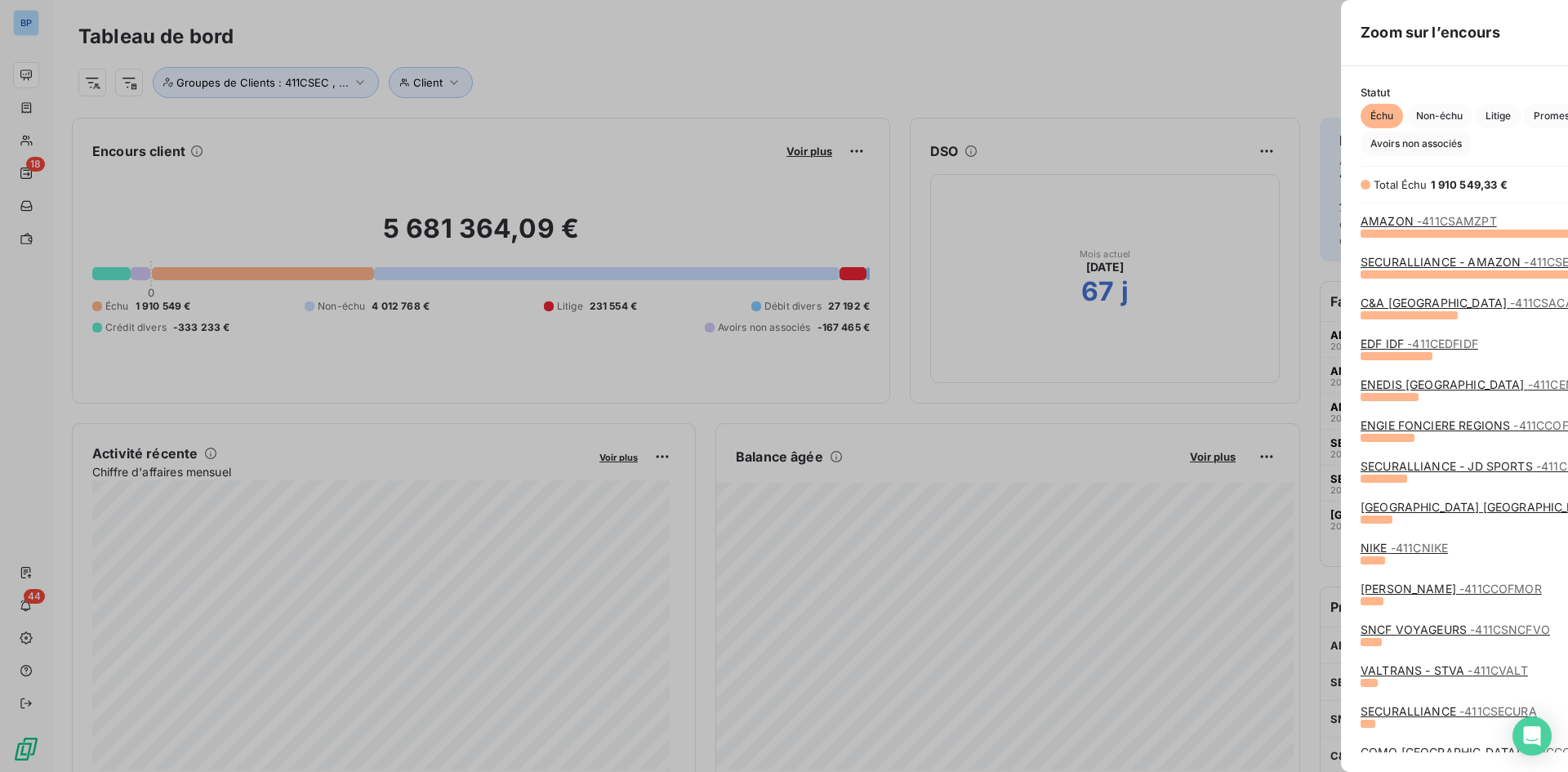
scroll to position [760, 615]
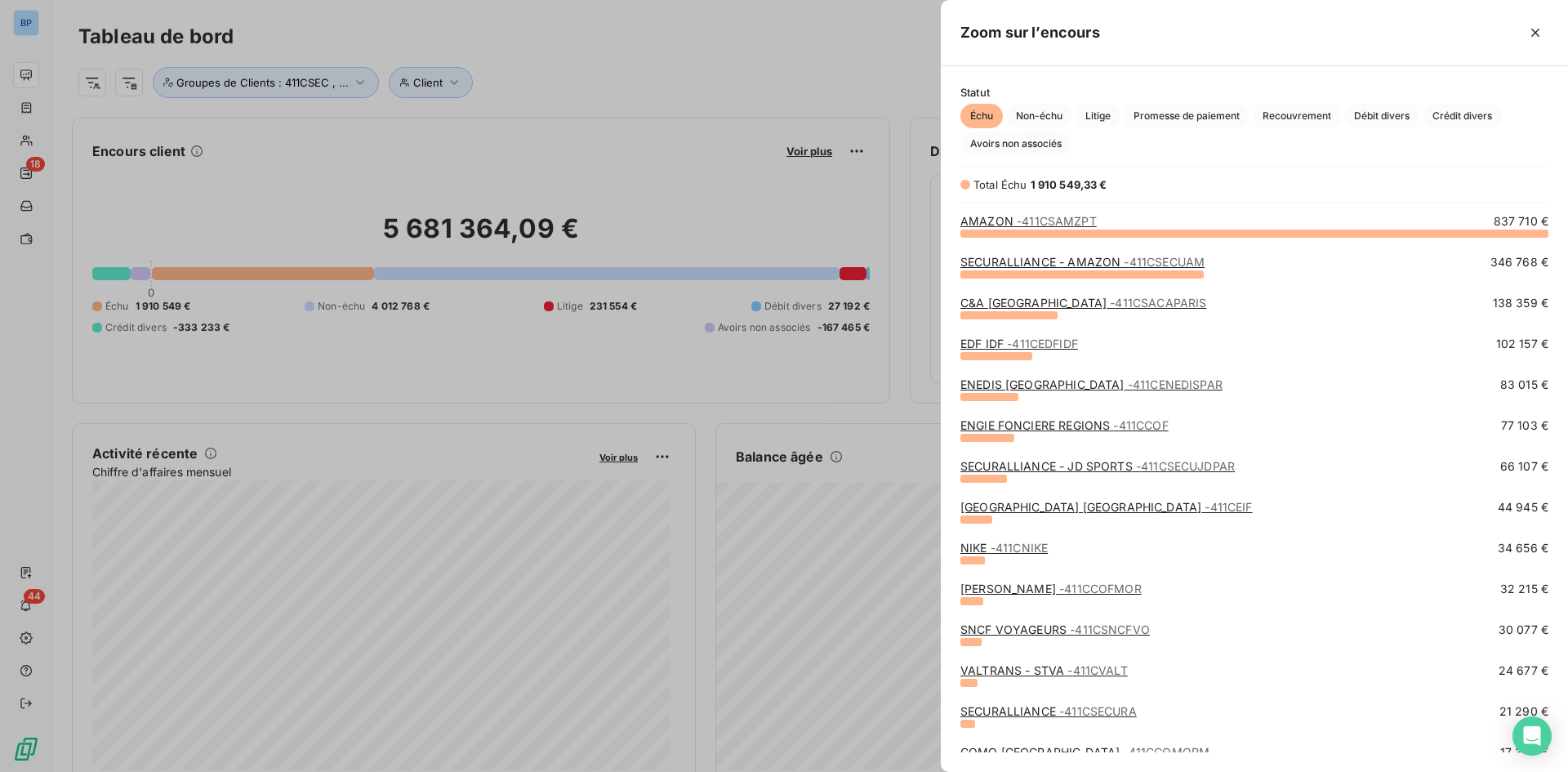
click at [1058, 501] on link "NOVOTEL PARIS CENTRE TOUR EIFFEL - 411CEIF" at bounding box center [1106, 507] width 292 height 14
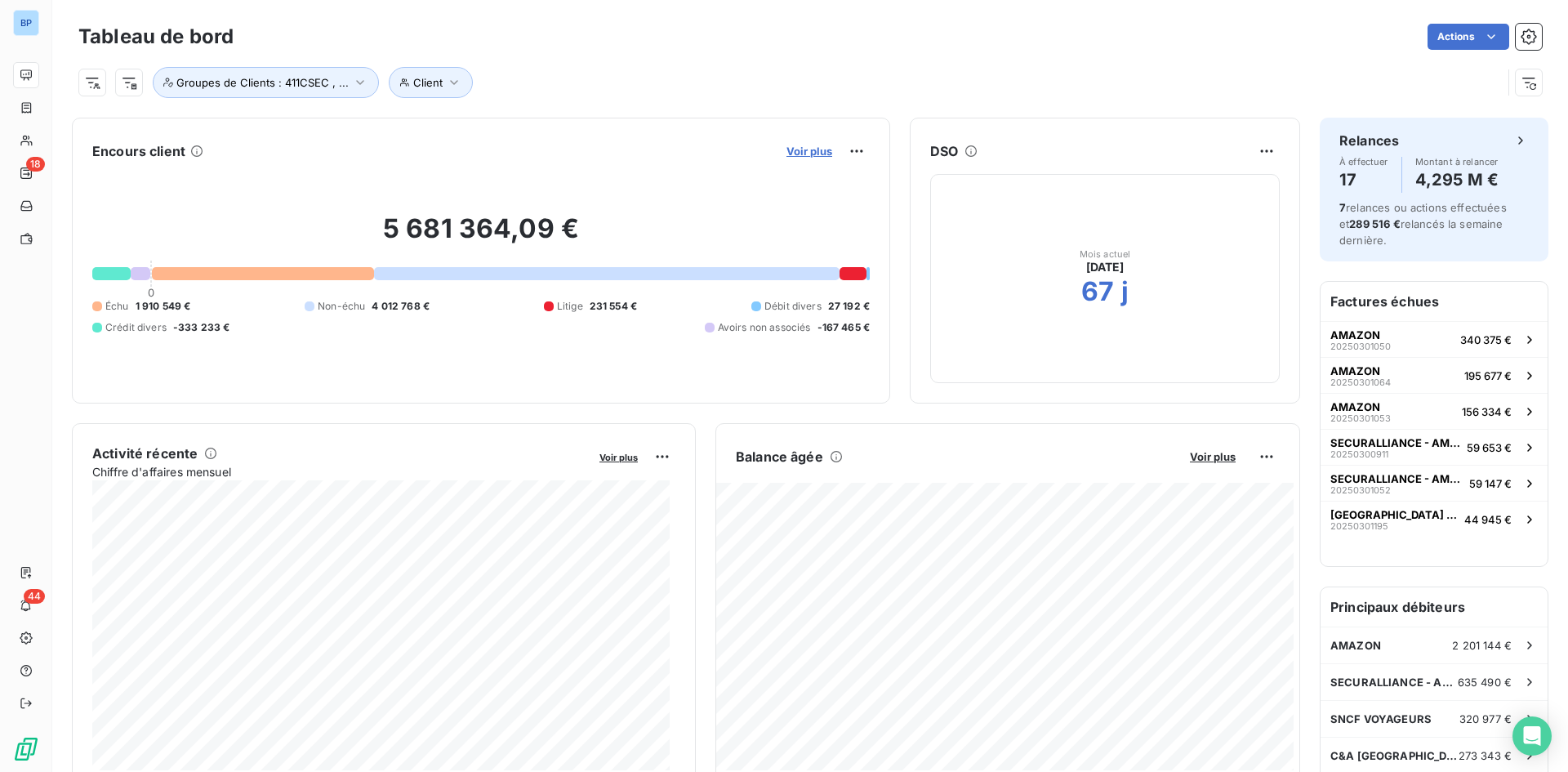
click at [801, 147] on span "Voir plus" at bounding box center [809, 152] width 46 height 13
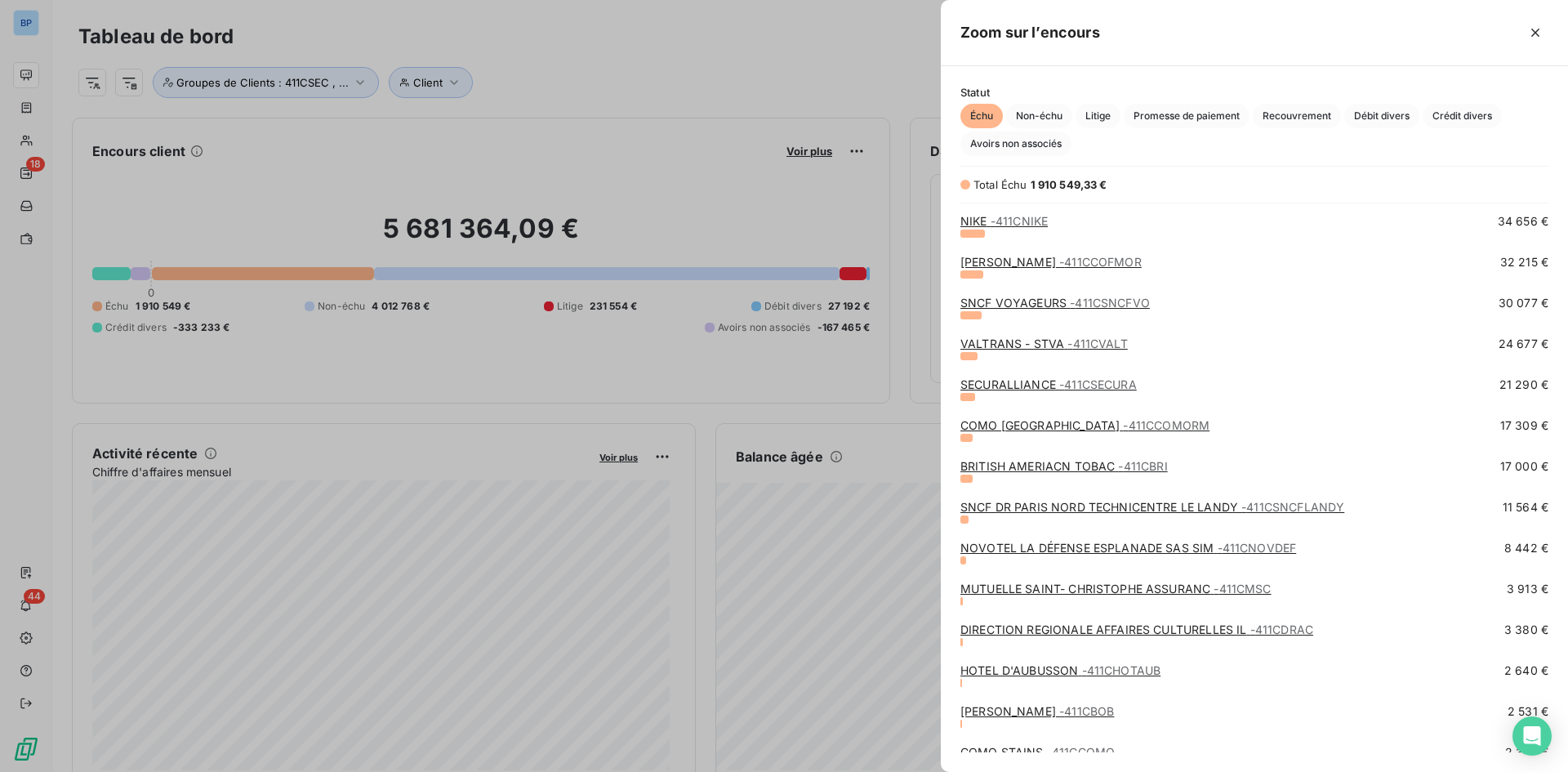
scroll to position [409, 0]
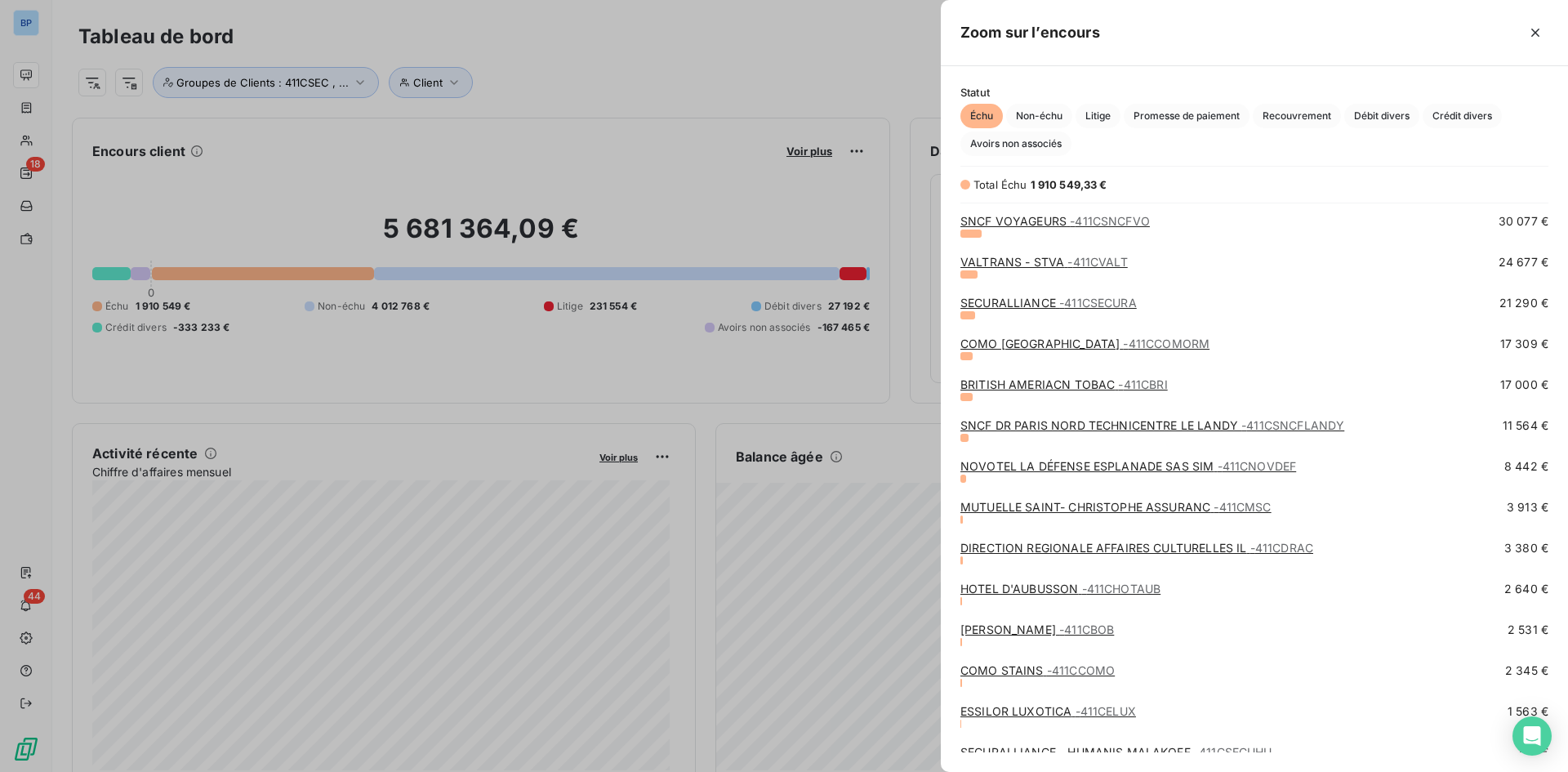
click at [1002, 665] on link "COMO STAINS - 411CCOMO" at bounding box center [1037, 670] width 154 height 14
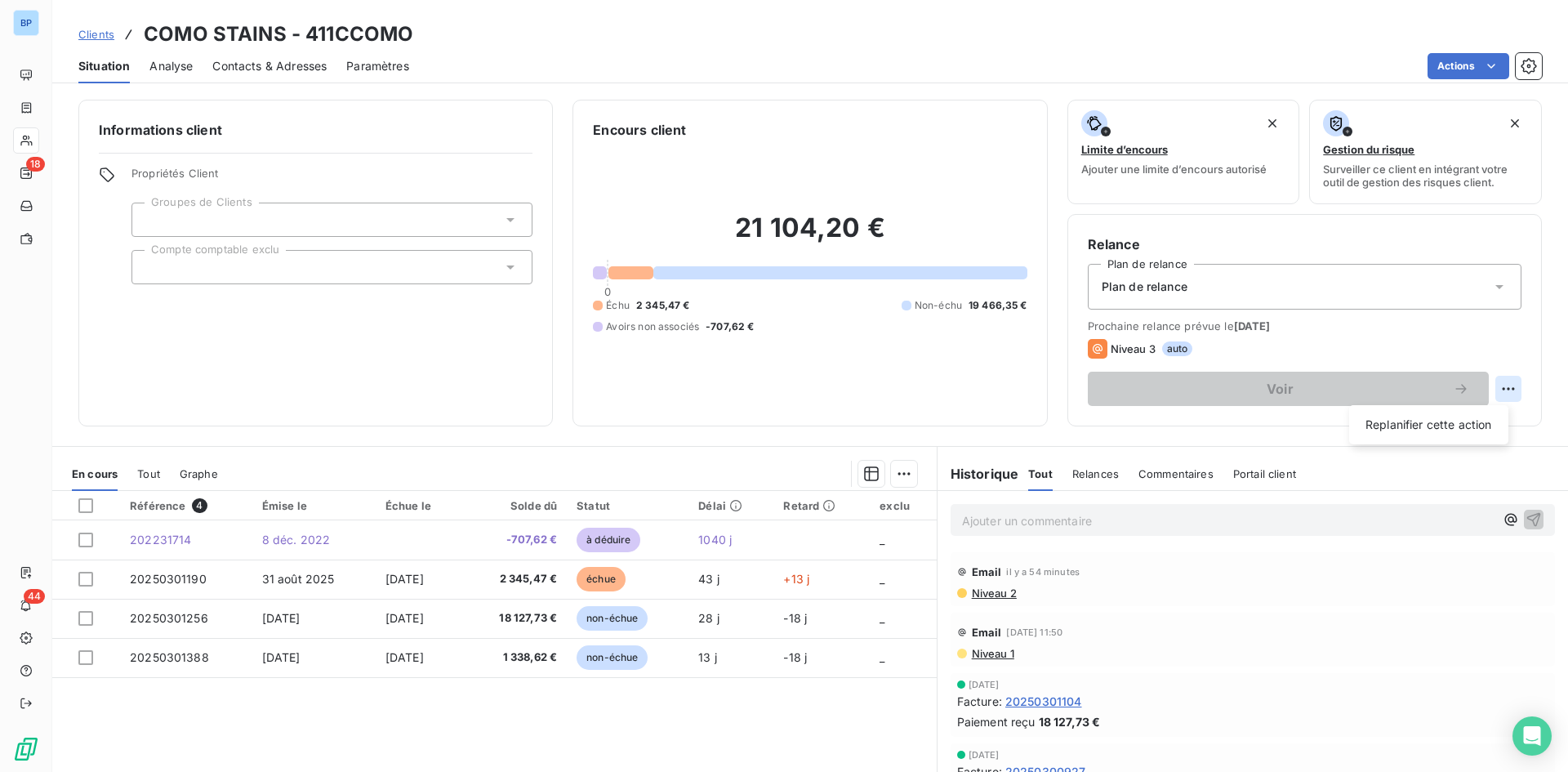
click at [1497, 391] on html "BP 18 44 Clients COMO STAINS - 411CCOMO Situation Analyse Contacts & Adresses P…" at bounding box center [784, 386] width 1568 height 772
click at [1433, 423] on div "Replanifier cette action" at bounding box center [1429, 425] width 146 height 26
select select "9"
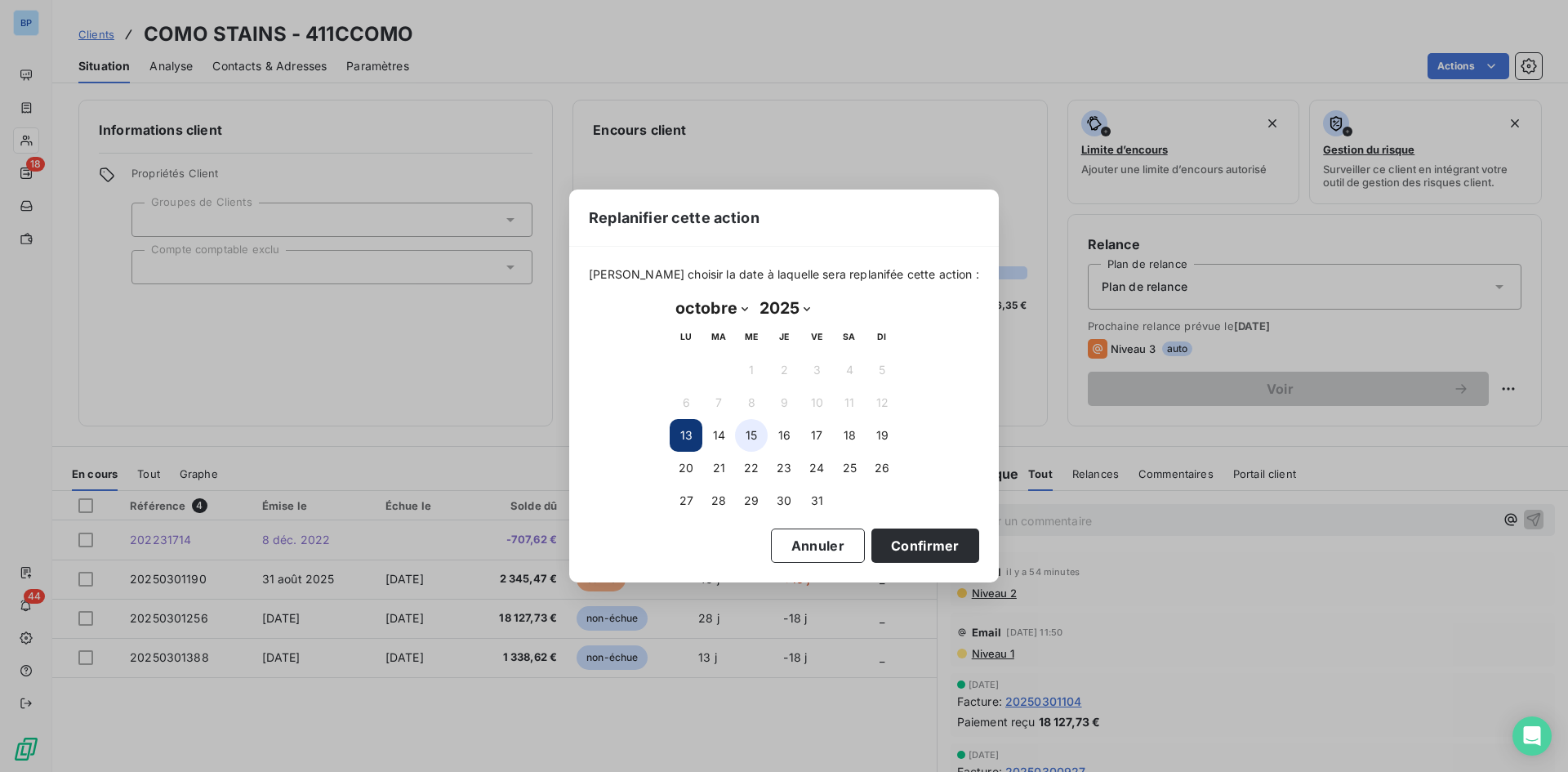
click at [746, 437] on button "15" at bounding box center [751, 435] width 32 height 32
click at [903, 541] on button "Confirmer" at bounding box center [925, 545] width 108 height 34
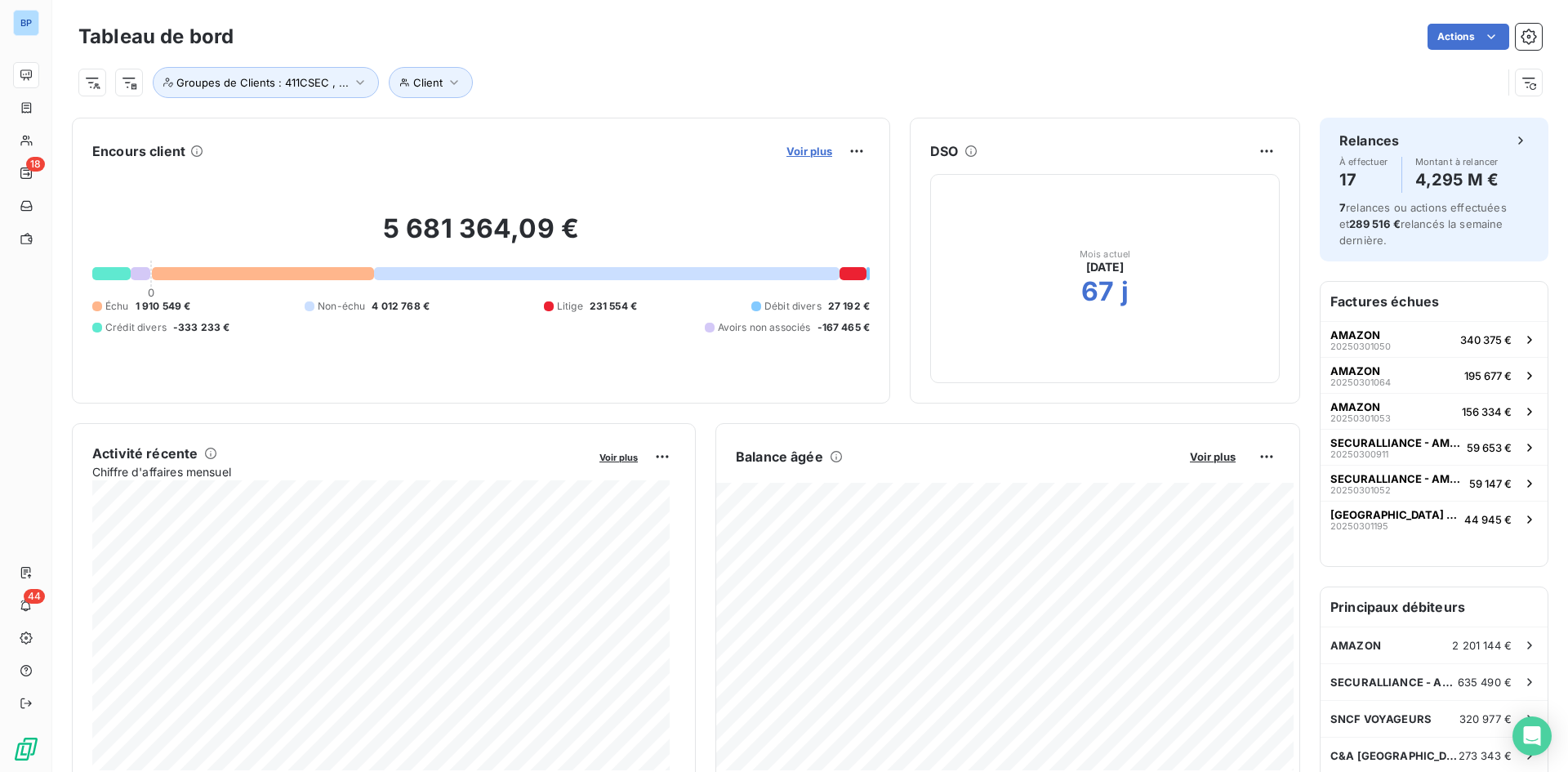
click at [802, 147] on span "Voir plus" at bounding box center [809, 152] width 46 height 13
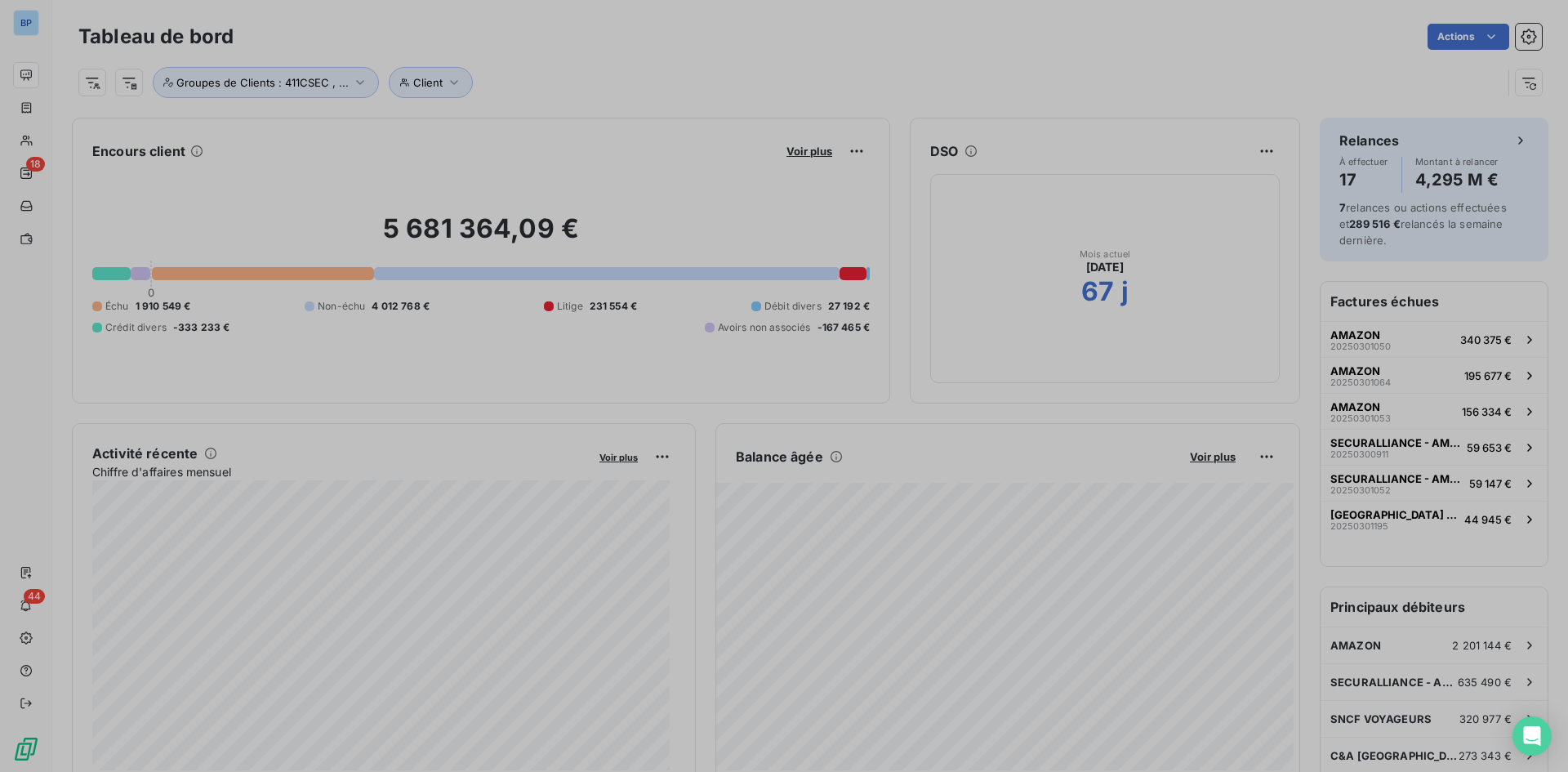
scroll to position [760, 615]
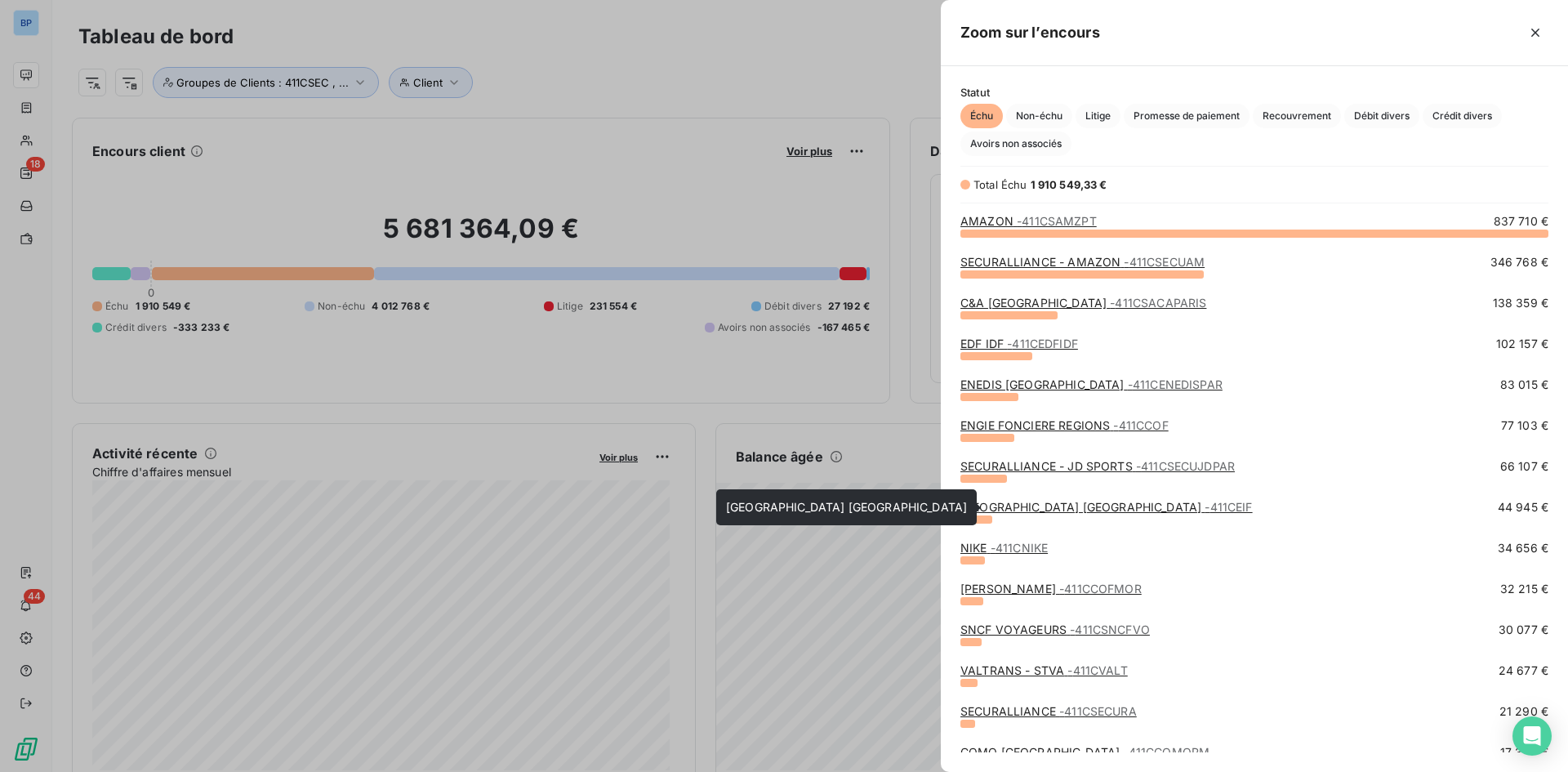
click at [1064, 505] on link "NOVOTEL PARIS CENTRE TOUR EIFFEL - 411CEIF" at bounding box center [1106, 507] width 292 height 14
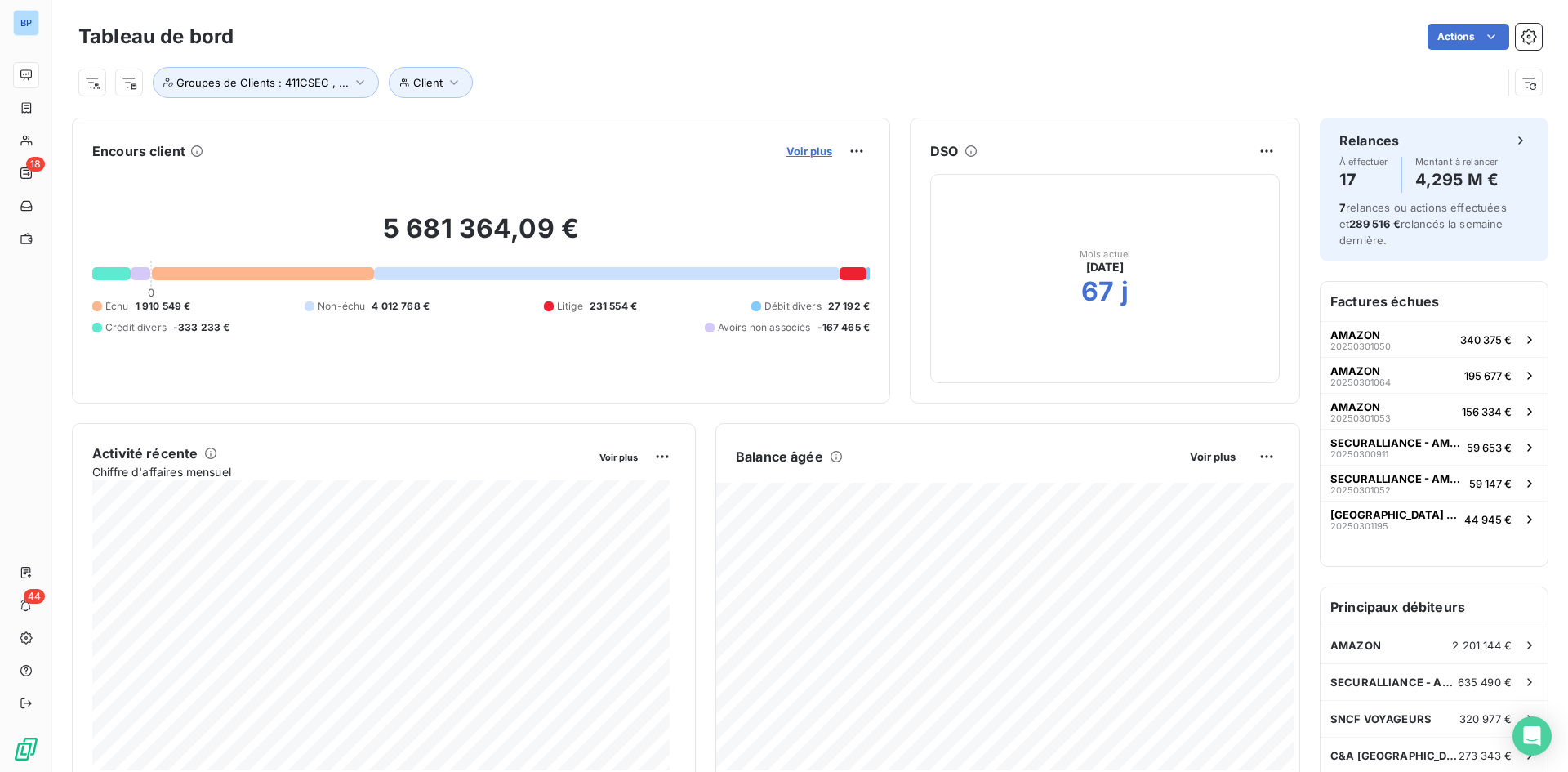
click at [795, 148] on span "Voir plus" at bounding box center [809, 152] width 46 height 13
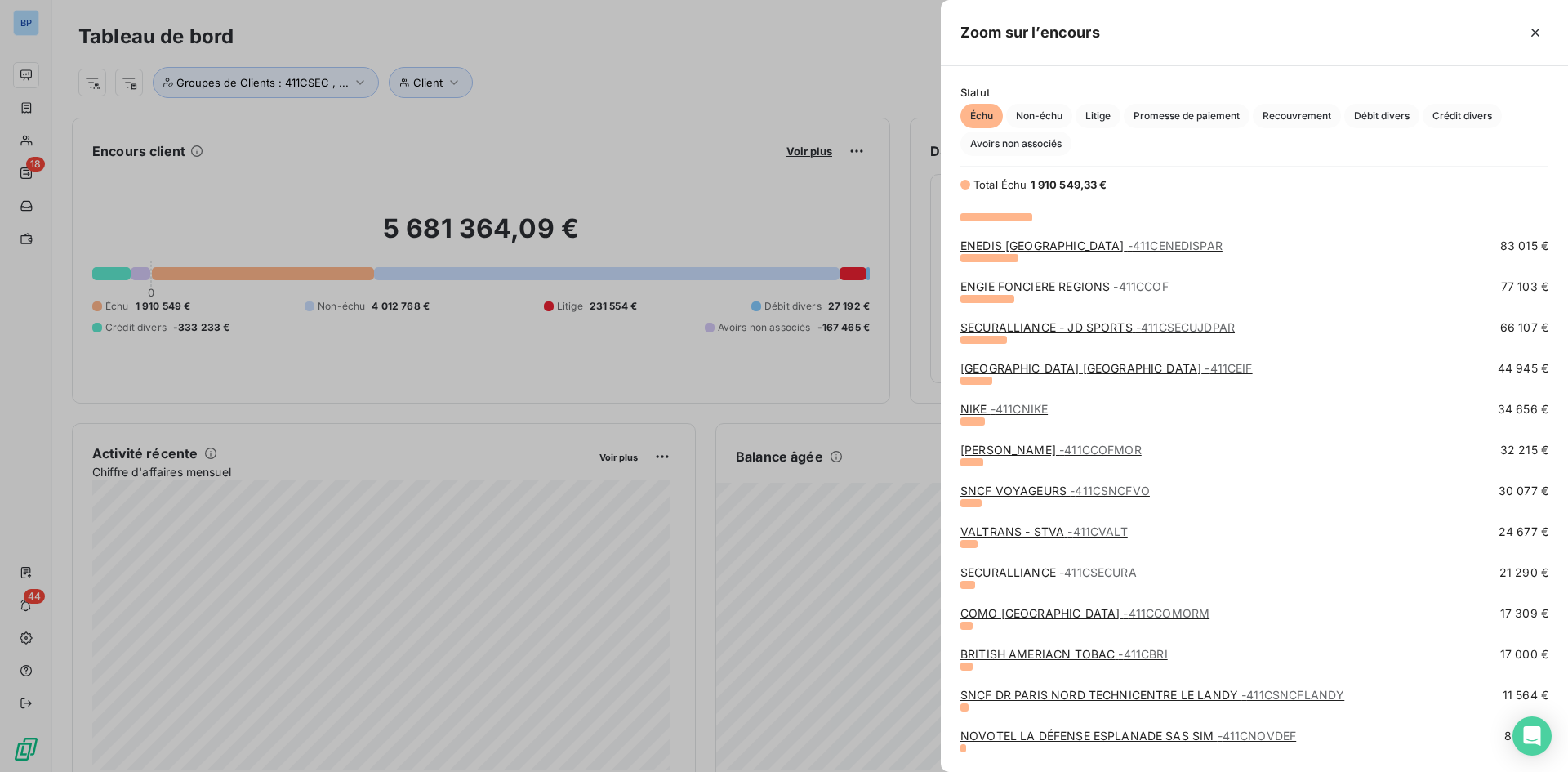
scroll to position [163, 0]
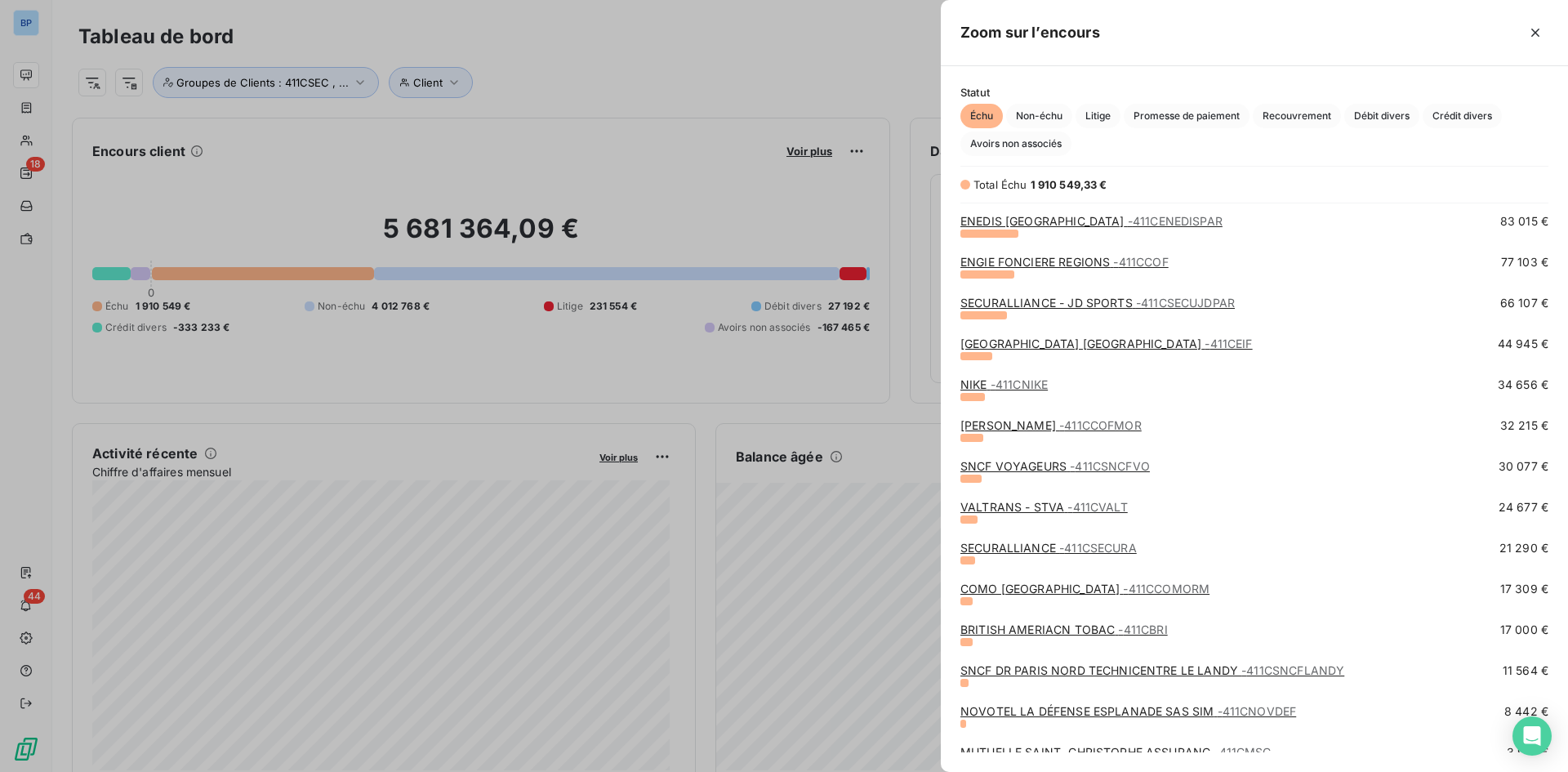
click at [1020, 508] on link "VALTRANS - STVA - 411CVALT" at bounding box center [1044, 507] width 167 height 14
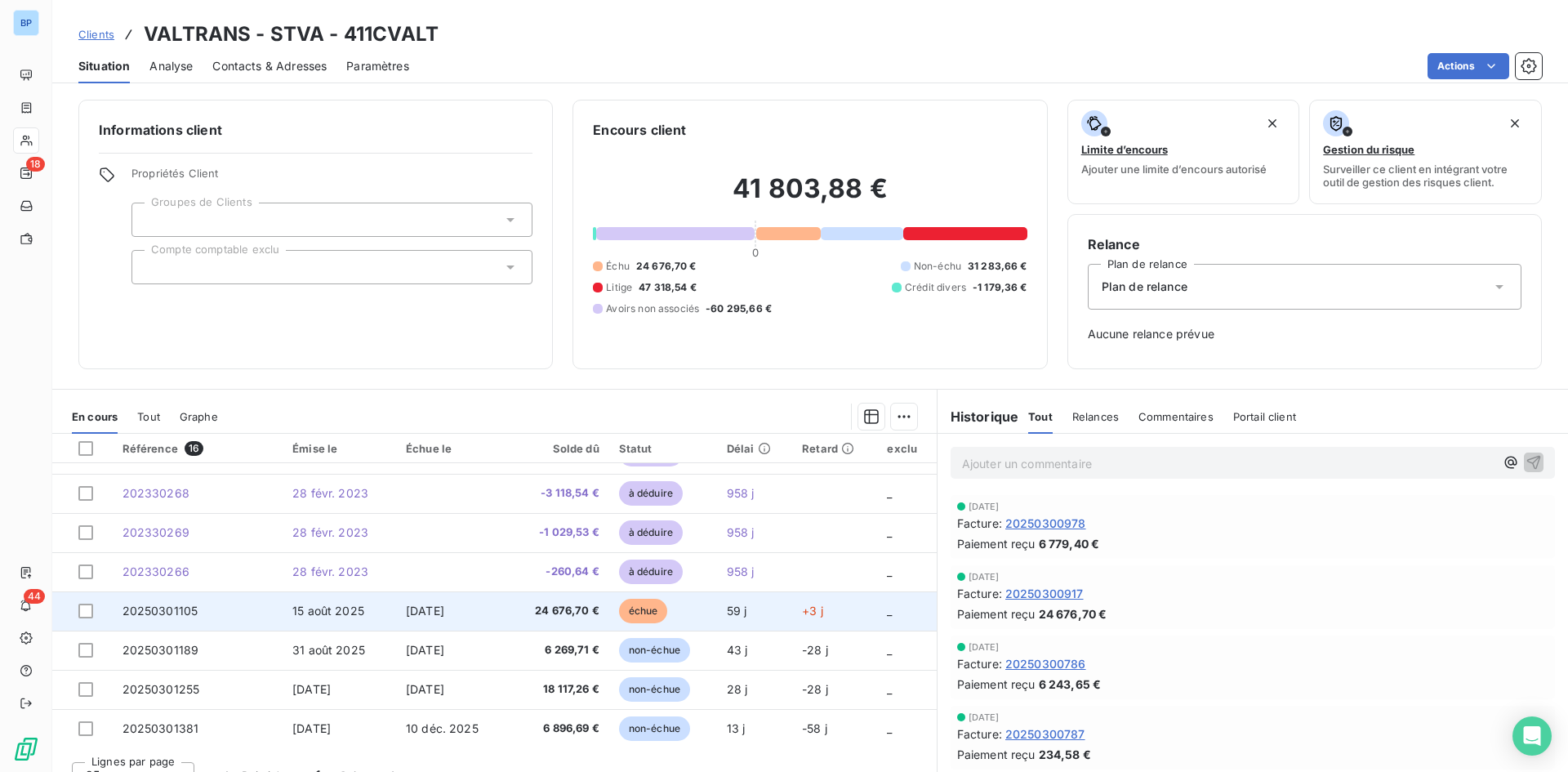
scroll to position [343, 0]
click at [410, 615] on span "10 oct. 2025" at bounding box center [425, 610] width 38 height 14
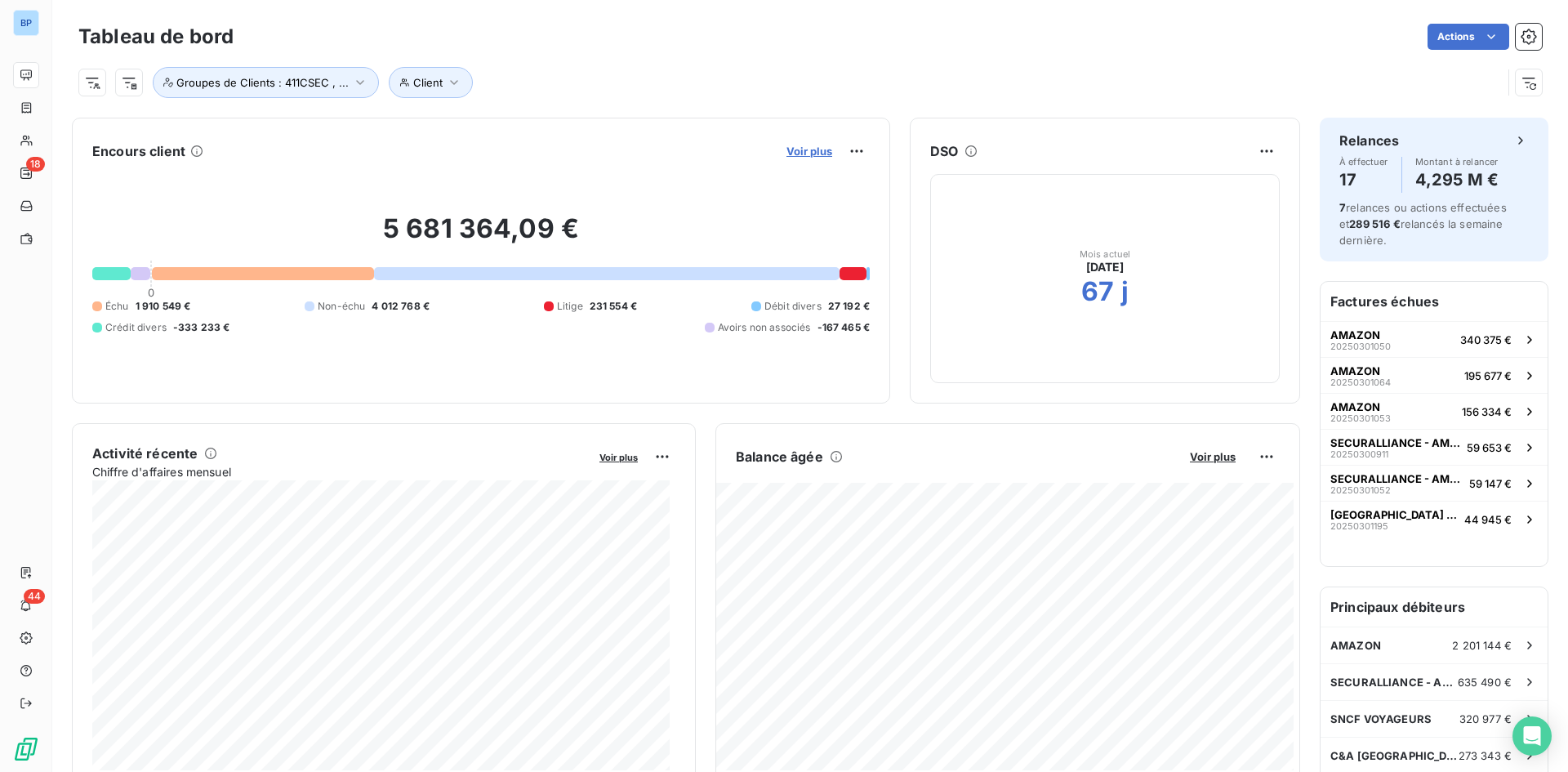
click at [806, 149] on span "Voir plus" at bounding box center [809, 152] width 46 height 13
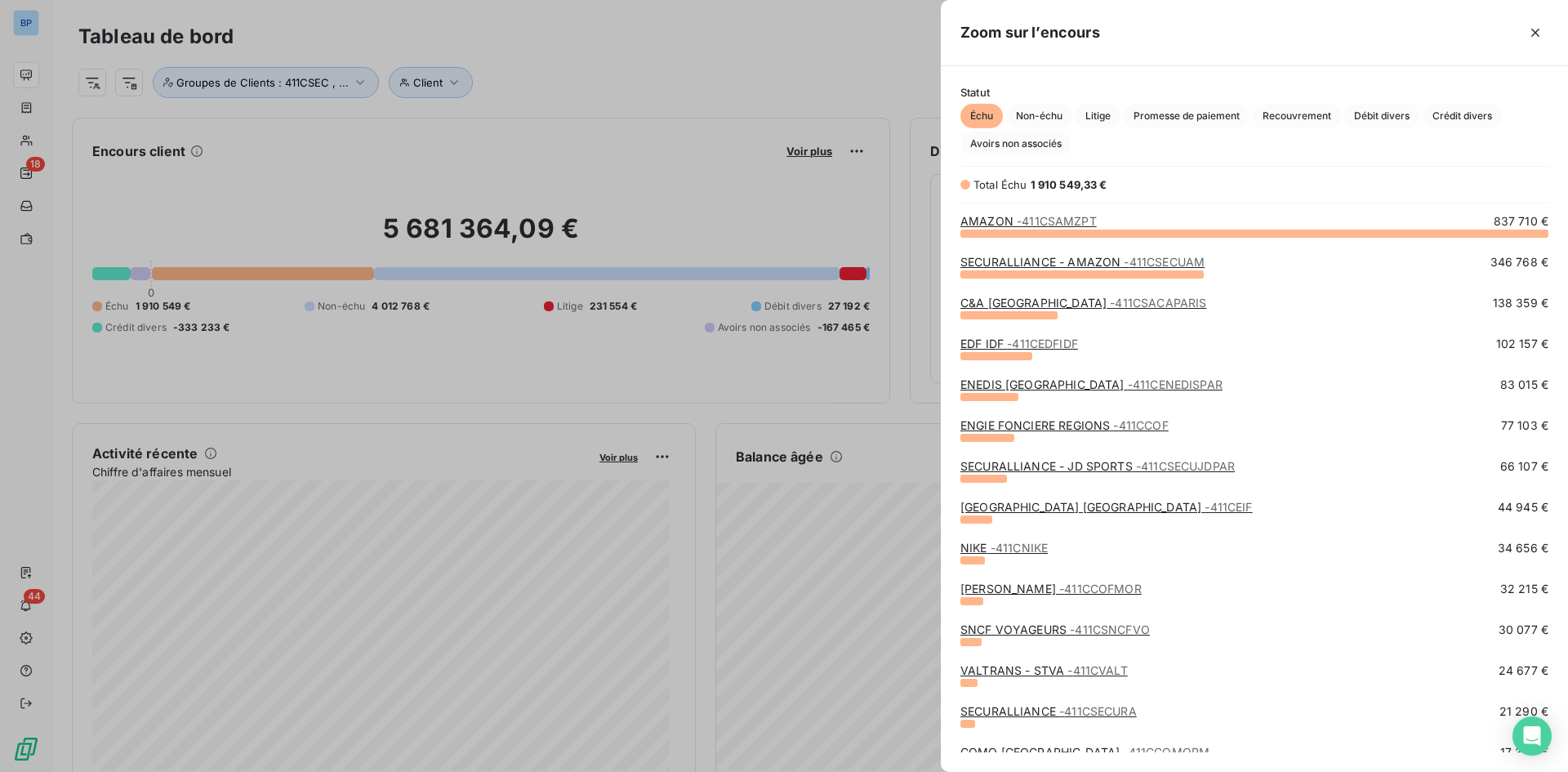
scroll to position [327, 0]
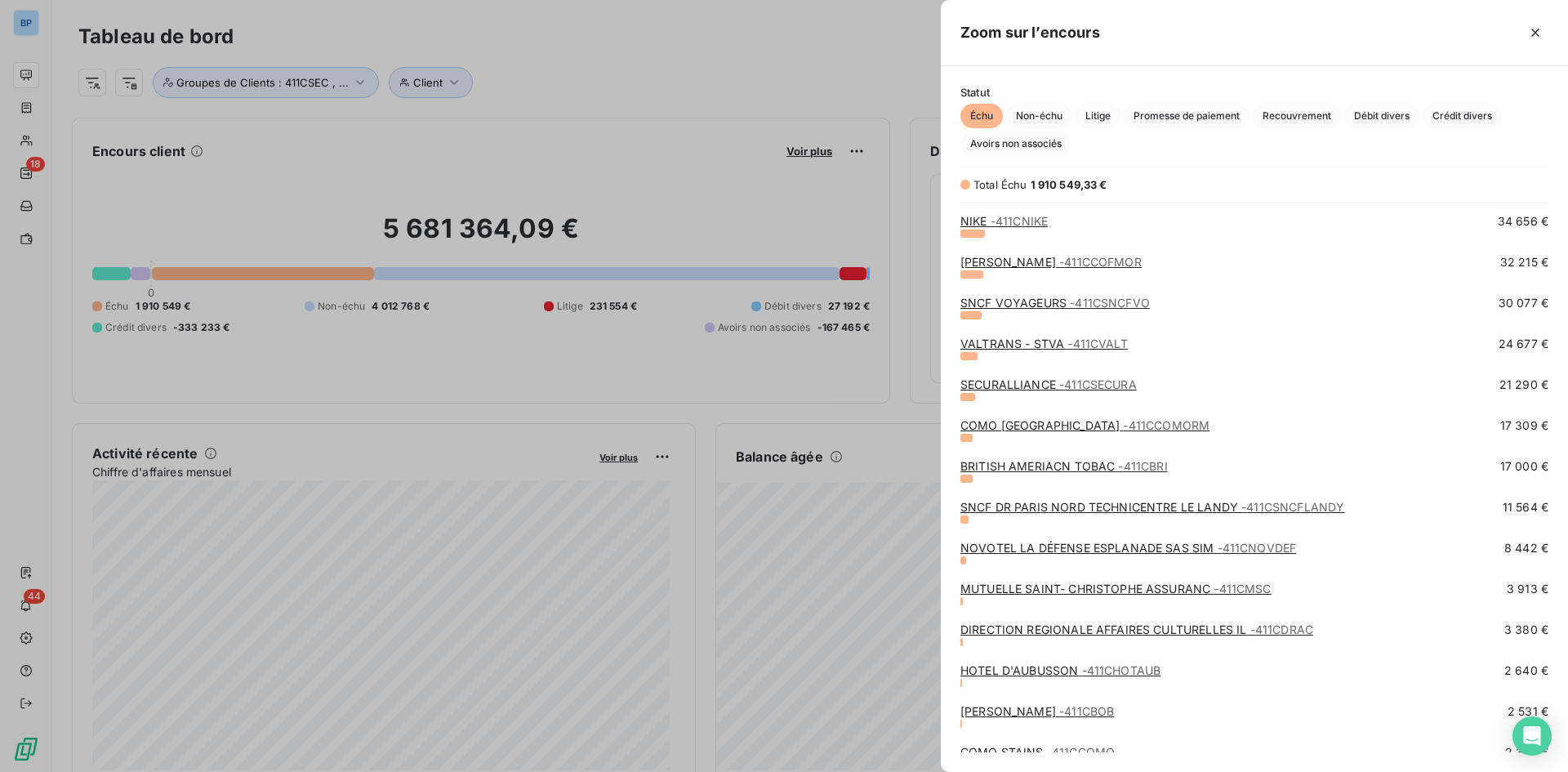
click at [1023, 670] on link "HOTEL D'AUBUSSON - 411CHOTAUB" at bounding box center [1060, 670] width 200 height 14
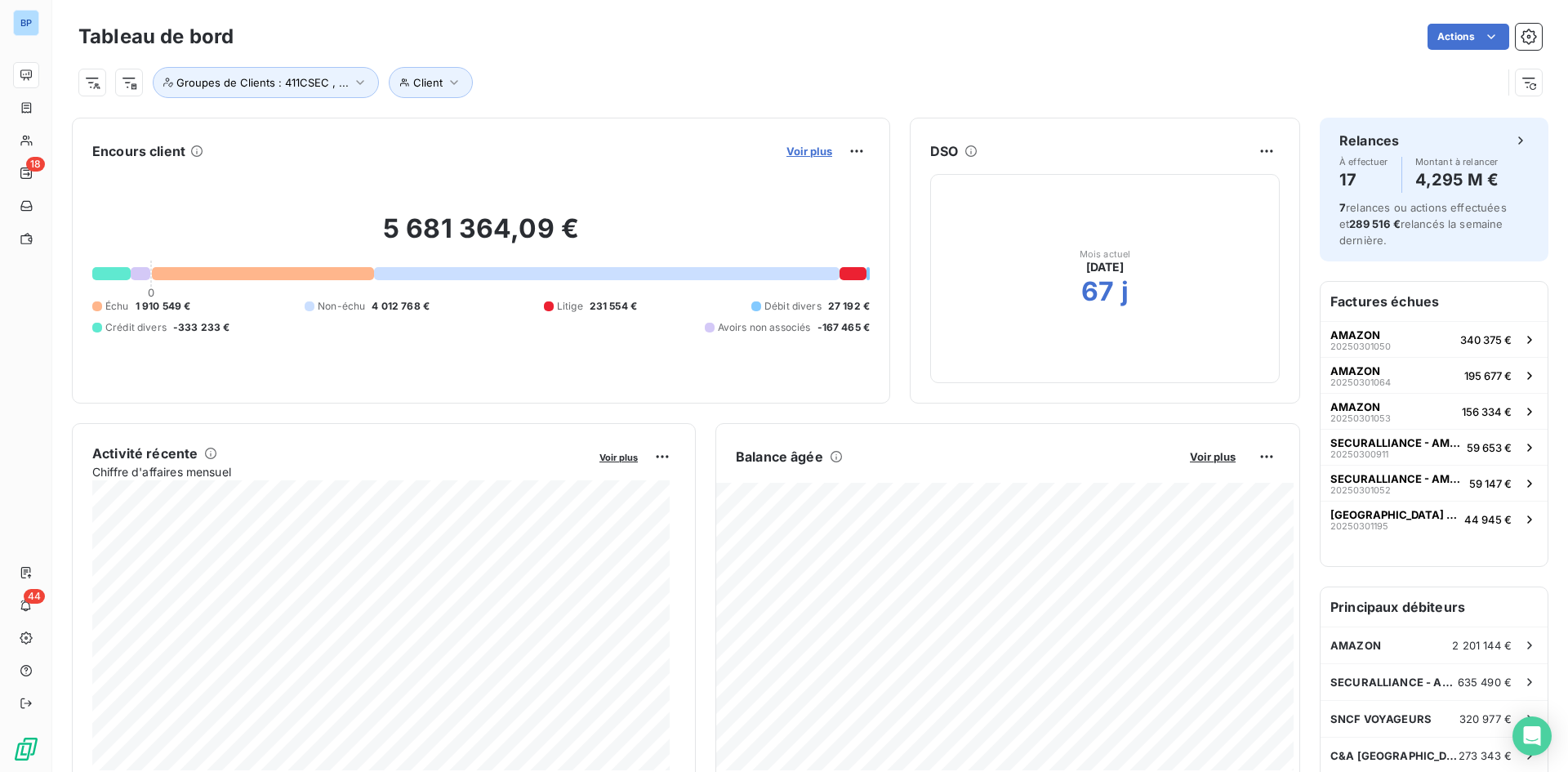
click at [795, 151] on span "Voir plus" at bounding box center [809, 152] width 46 height 13
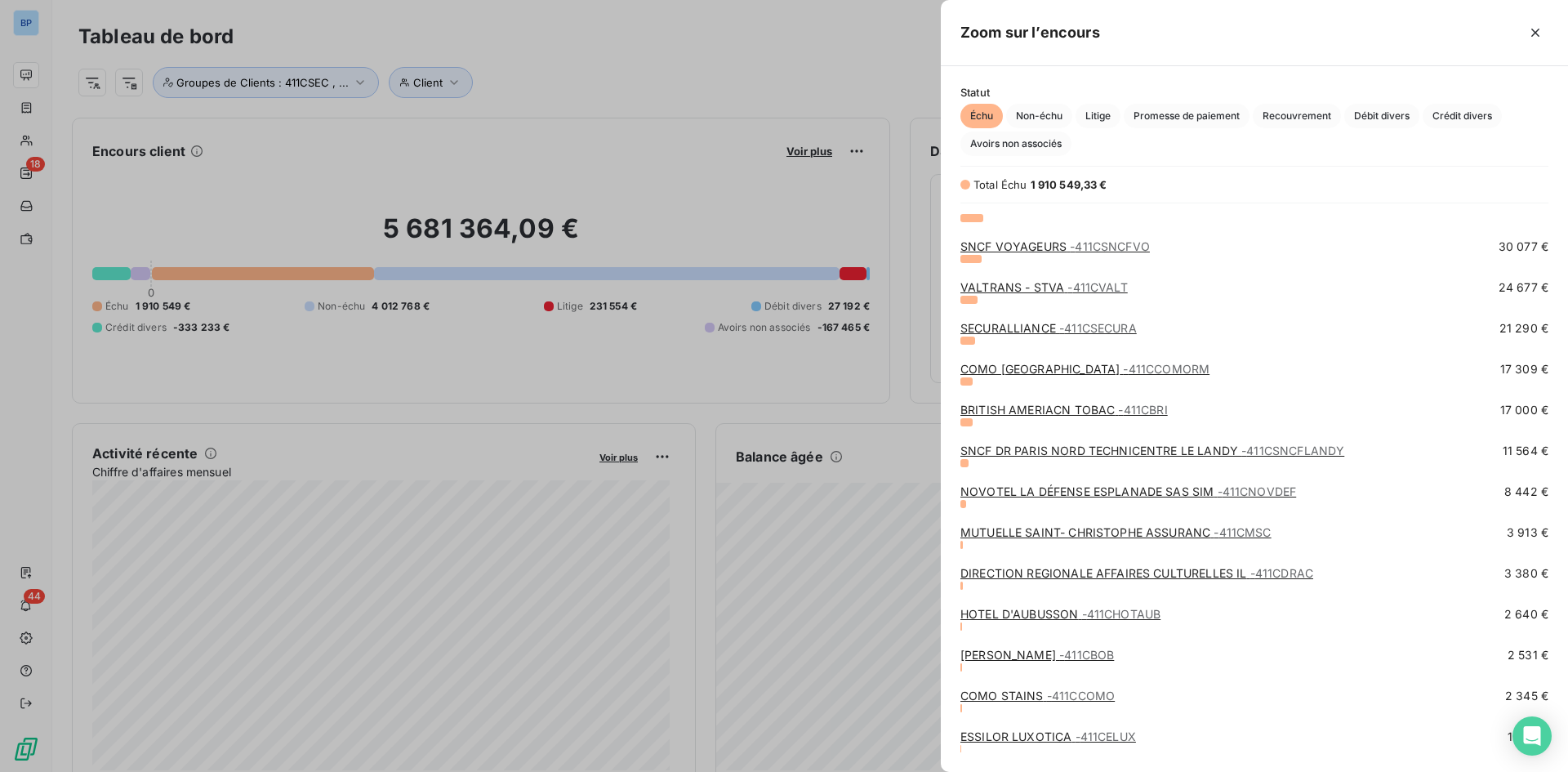
scroll to position [409, 0]
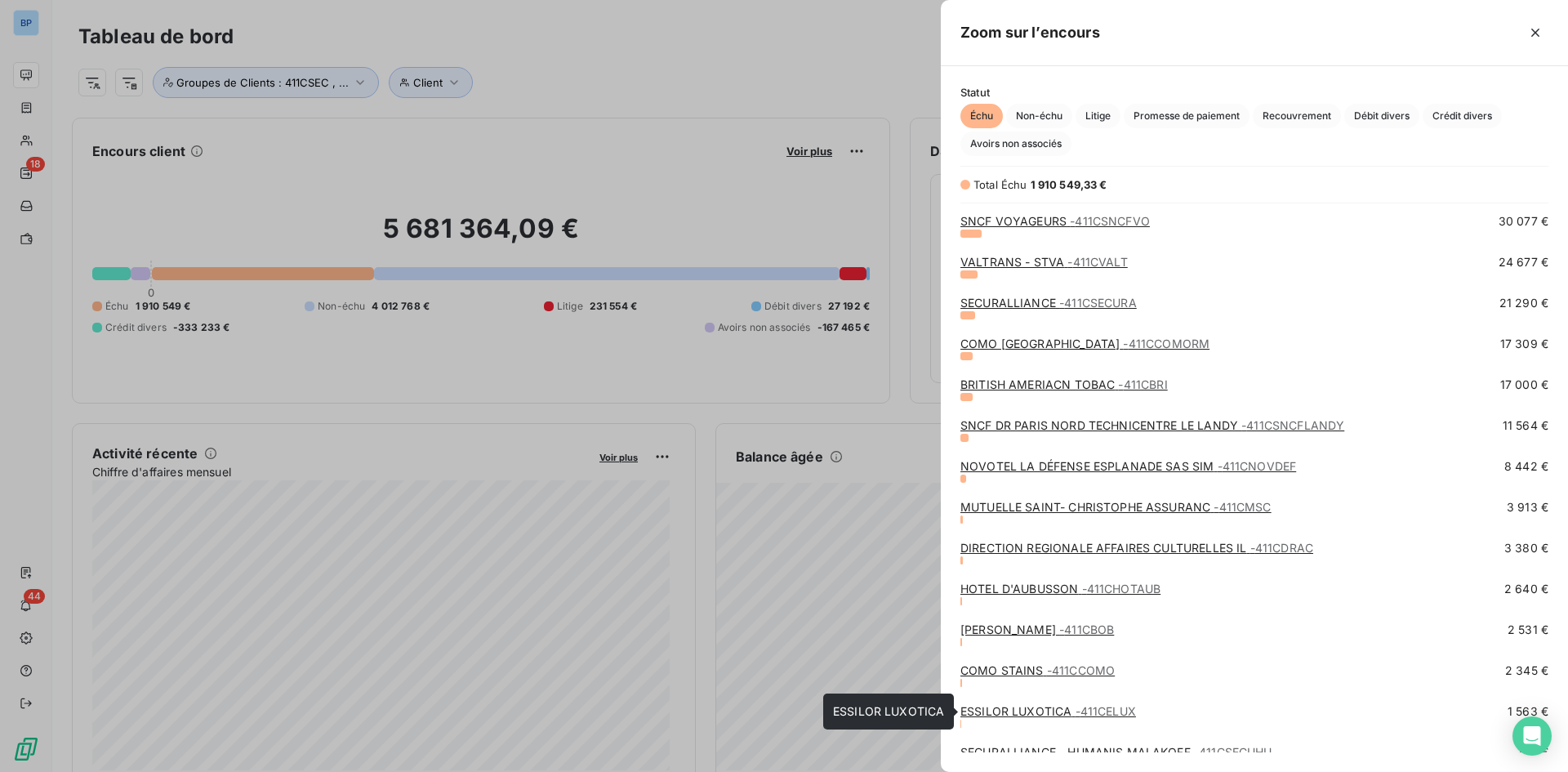
click at [1037, 711] on link "ESSILOR LUXOTICA - 411CELUX" at bounding box center [1048, 711] width 176 height 14
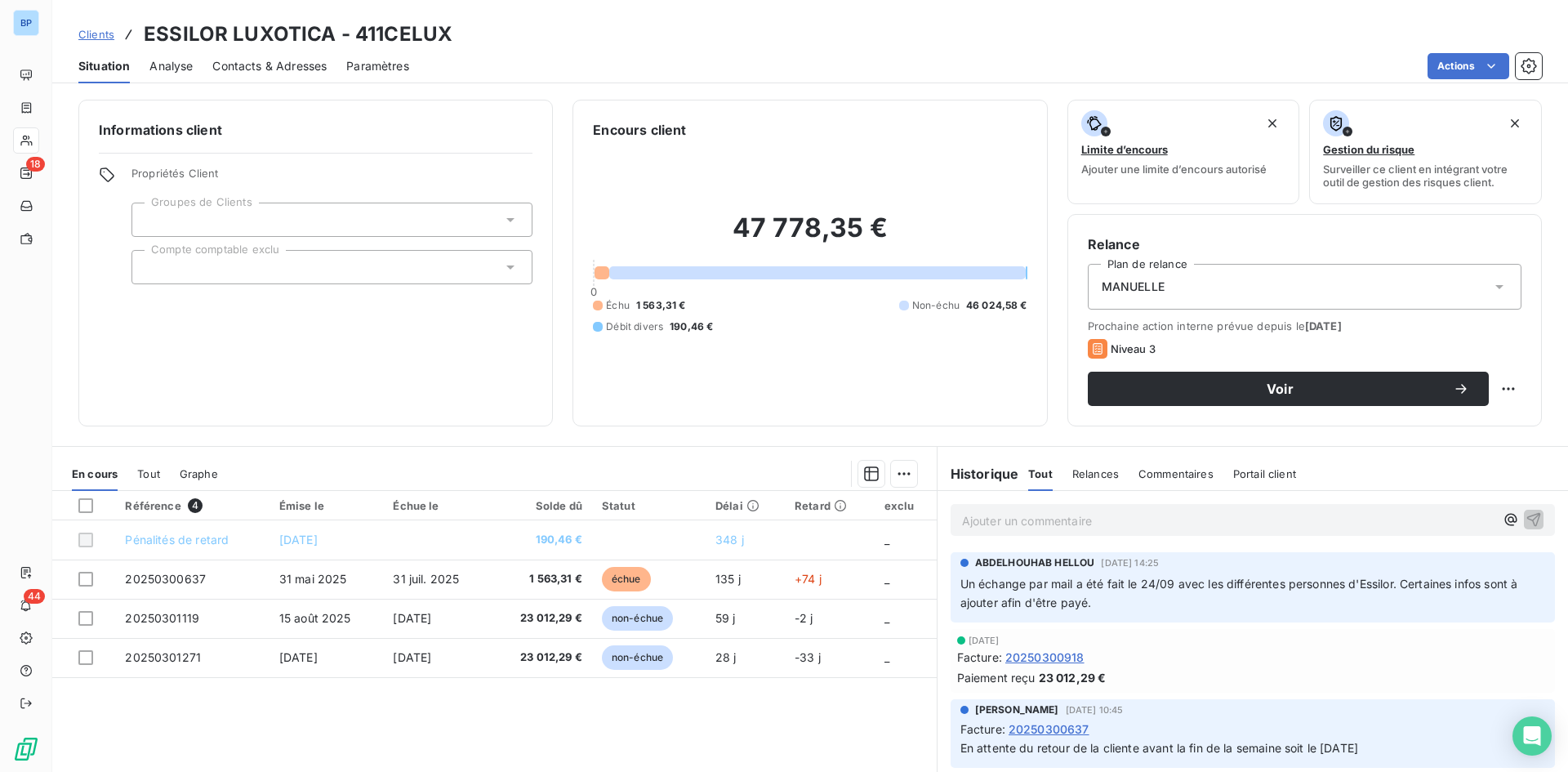
click at [1491, 291] on icon at bounding box center [1500, 287] width 17 height 17
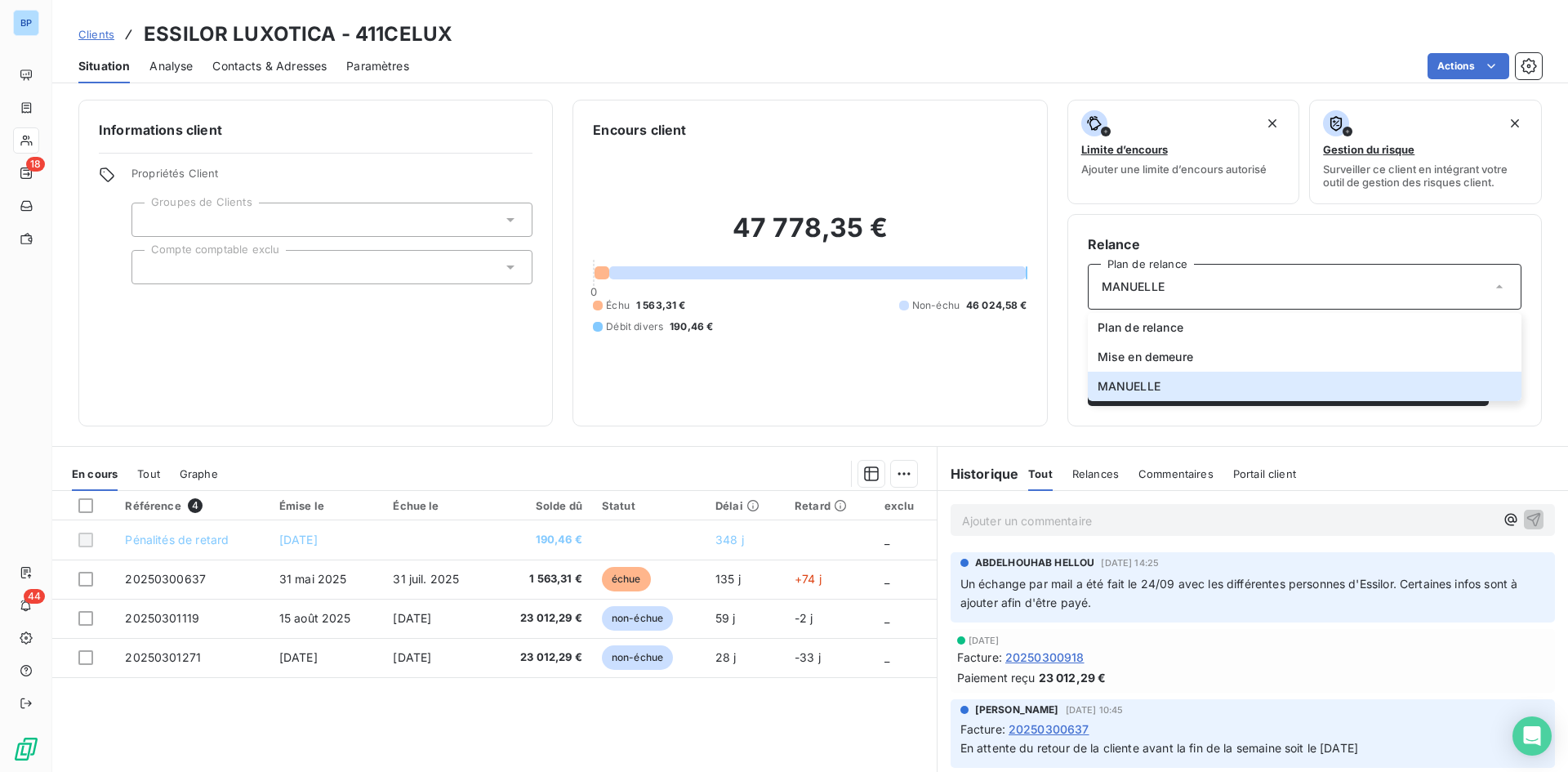
click at [1124, 77] on div "Actions" at bounding box center [985, 66] width 1114 height 26
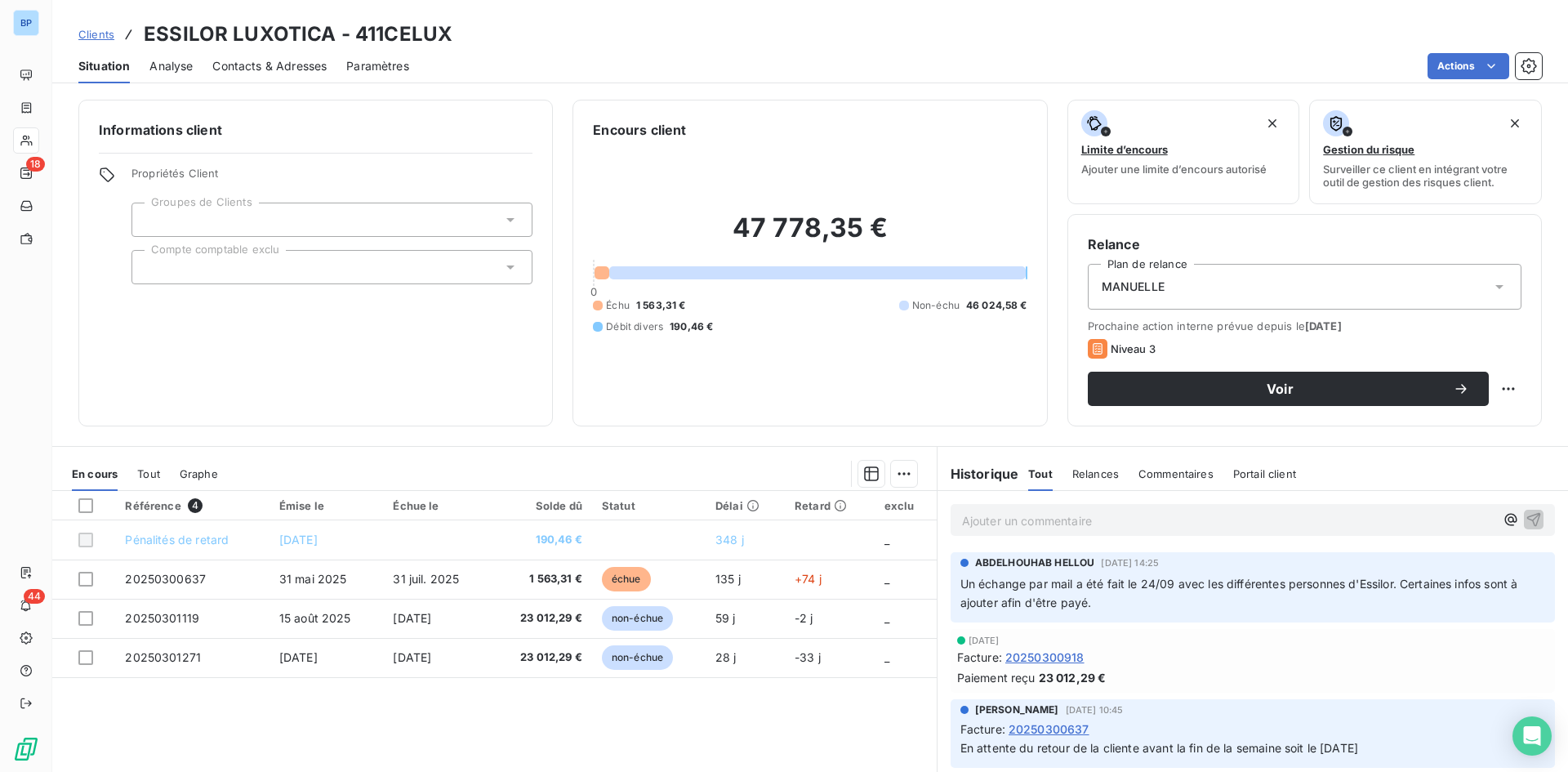
click at [1496, 286] on icon at bounding box center [1500, 286] width 8 height 4
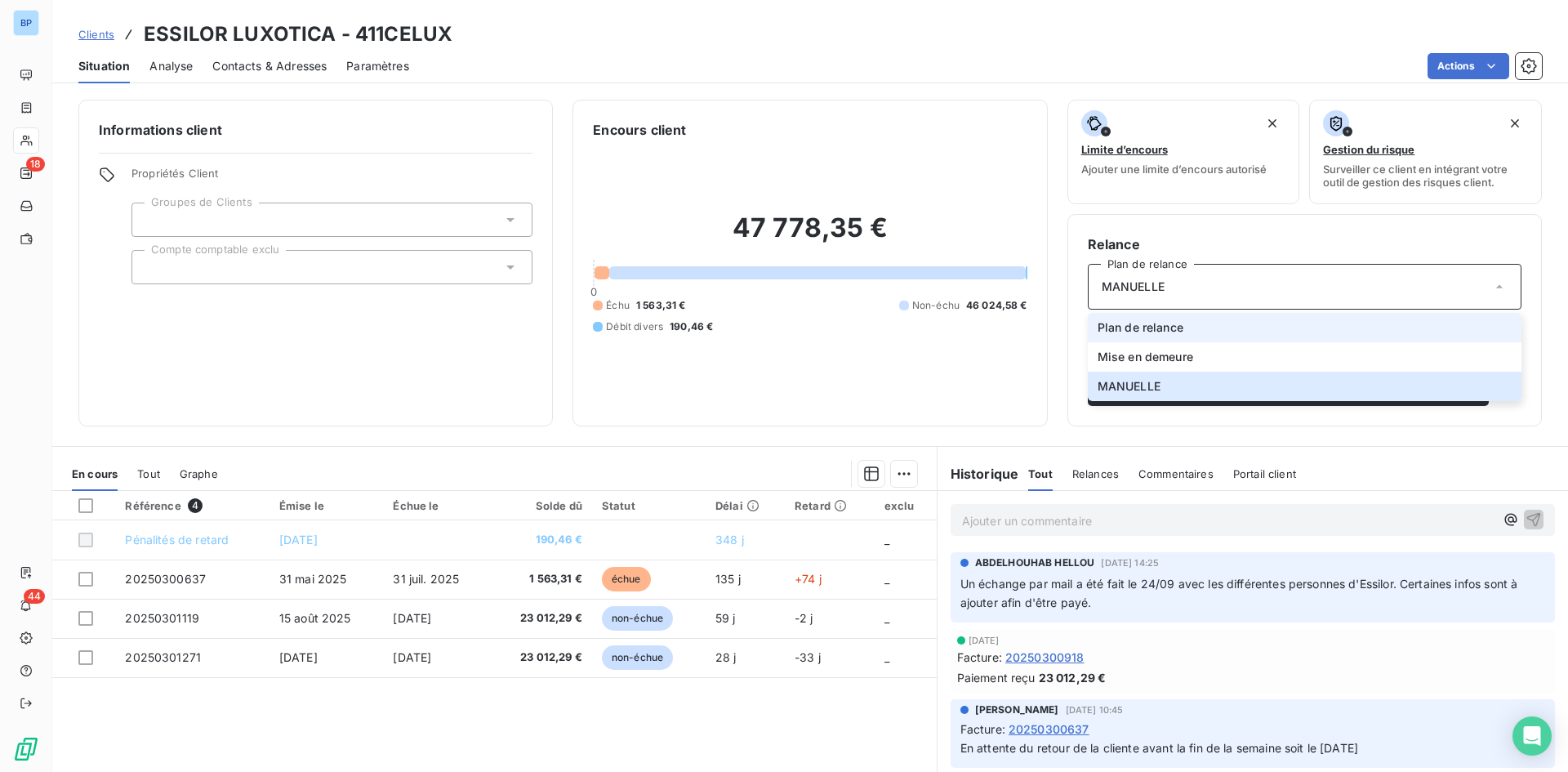
click at [1145, 326] on span "Plan de relance" at bounding box center [1140, 328] width 86 height 17
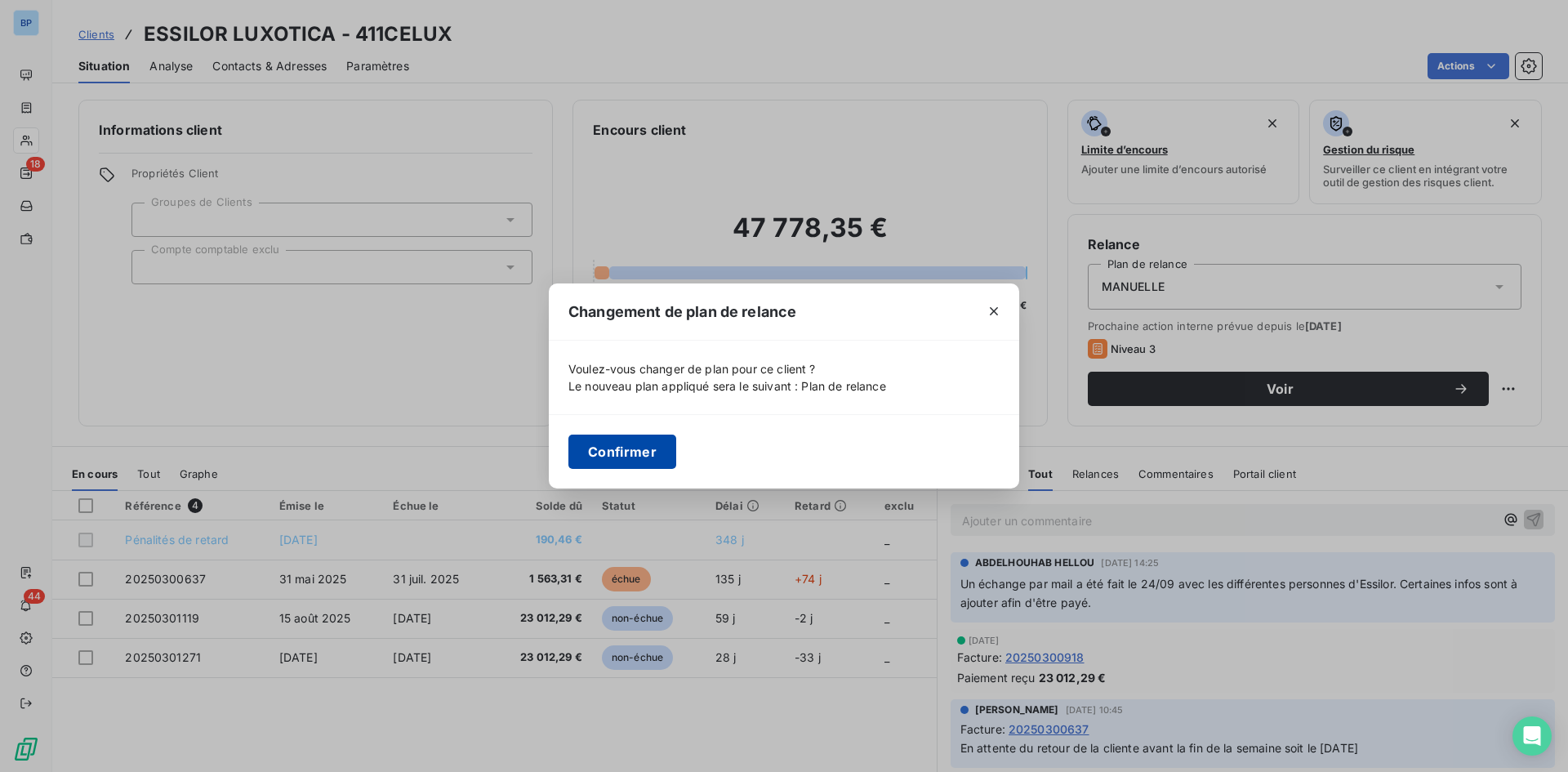
click at [606, 449] on button "Confirmer" at bounding box center [623, 451] width 108 height 34
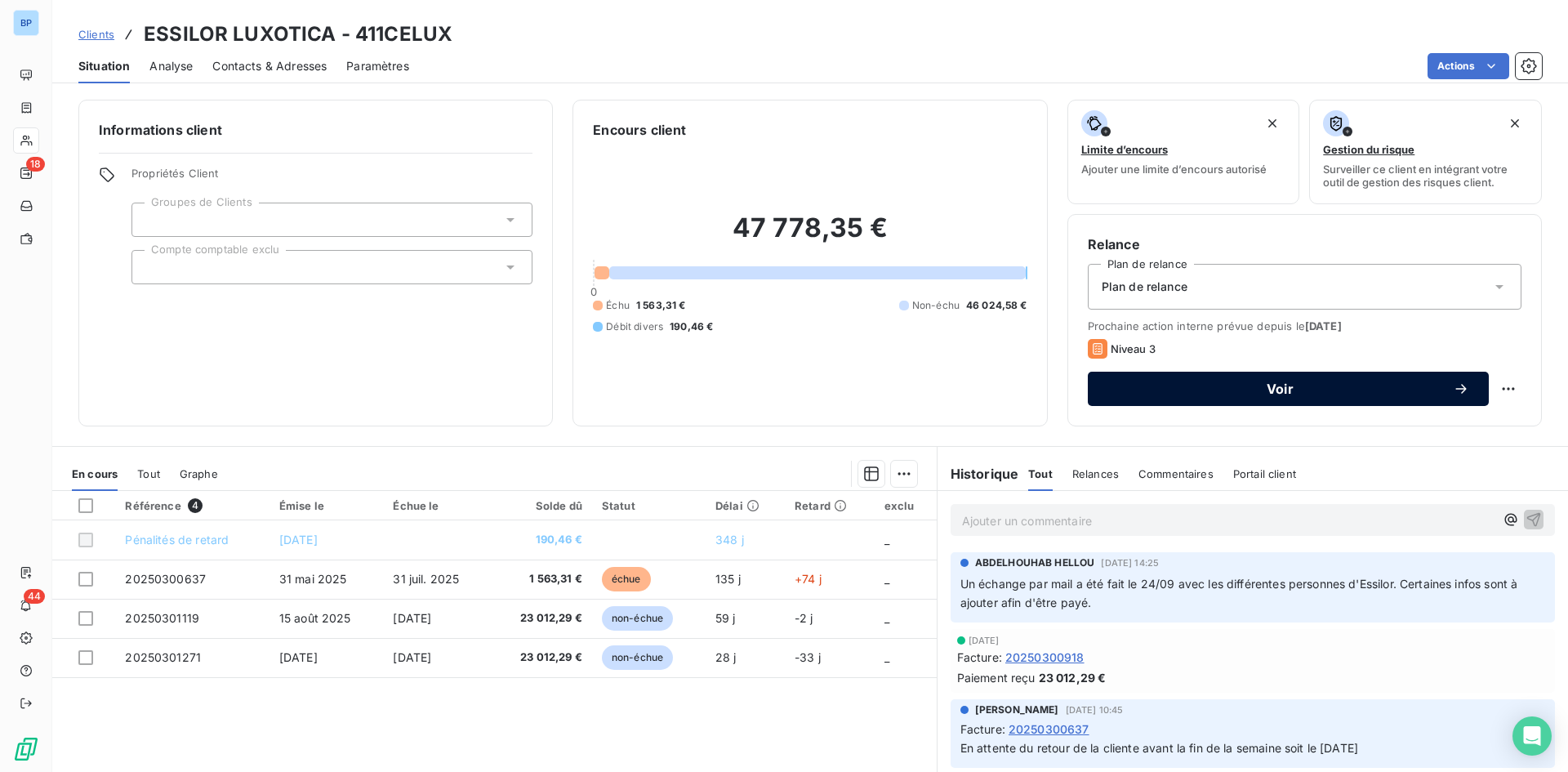
click at [1265, 389] on span "Voir" at bounding box center [1280, 389] width 345 height 13
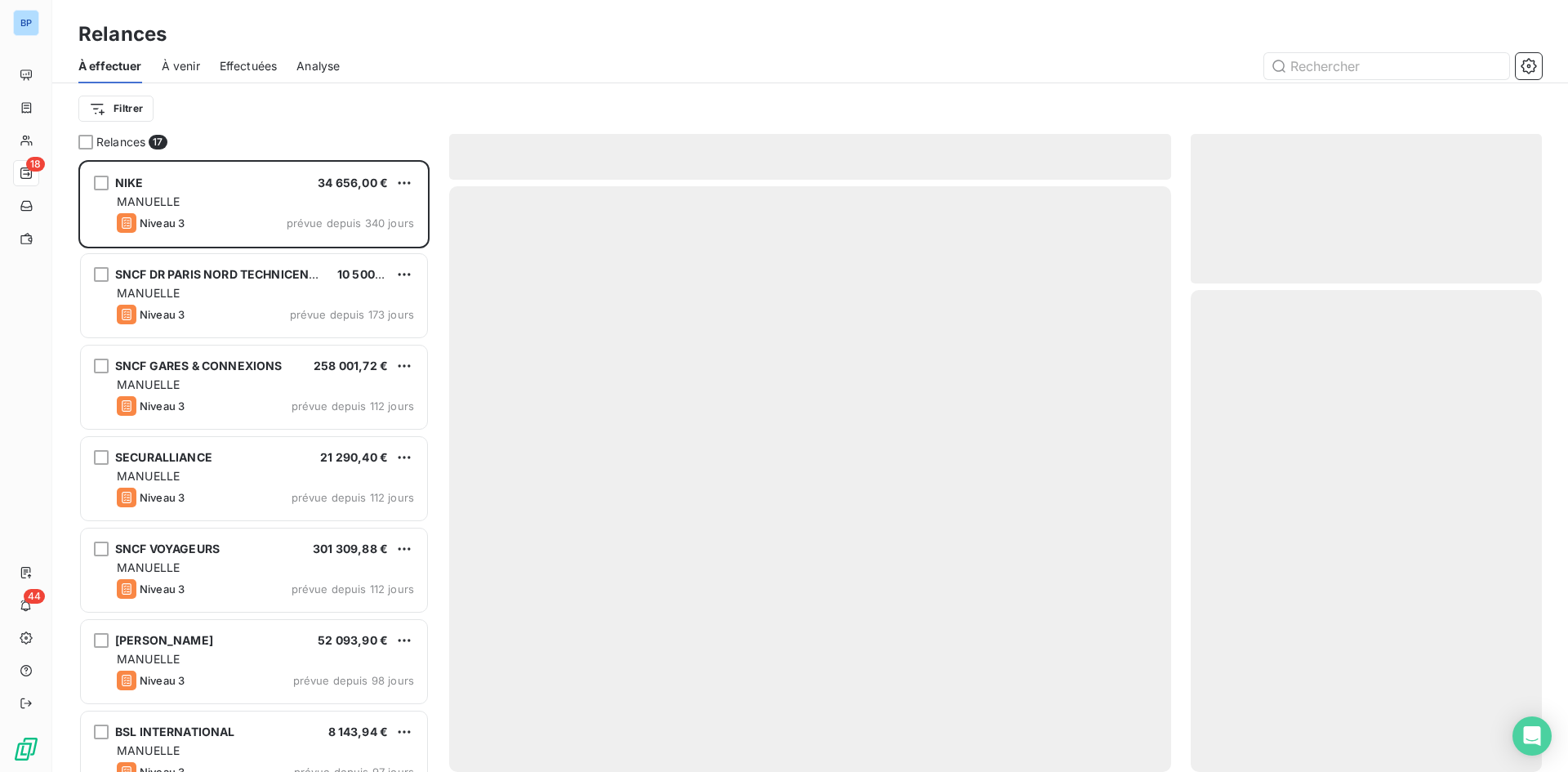
scroll to position [600, 339]
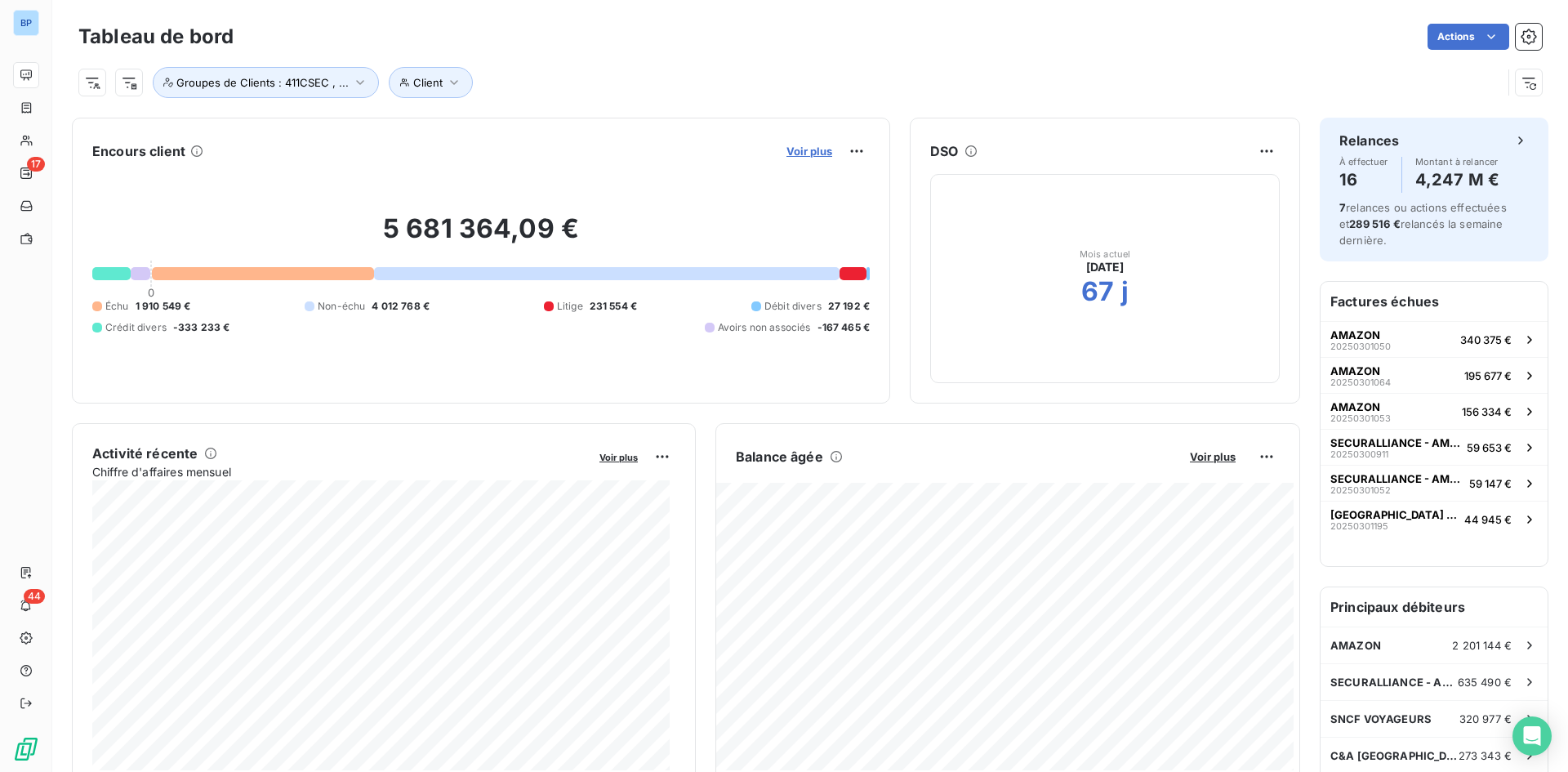
click at [794, 145] on span "Voir plus" at bounding box center [809, 152] width 46 height 13
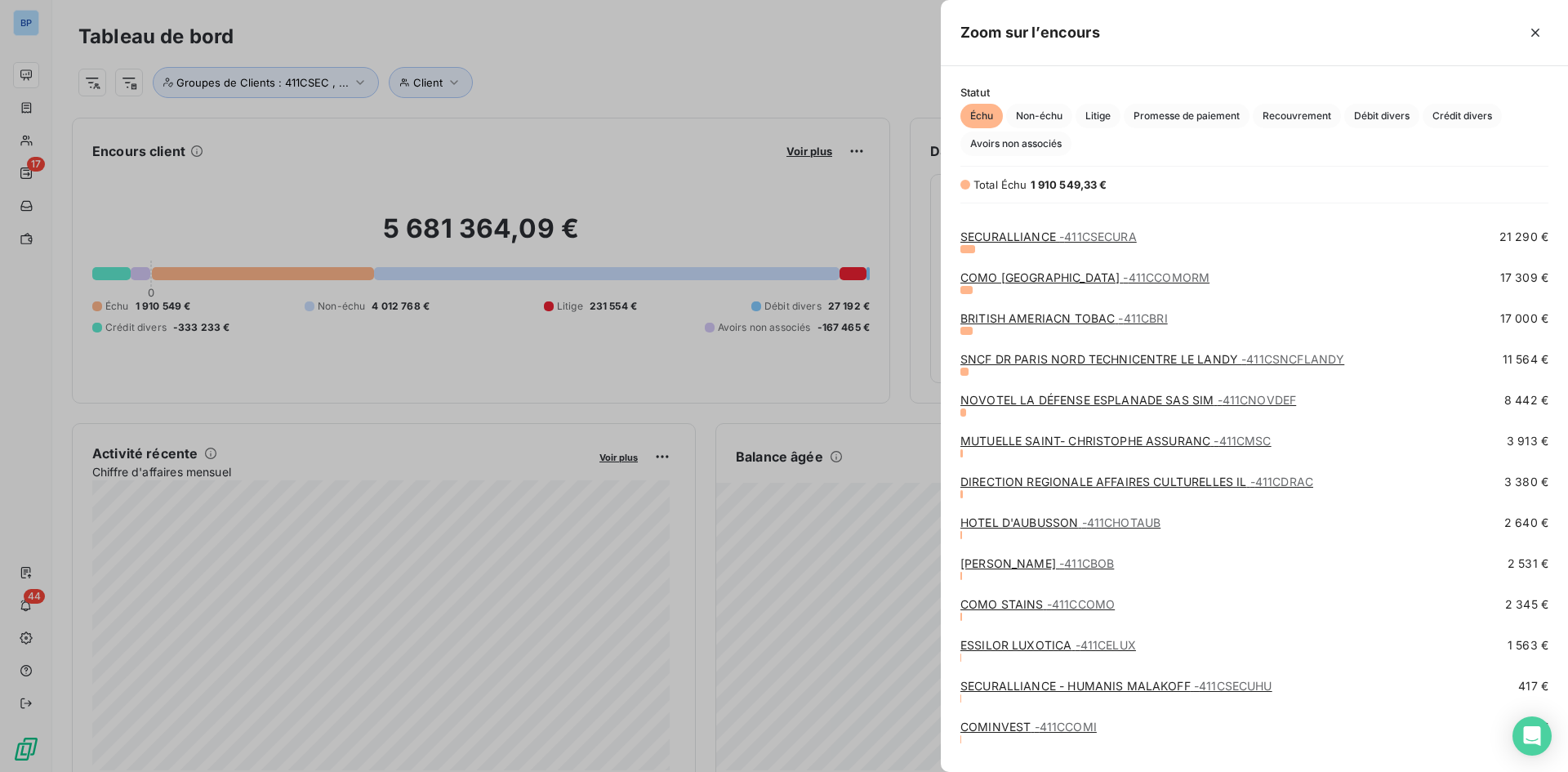
scroll to position [543, 0]
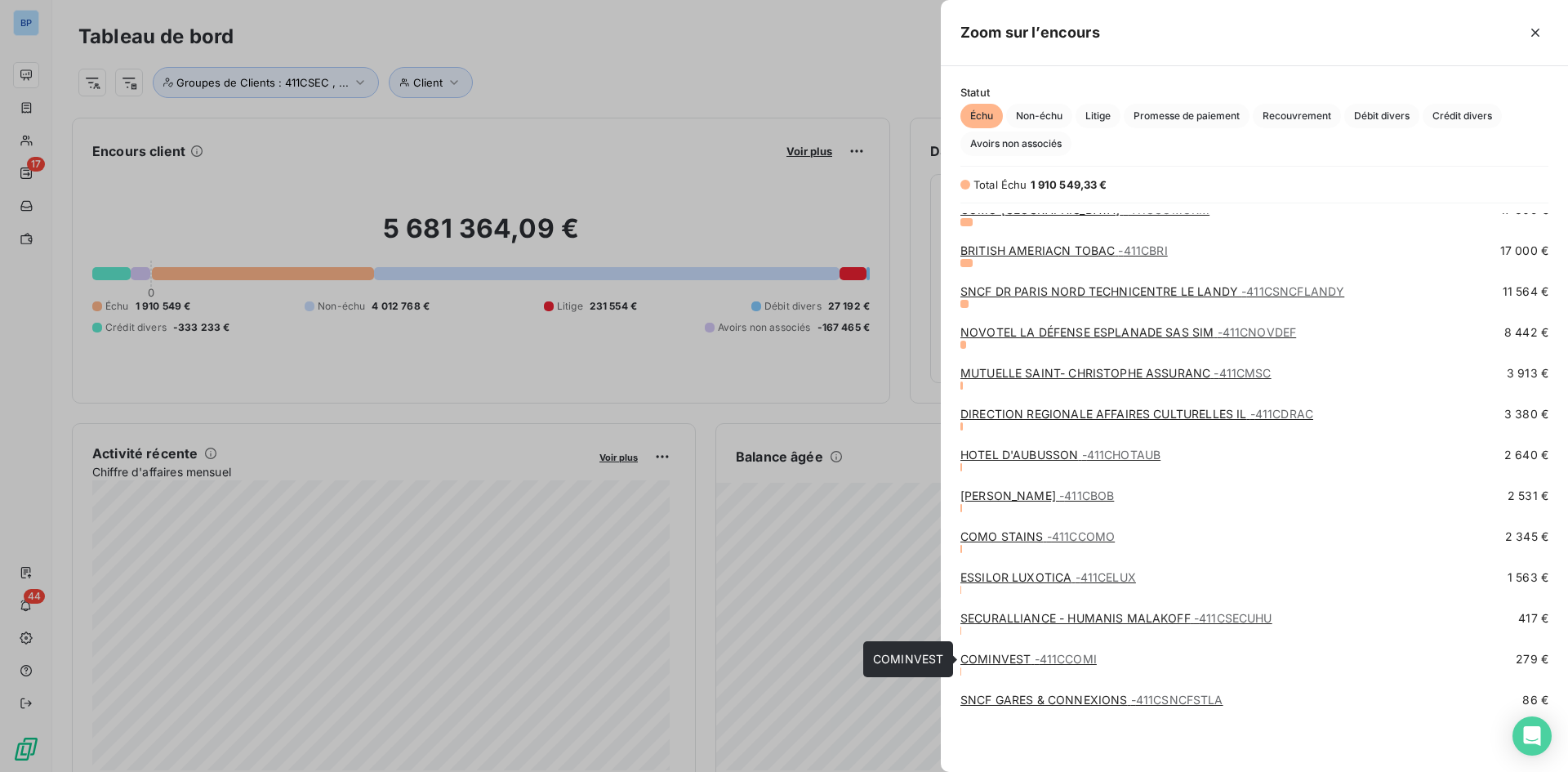
click at [983, 657] on link "COMINVEST - 411CCOMI" at bounding box center [1029, 659] width 136 height 14
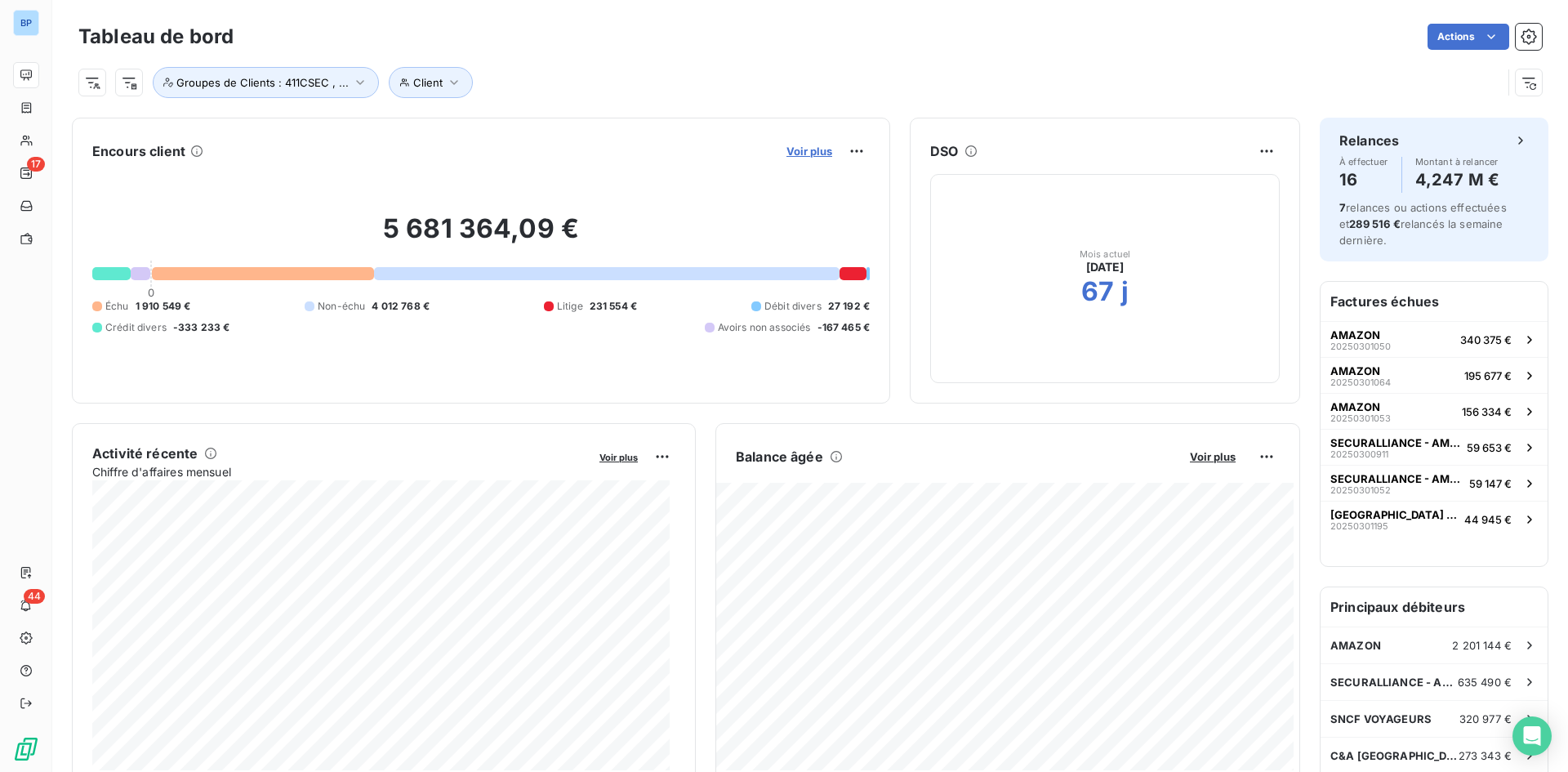
click at [794, 152] on span "Voir plus" at bounding box center [809, 152] width 46 height 13
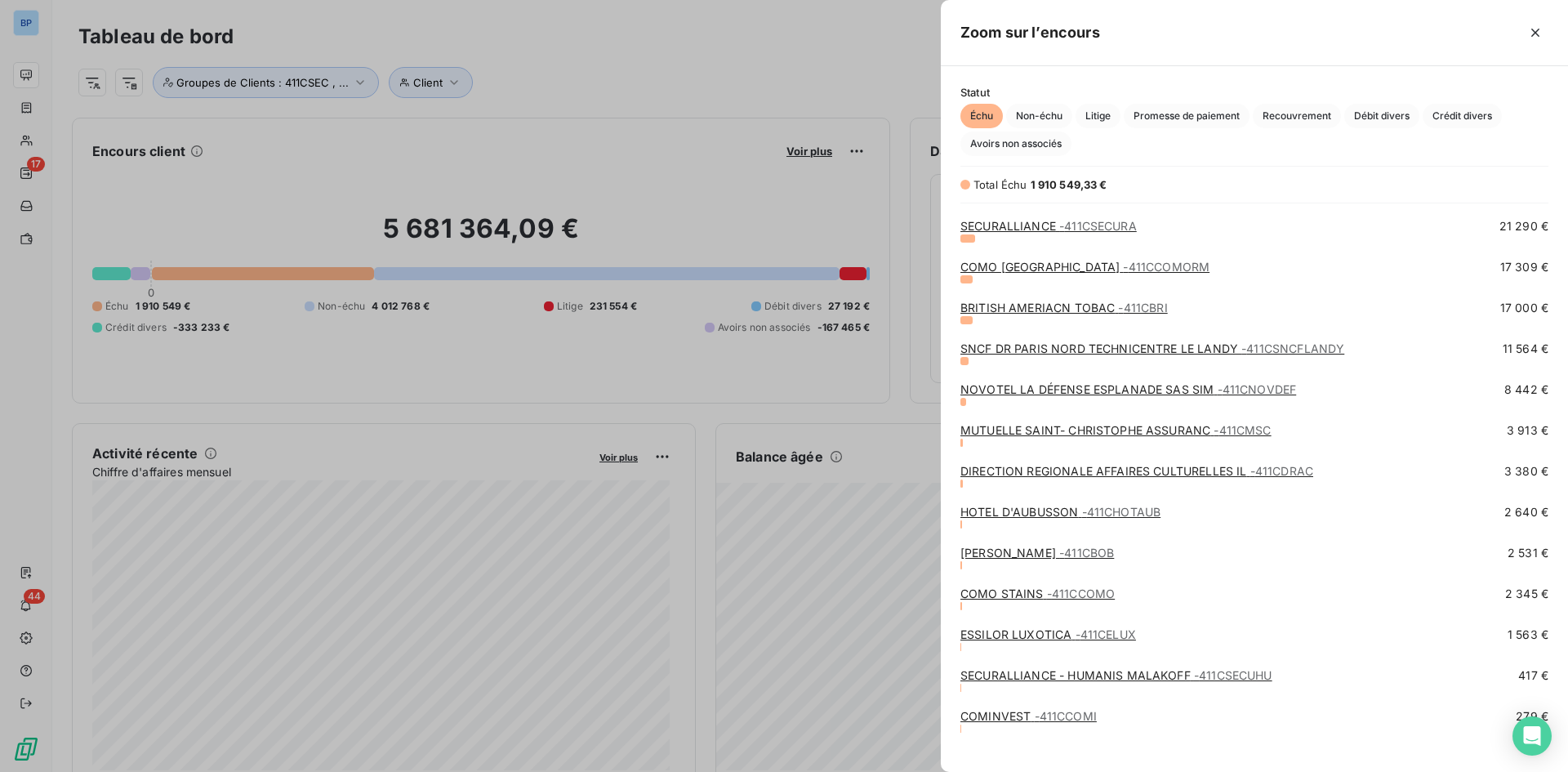
scroll to position [543, 0]
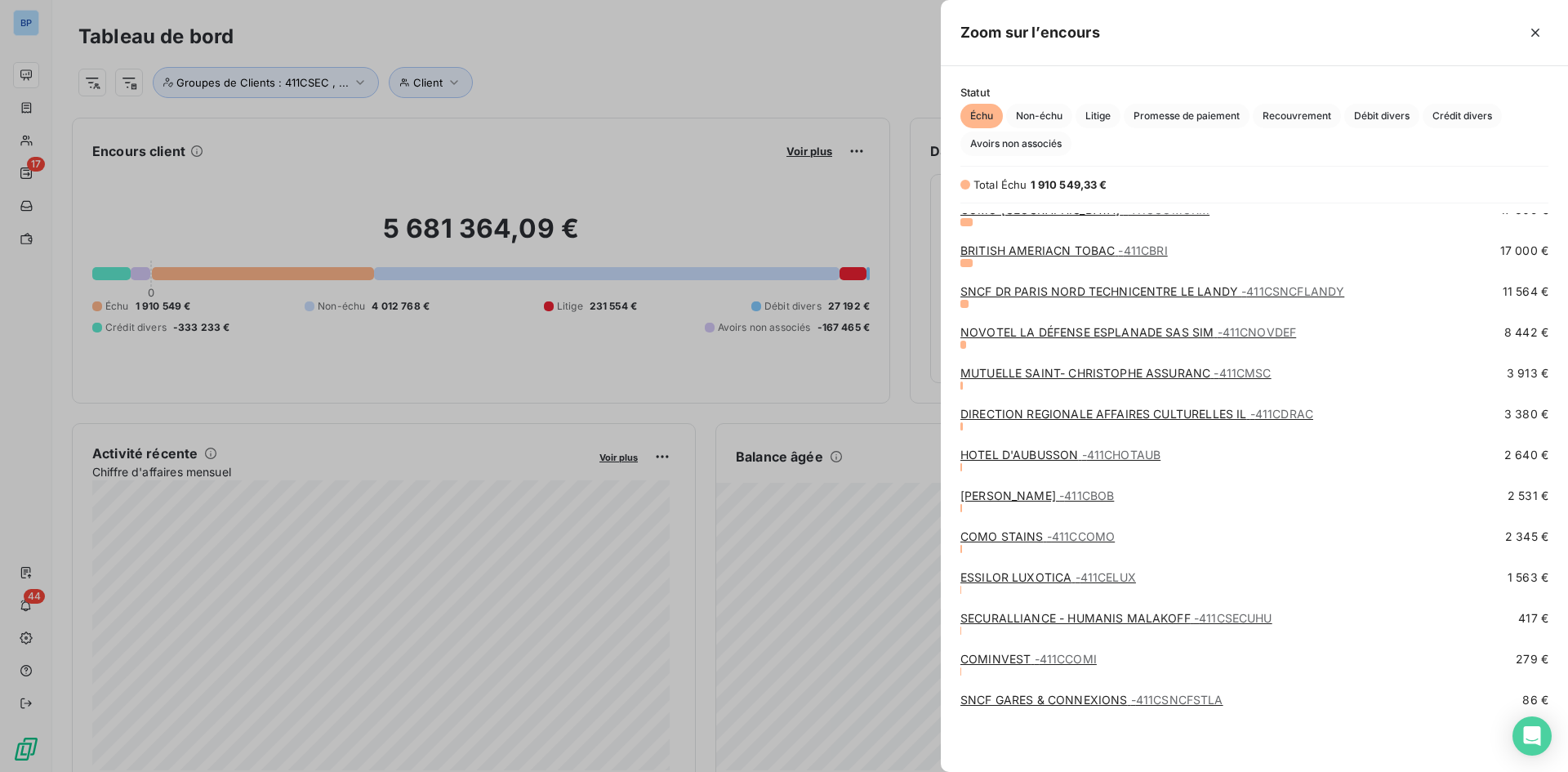
click at [995, 574] on link "ESSILOR LUXOTICA - 411CELUX" at bounding box center [1048, 577] width 176 height 14
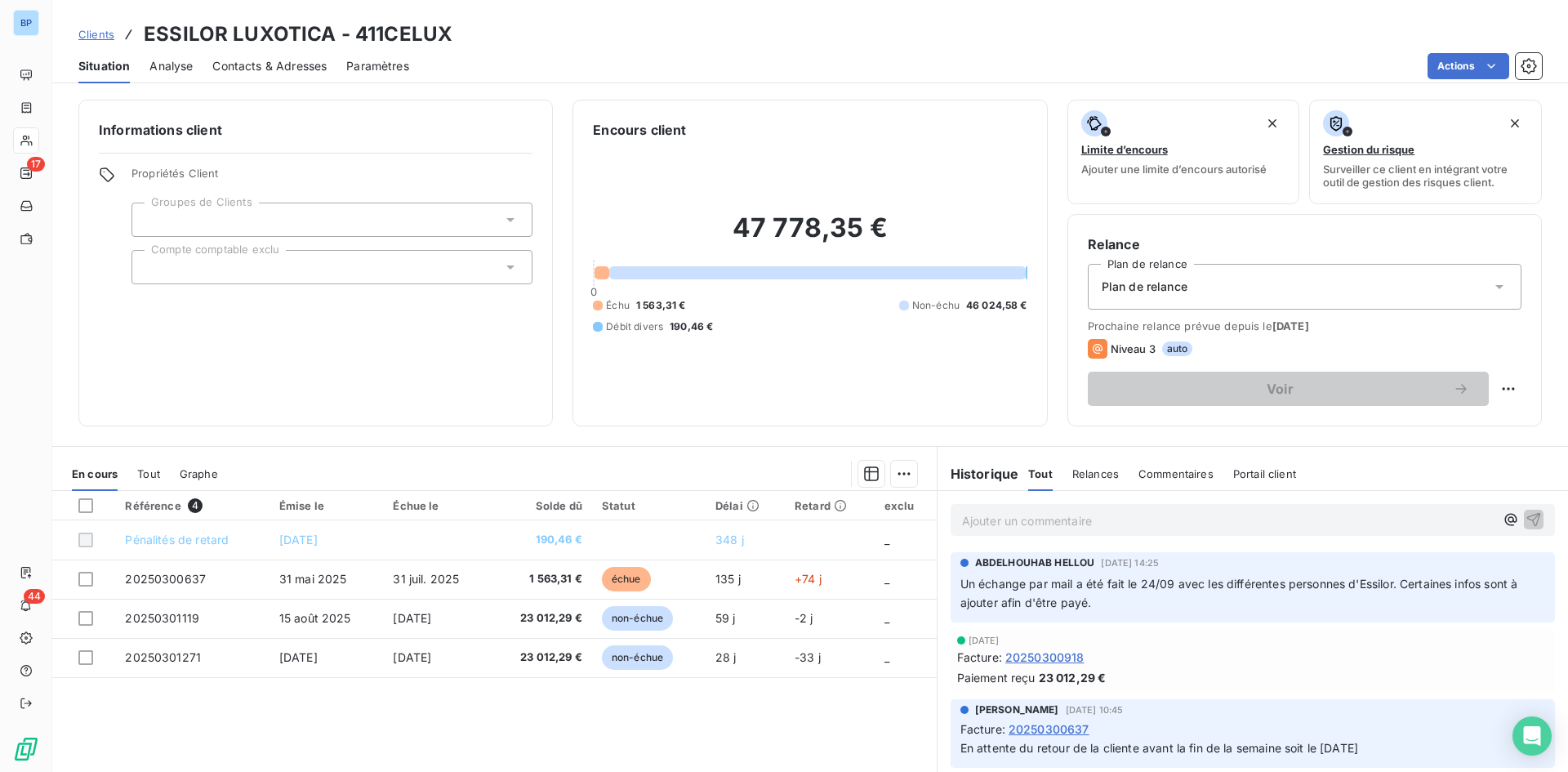
click at [1491, 287] on icon at bounding box center [1500, 287] width 17 height 17
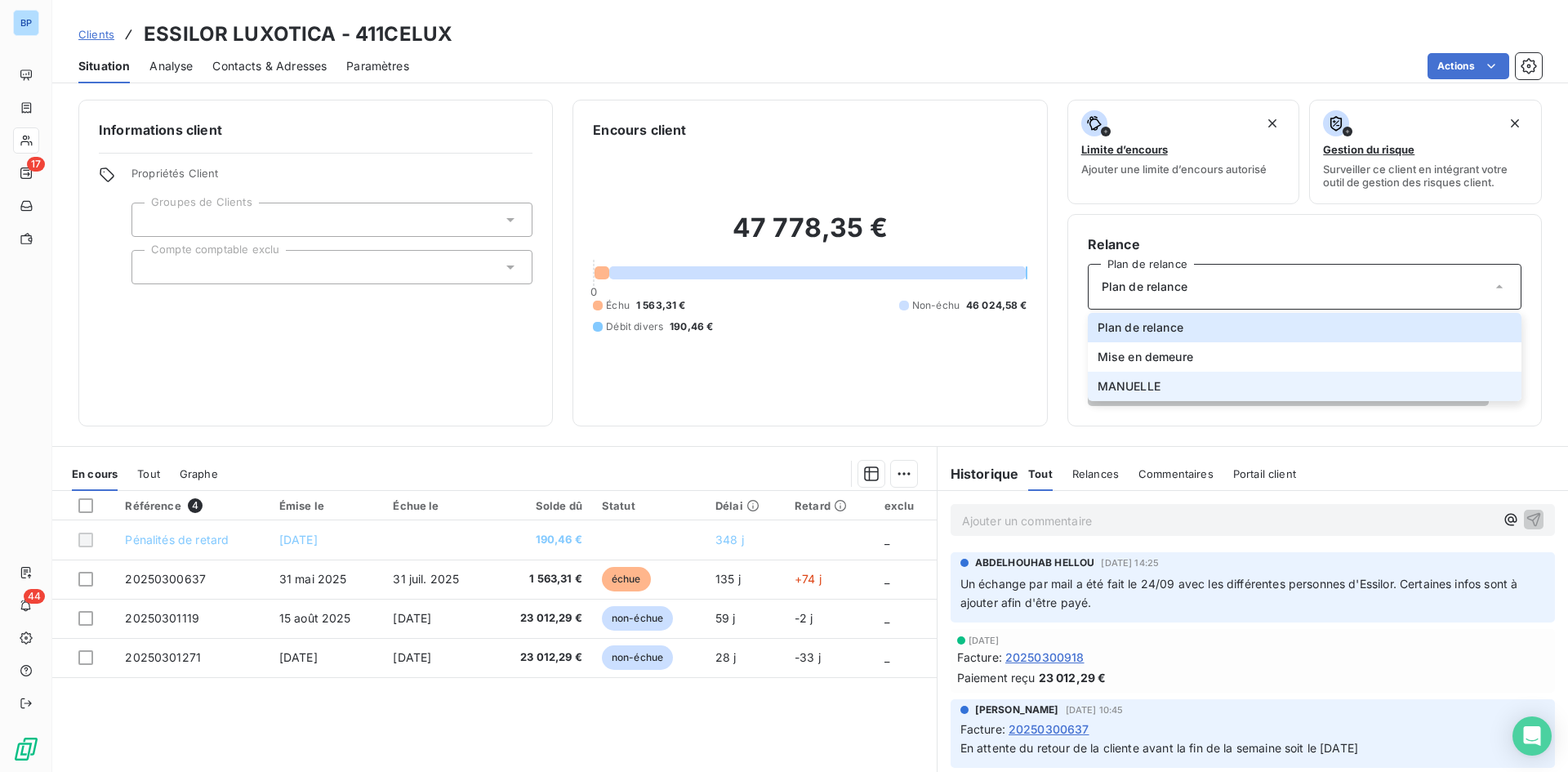
click at [1125, 374] on li "MANUELLE" at bounding box center [1304, 386] width 434 height 29
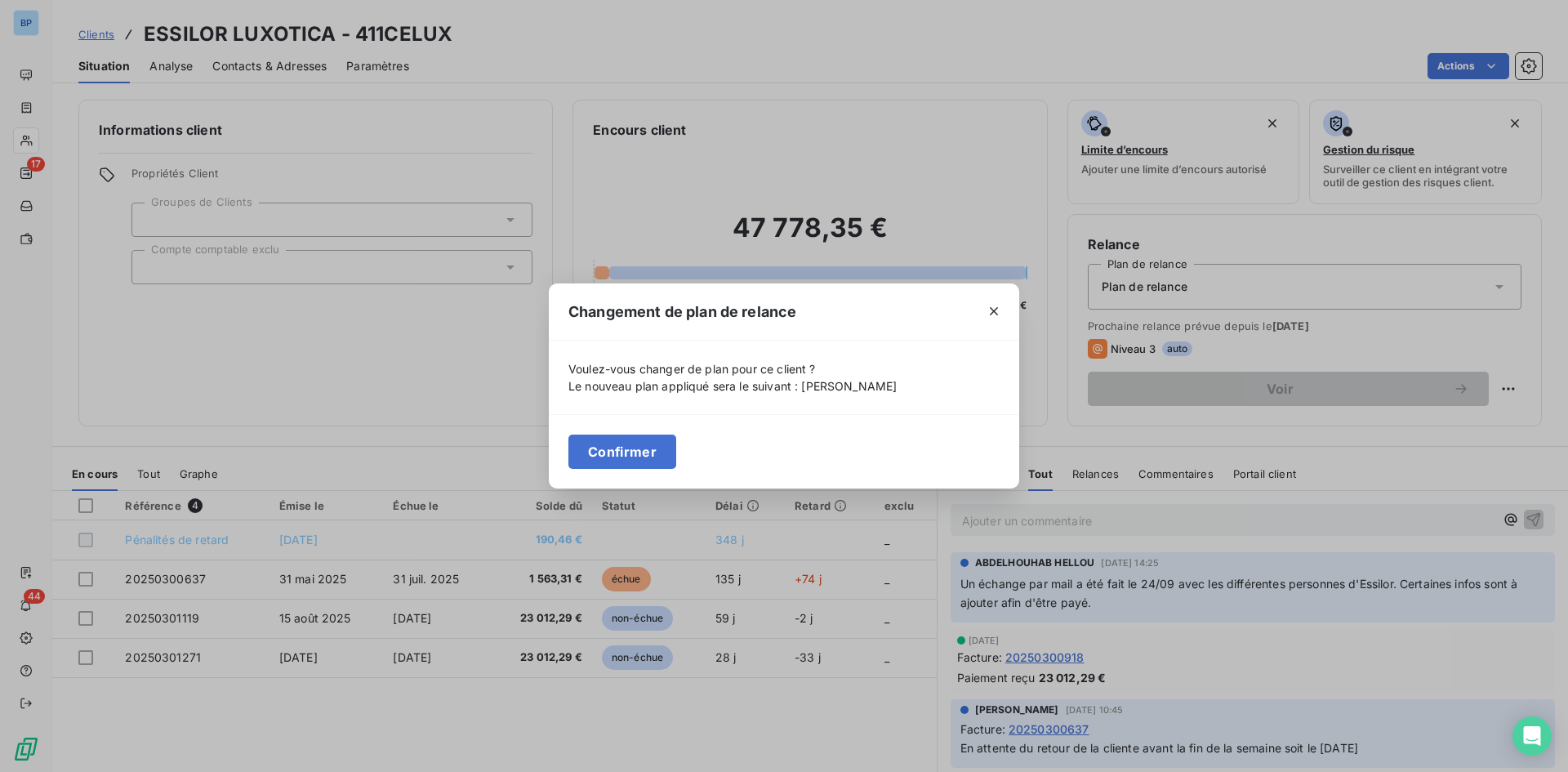
click at [607, 446] on button "Confirmer" at bounding box center [623, 451] width 108 height 34
